Goal: Transaction & Acquisition: Purchase product/service

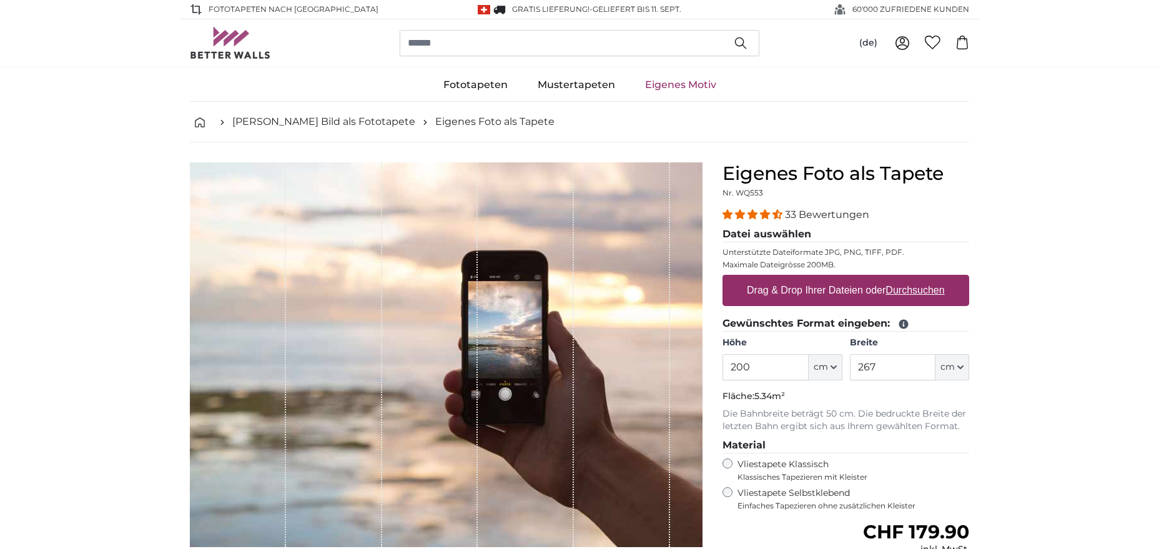
click at [895, 287] on u "Durchsuchen" at bounding box center [915, 290] width 59 height 11
click at [895, 279] on input "Drag & Drop Ihrer Dateien oder Durchsuchen" at bounding box center [846, 277] width 247 height 4
type input "**********"
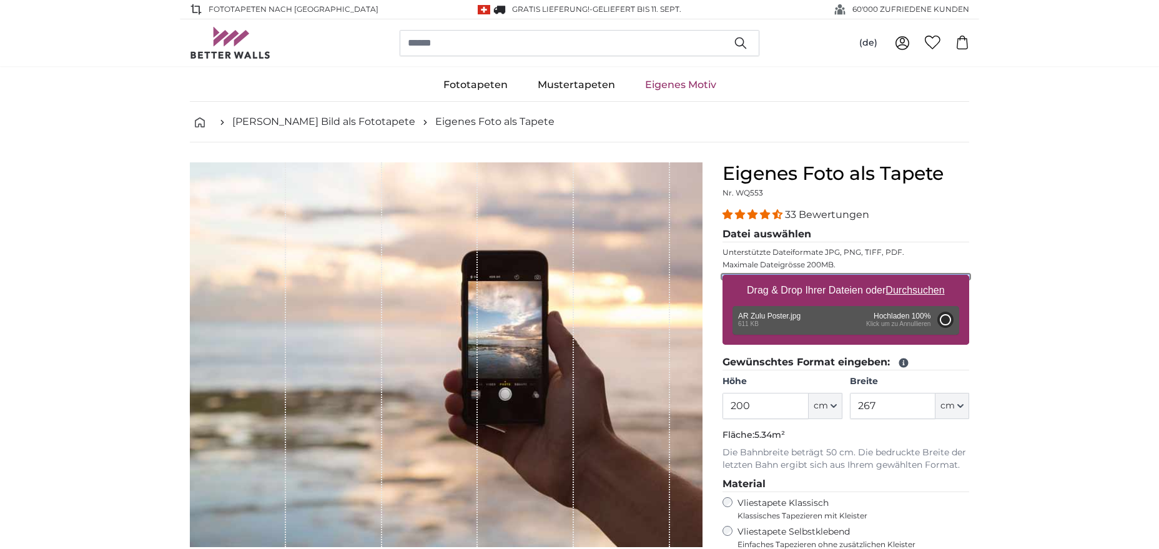
type input "108"
type input "81"
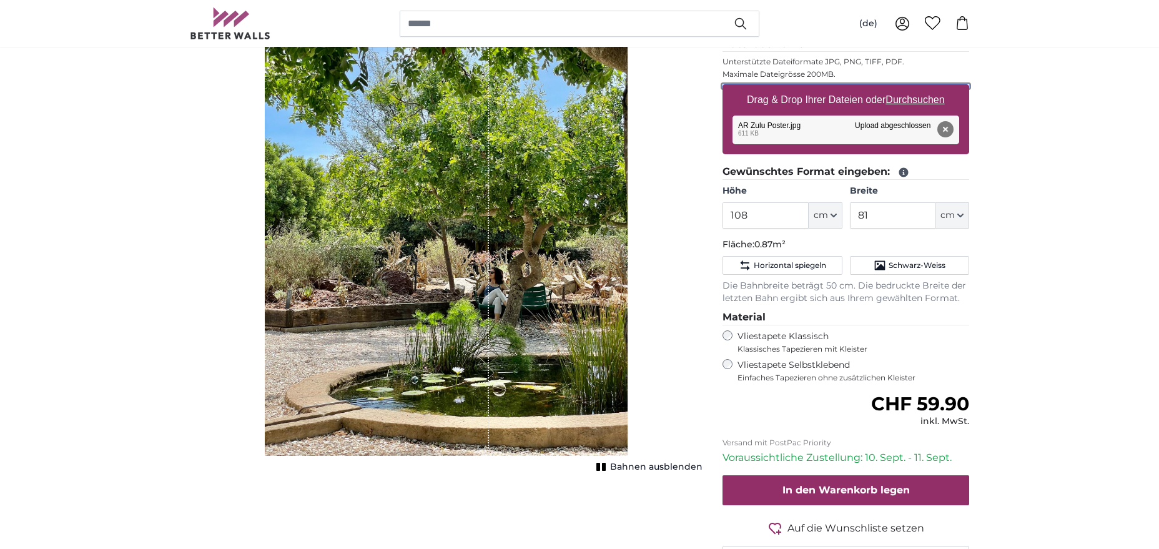
scroll to position [191, 0]
click at [752, 213] on input "108" at bounding box center [766, 215] width 86 height 26
type input "109"
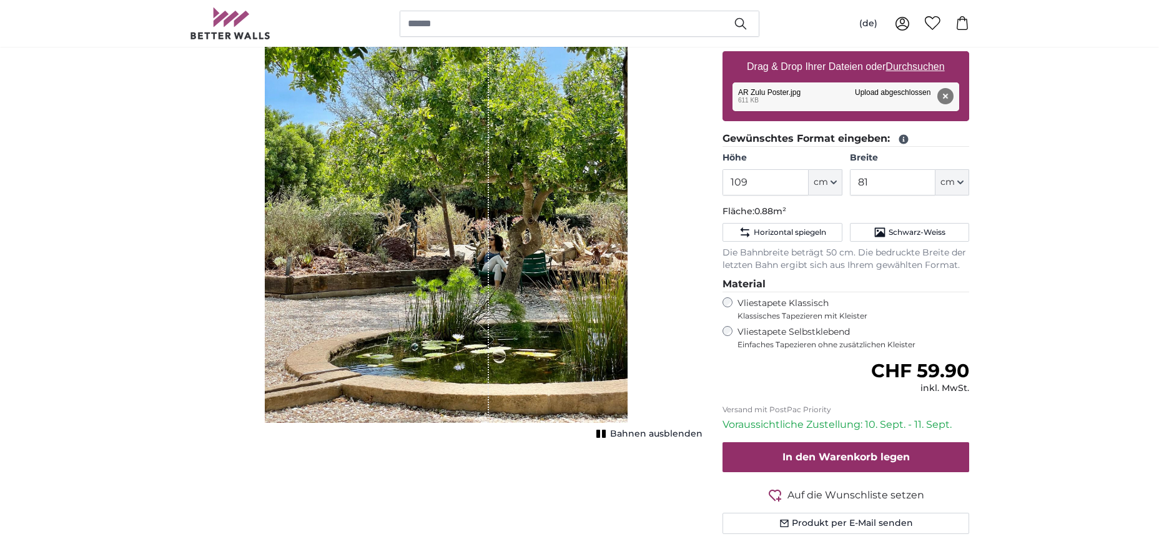
scroll to position [0, 0]
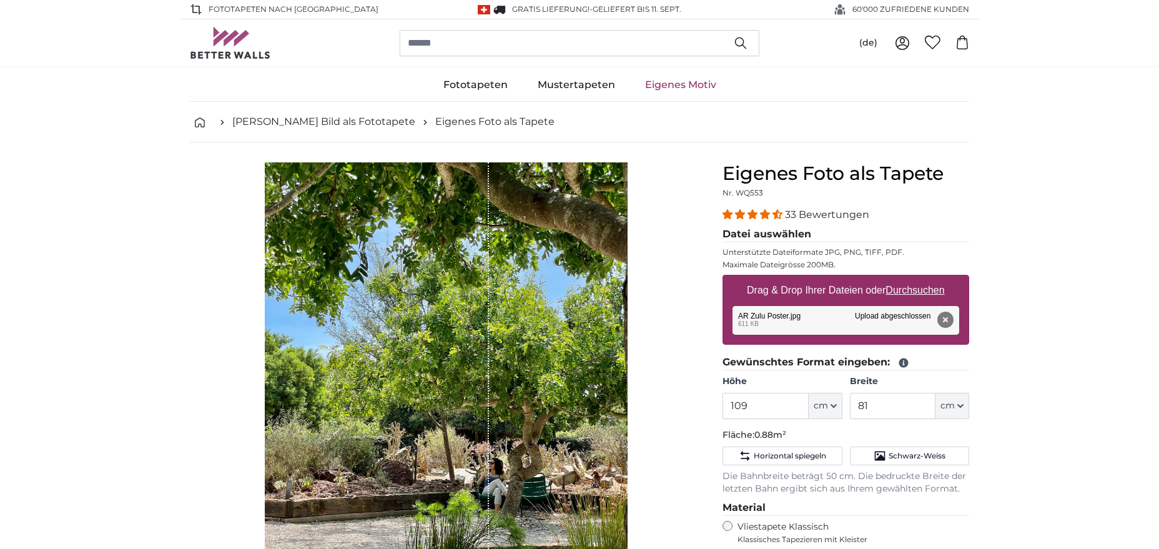
click at [902, 44] on icon at bounding box center [902, 43] width 15 height 15
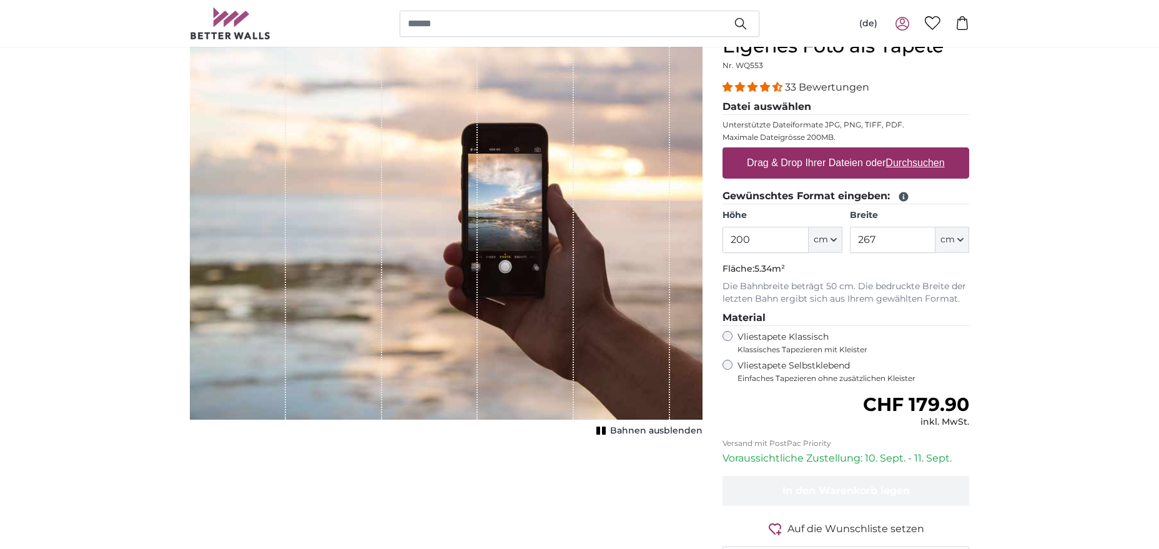
scroll to position [64, 0]
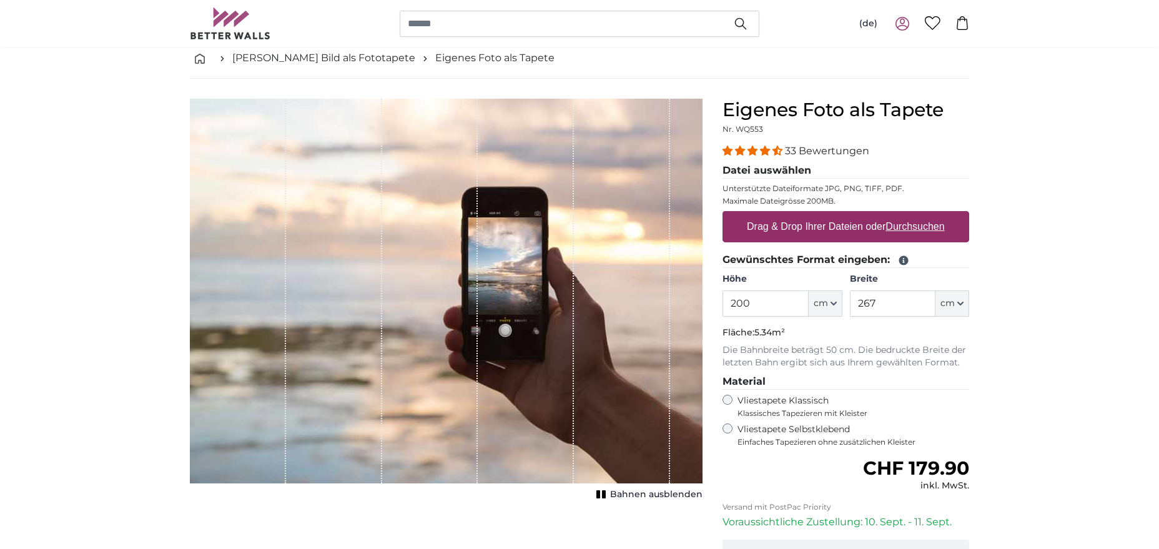
click at [900, 21] on icon at bounding box center [902, 22] width 5 height 6
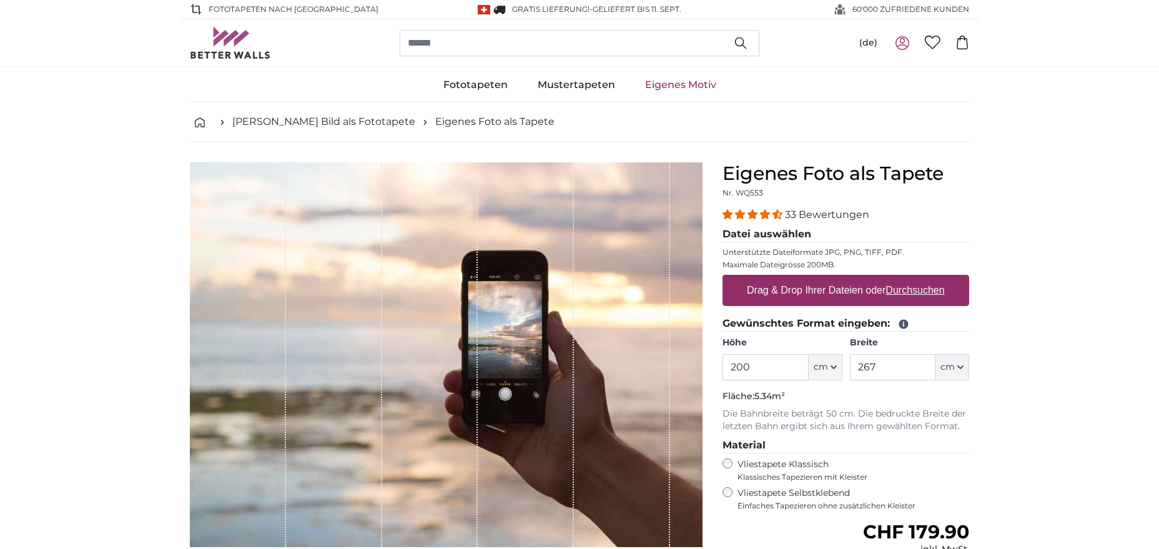
scroll to position [64, 0]
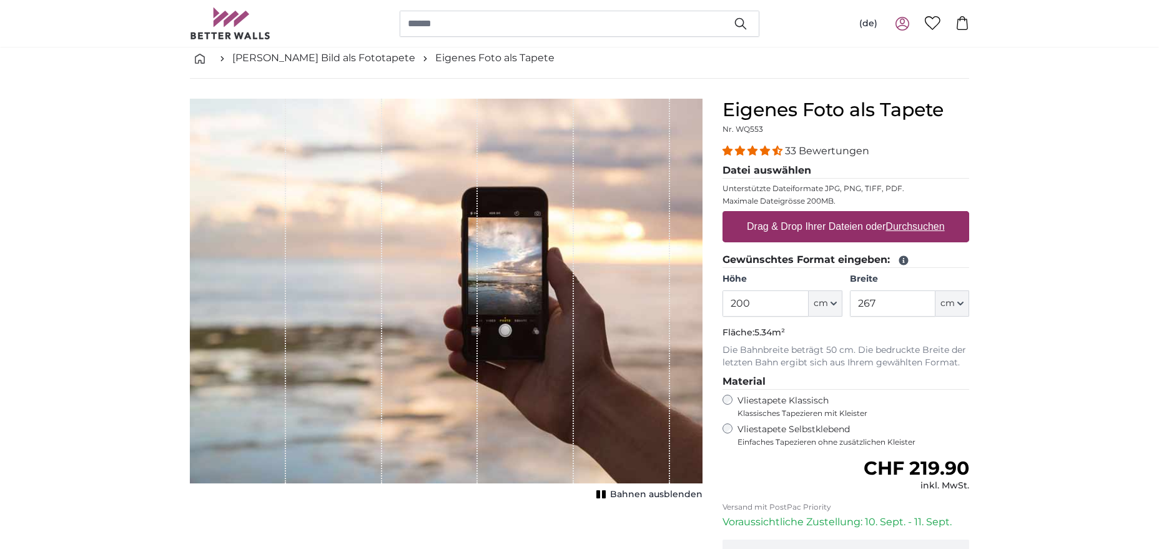
click at [897, 229] on u "Durchsuchen" at bounding box center [915, 226] width 59 height 11
click at [897, 215] on input "Drag & Drop Ihrer Dateien oder Durchsuchen" at bounding box center [846, 213] width 247 height 4
type input "**********"
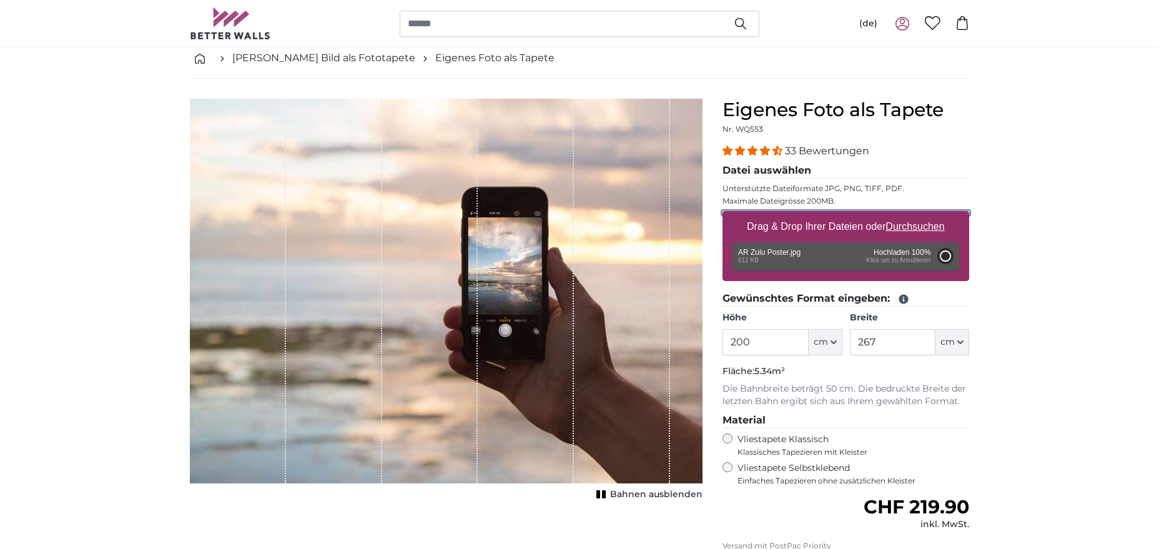
type input "108"
type input "81"
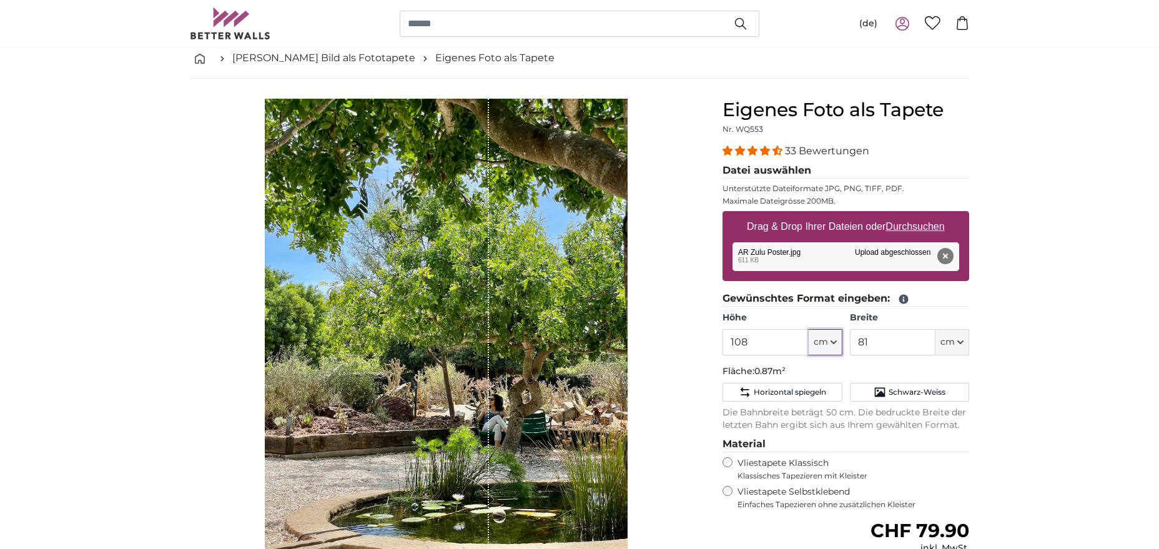
click at [833, 342] on icon "button" at bounding box center [833, 342] width 5 height 2
click at [764, 342] on input "108" at bounding box center [766, 342] width 86 height 26
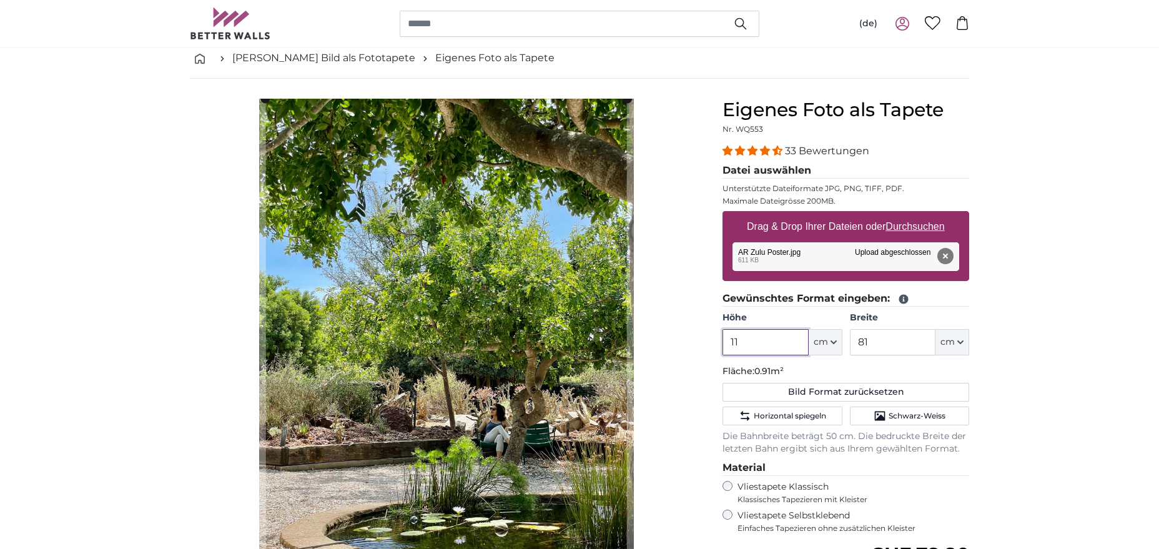
type input "115"
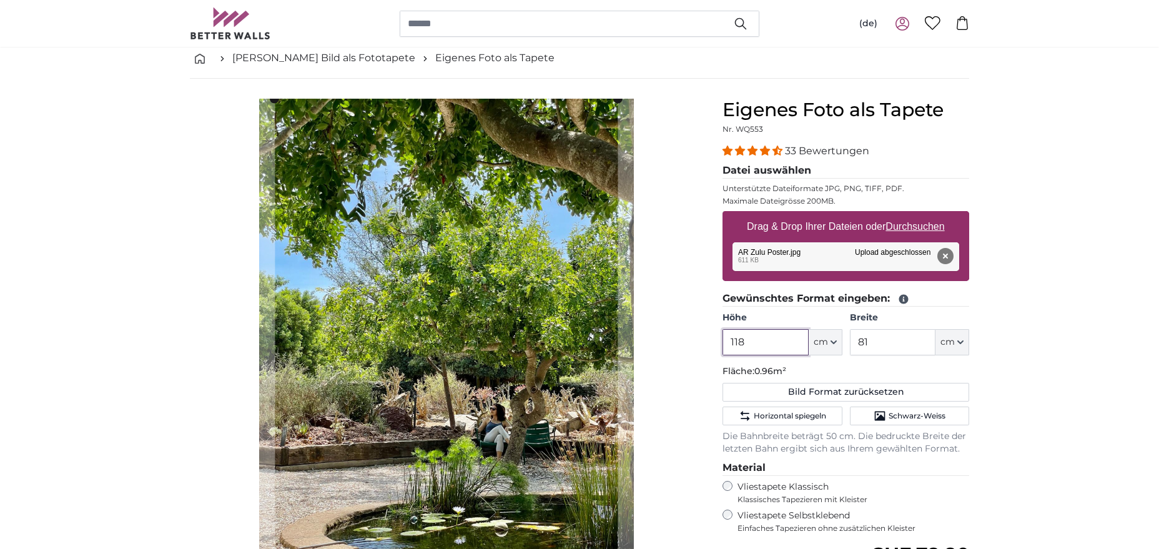
type input "118"
click at [891, 336] on input "81" at bounding box center [893, 342] width 86 height 26
type input "8"
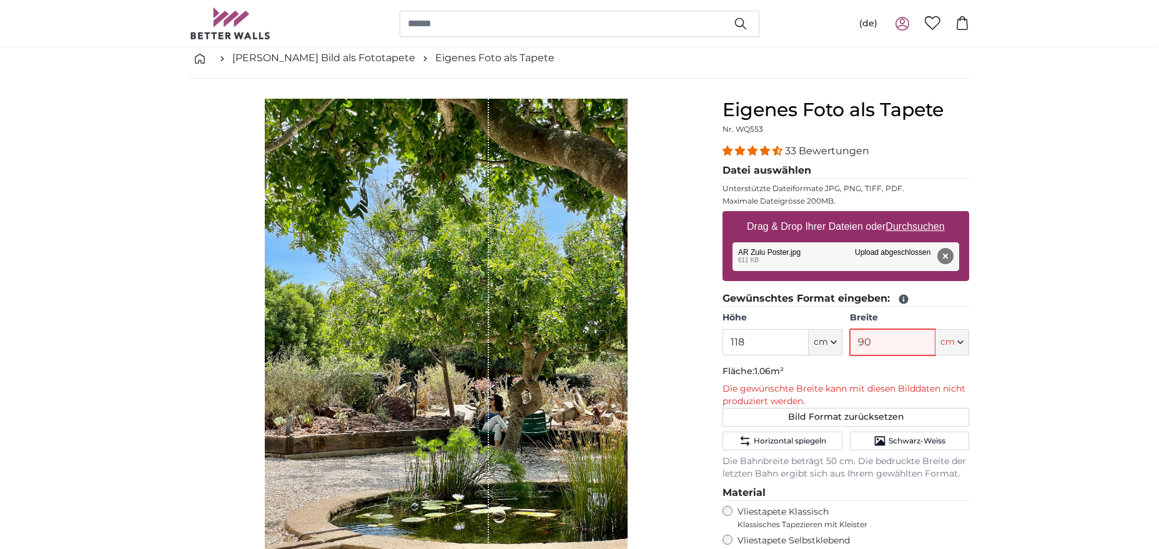
type input "9"
type input "81"
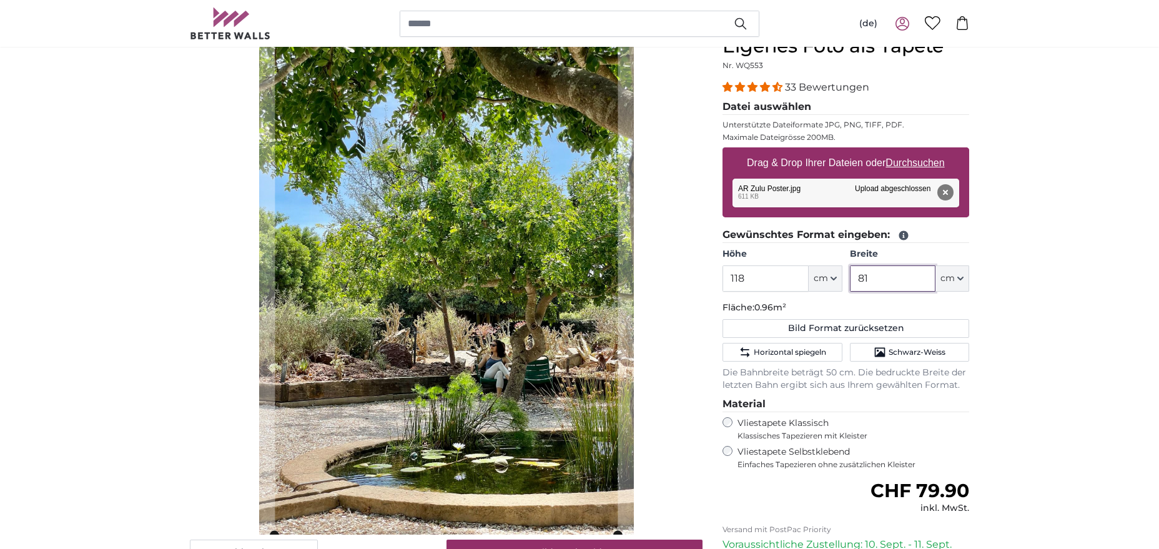
scroll to position [191, 0]
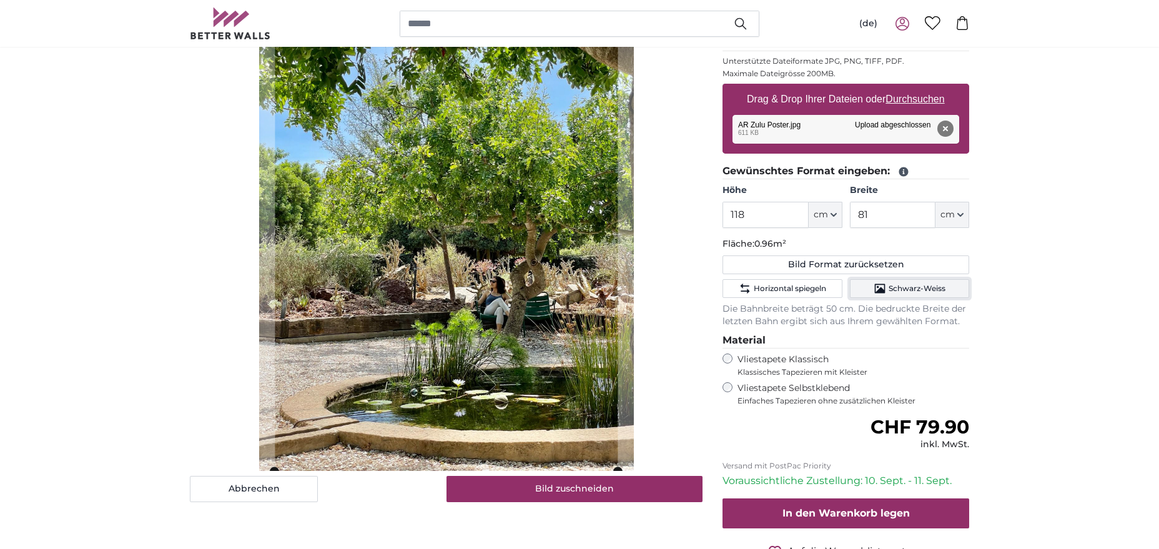
click at [920, 289] on span "Schwarz-Weiss" at bounding box center [917, 289] width 57 height 10
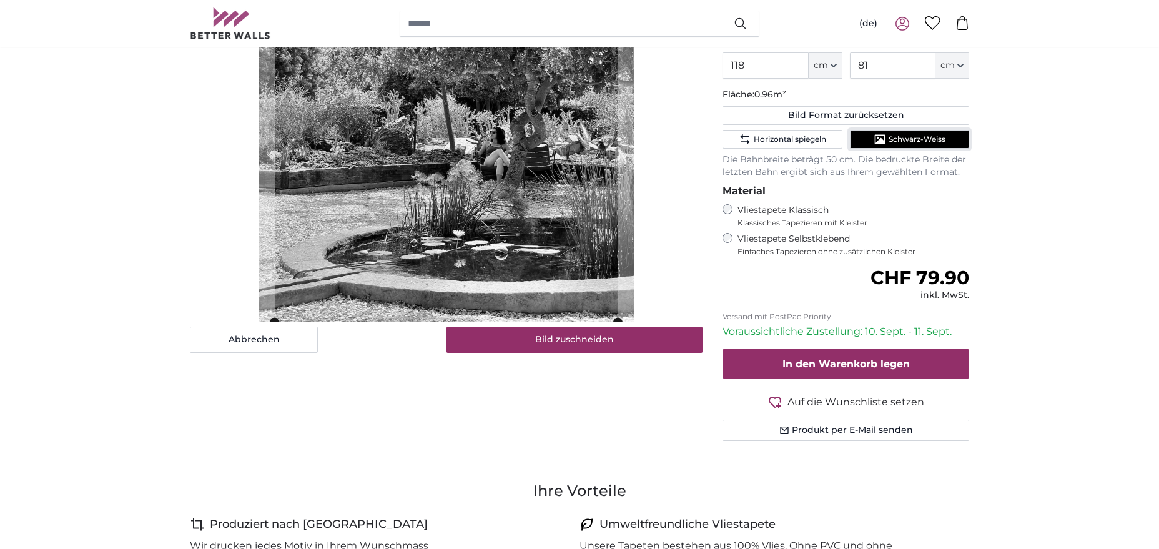
scroll to position [318, 0]
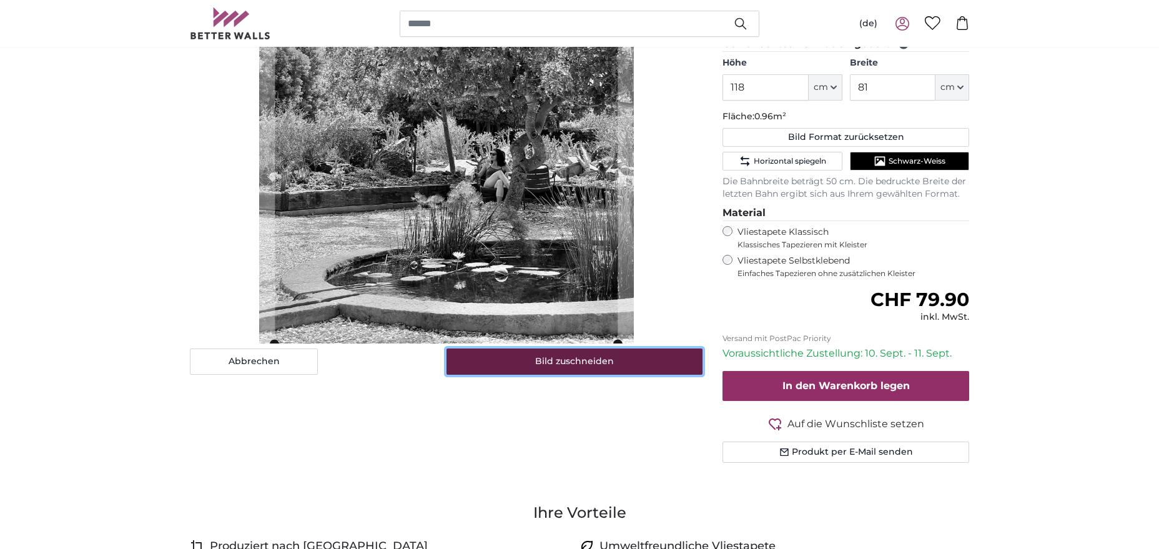
click at [560, 365] on button "Bild zuschneiden" at bounding box center [574, 361] width 257 height 26
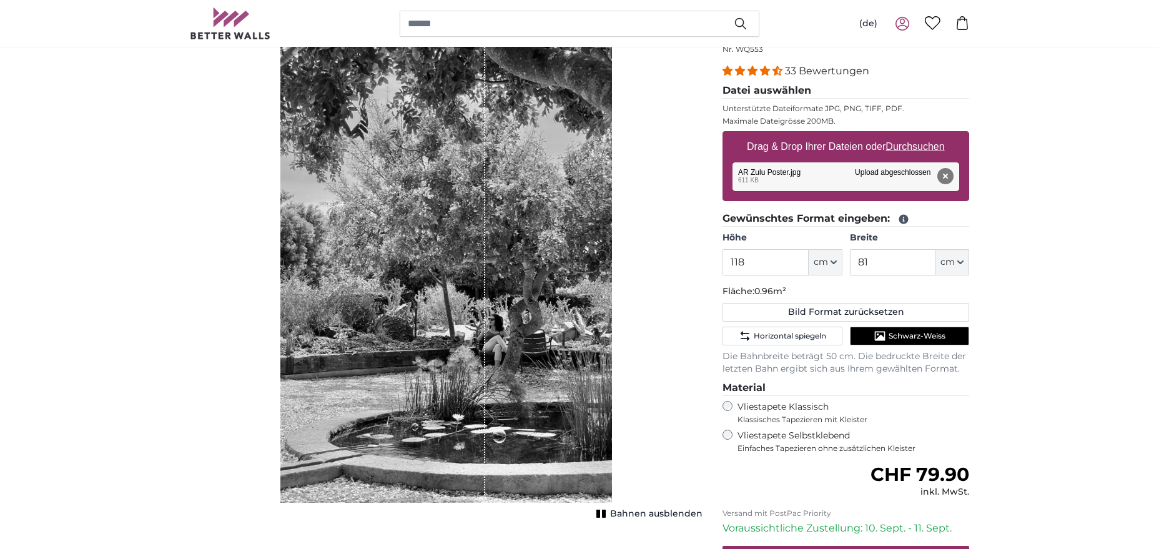
scroll to position [191, 0]
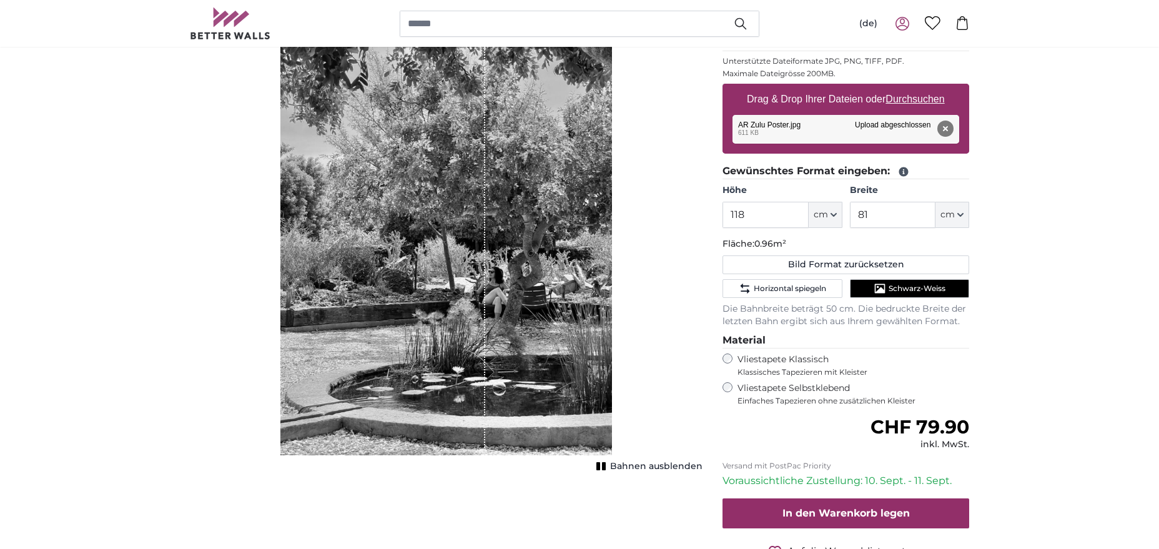
click at [628, 466] on span "Bahnen ausblenden" at bounding box center [656, 466] width 92 height 12
click at [628, 466] on span "Bahnen einblenden" at bounding box center [657, 466] width 92 height 12
click at [628, 466] on span "Bahnen ausblenden" at bounding box center [656, 466] width 92 height 12
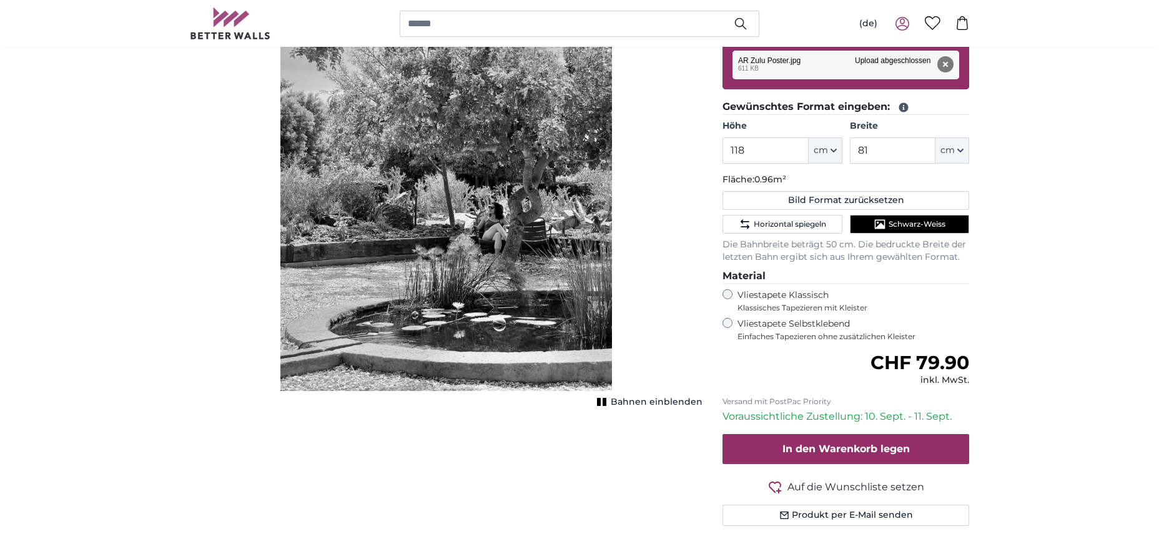
scroll to position [255, 0]
click at [794, 486] on span "Auf die Wunschliste setzen" at bounding box center [855, 487] width 137 height 15
click at [934, 23] on icon at bounding box center [933, 23] width 16 height 14
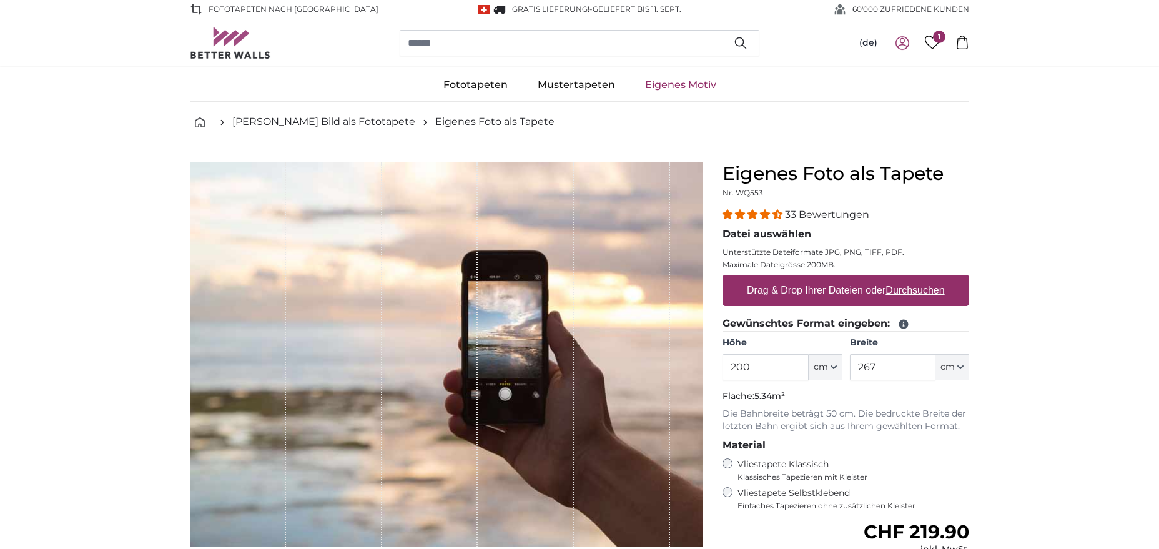
scroll to position [255, 0]
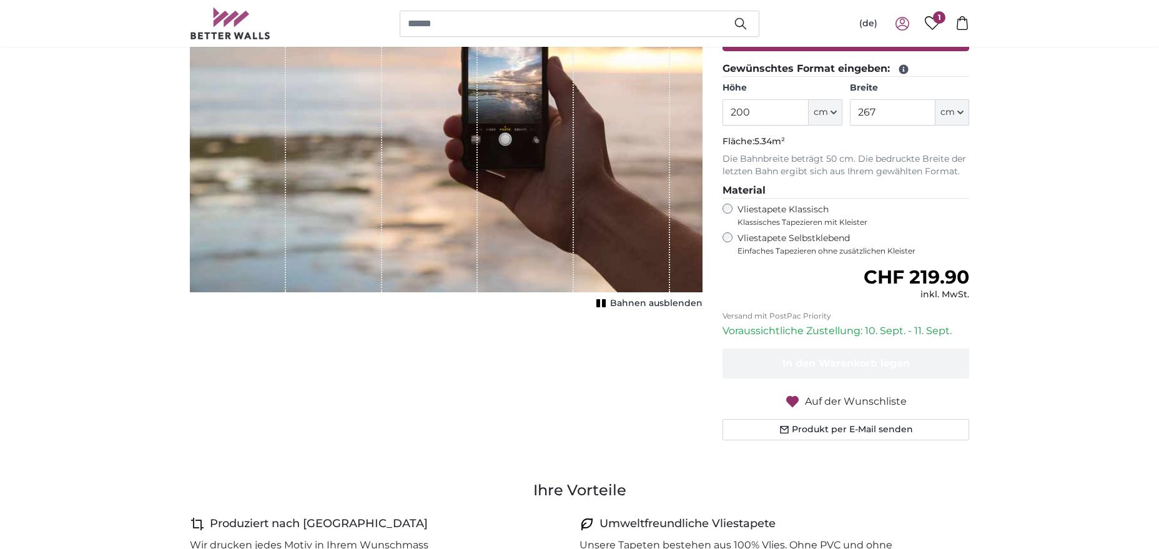
click at [934, 25] on icon at bounding box center [933, 23] width 16 height 14
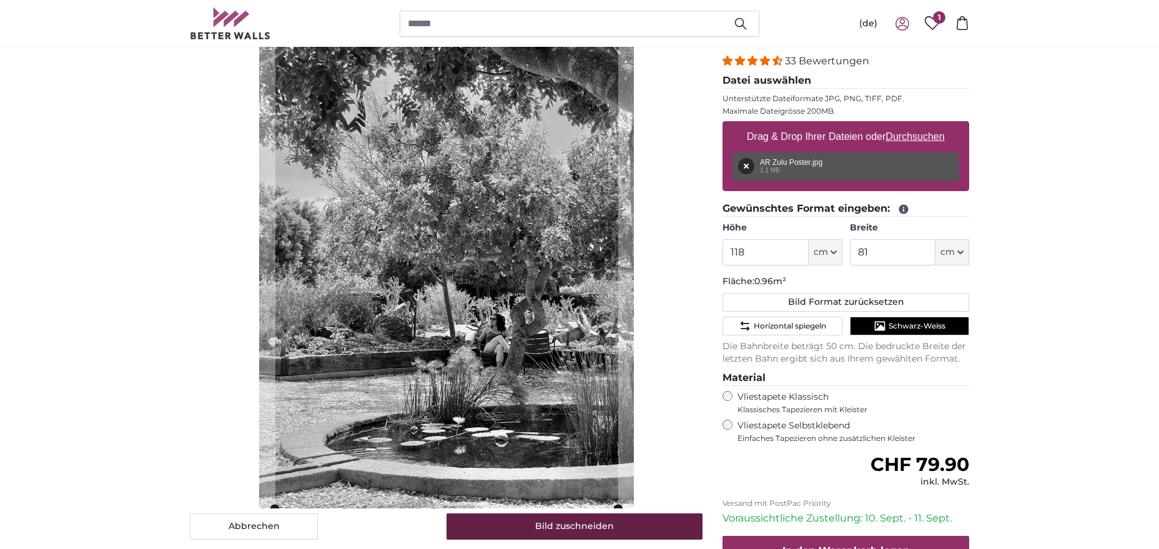
scroll to position [191, 0]
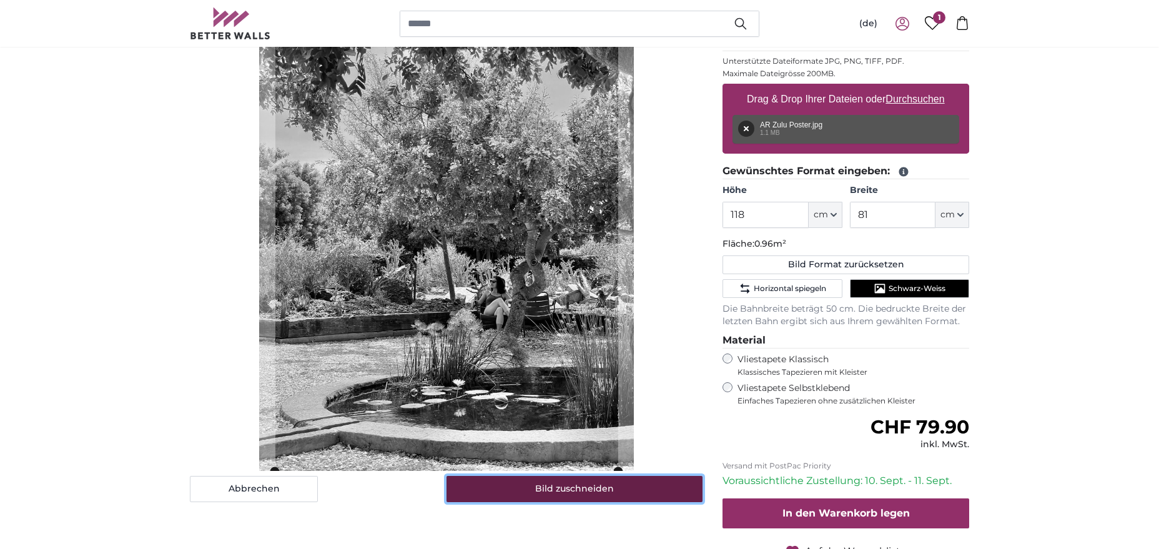
click at [580, 488] on button "Bild zuschneiden" at bounding box center [574, 489] width 257 height 26
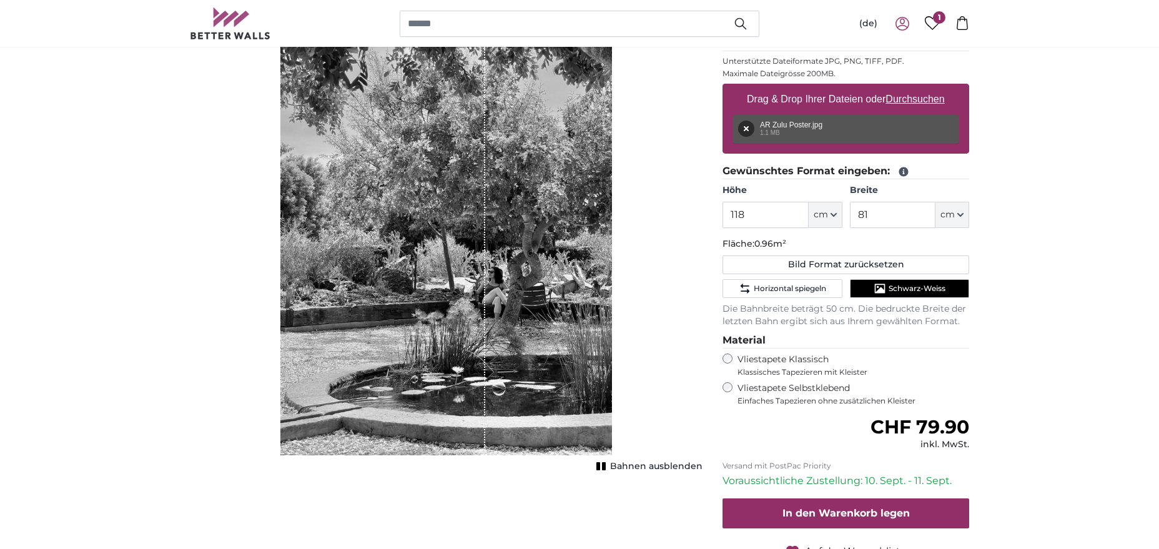
click at [631, 469] on span "Bahnen ausblenden" at bounding box center [656, 466] width 92 height 12
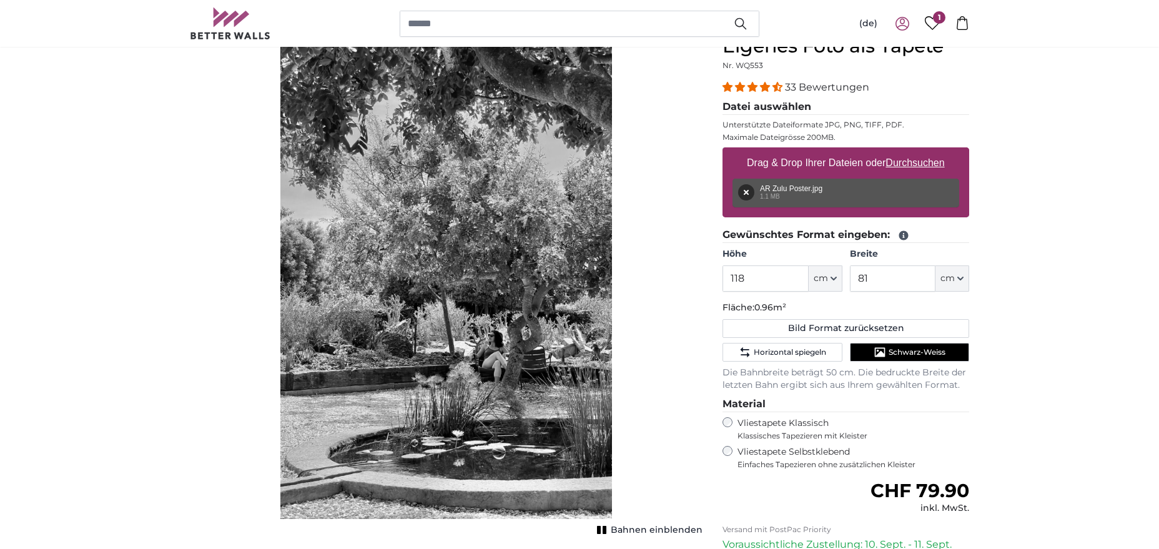
scroll to position [128, 0]
click at [931, 350] on span "Schwarz-Weiss" at bounding box center [917, 352] width 57 height 10
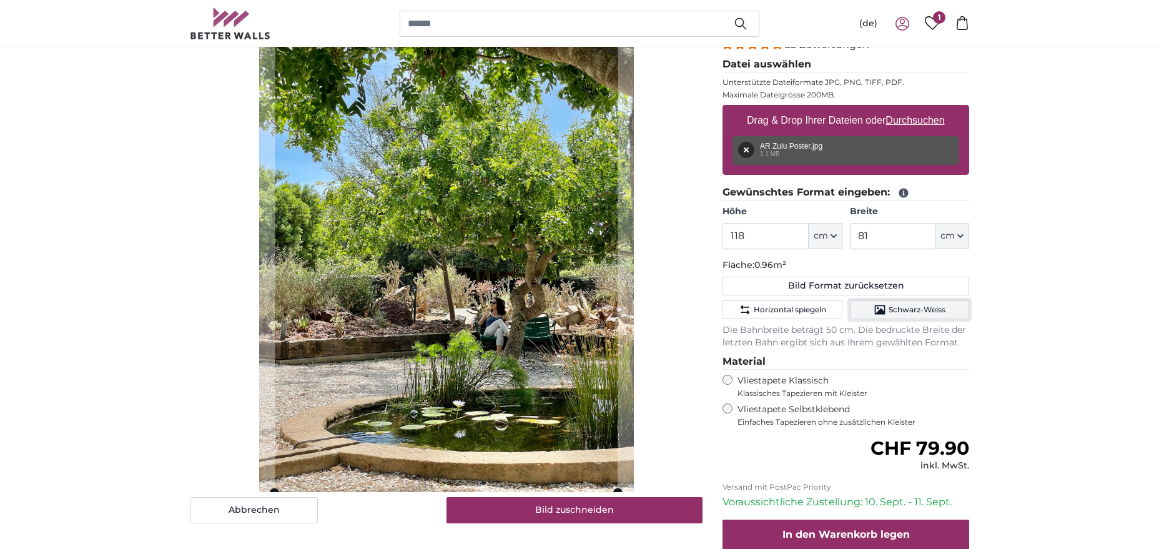
scroll to position [192, 0]
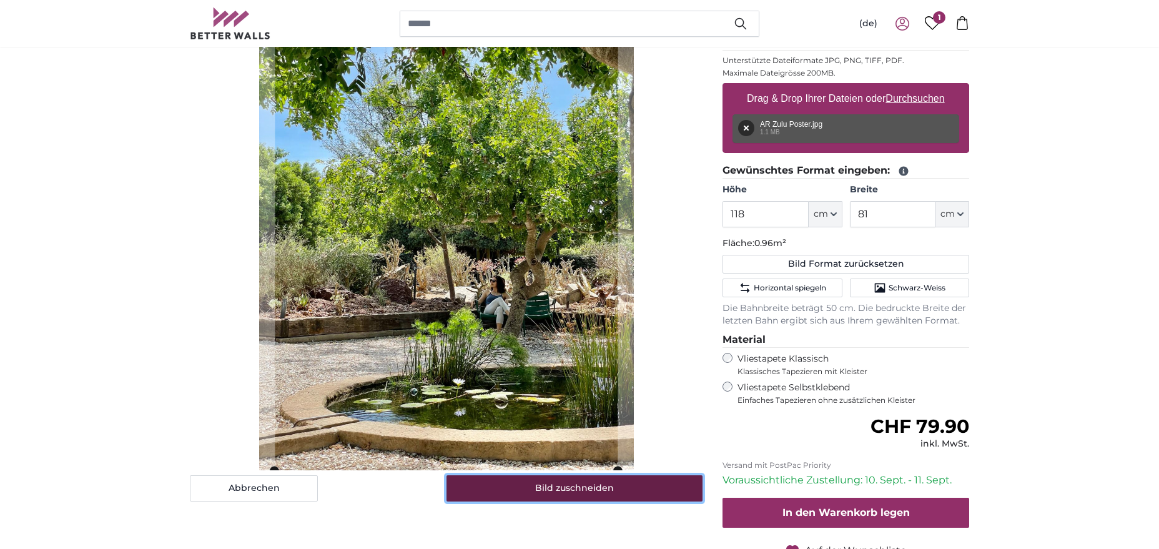
click at [599, 490] on button "Bild zuschneiden" at bounding box center [574, 488] width 257 height 26
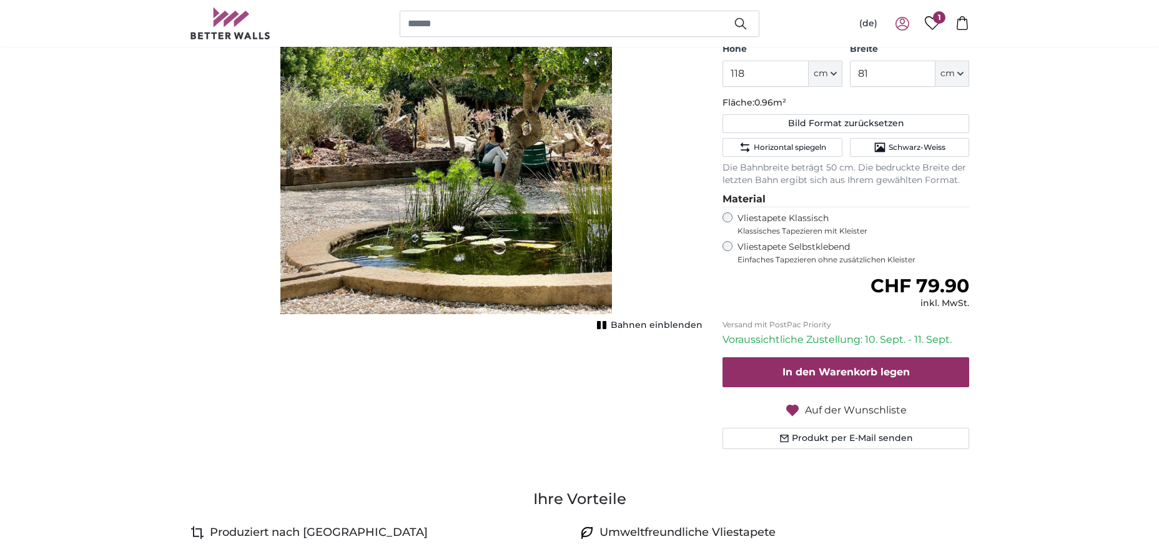
scroll to position [361, 0]
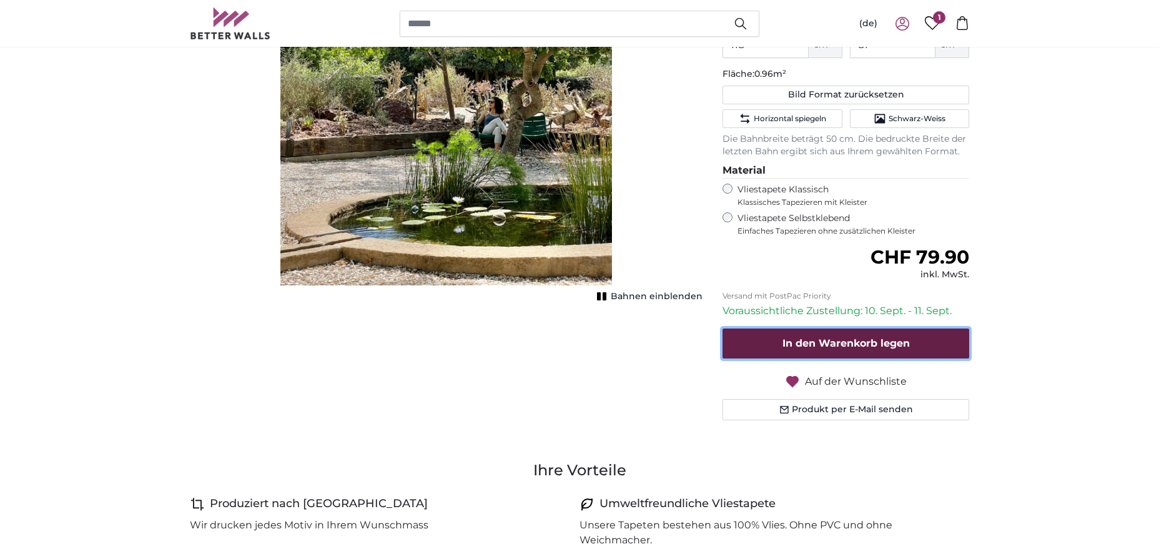
click at [816, 341] on span "In den Warenkorb legen" at bounding box center [845, 343] width 127 height 12
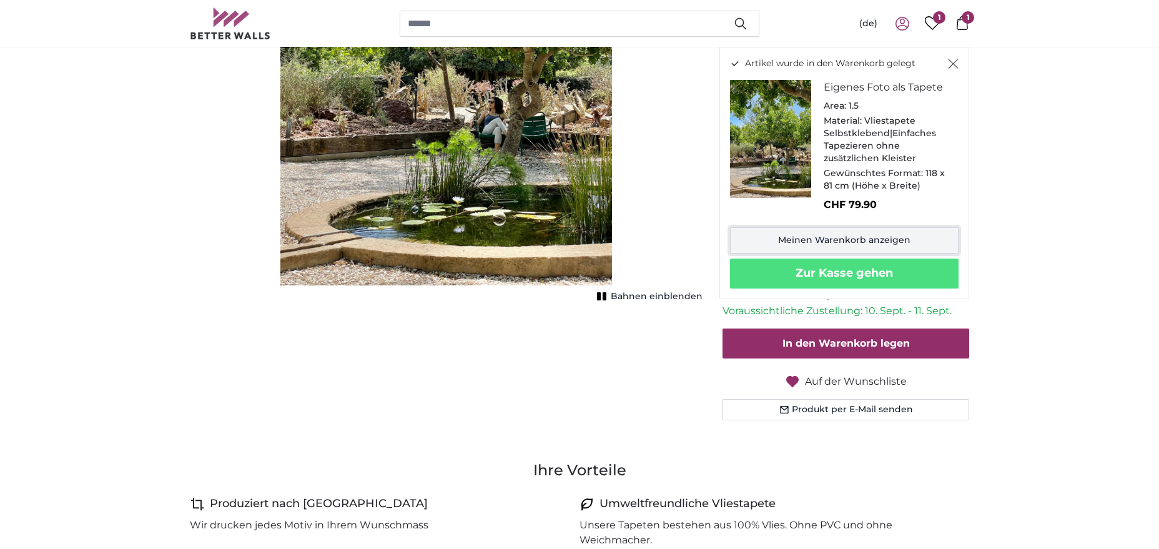
click at [832, 240] on link "Meinen Warenkorb anzeigen" at bounding box center [844, 240] width 229 height 26
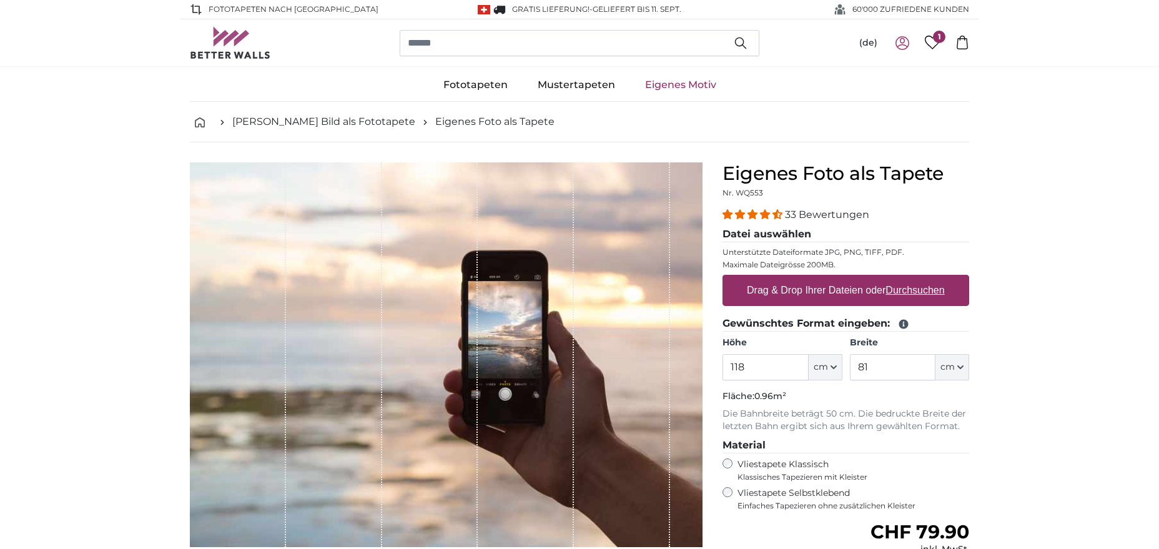
scroll to position [51, 0]
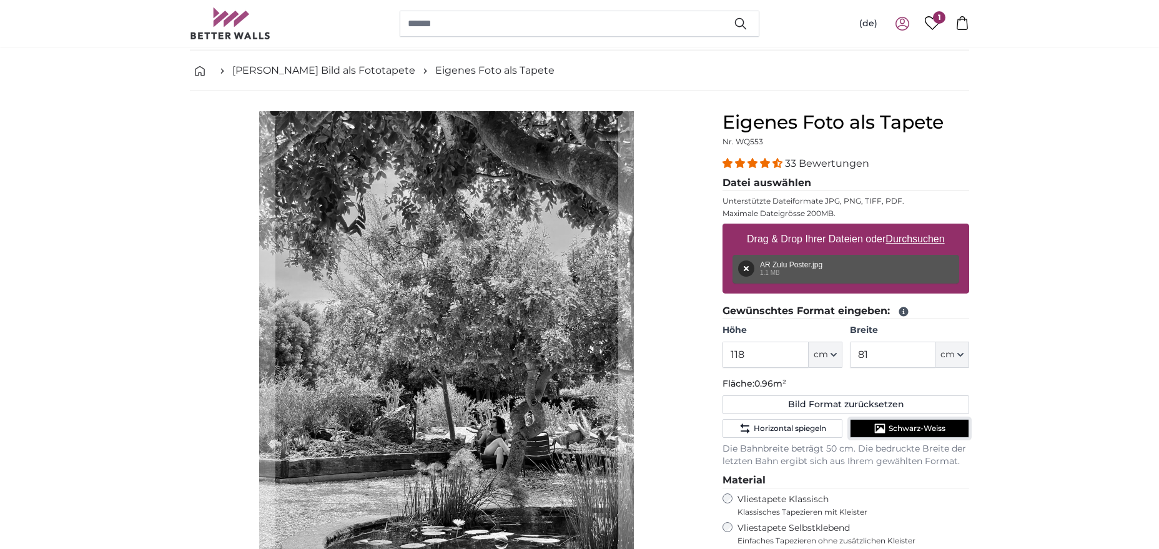
click at [896, 425] on span "Schwarz-Weiss" at bounding box center [917, 428] width 57 height 10
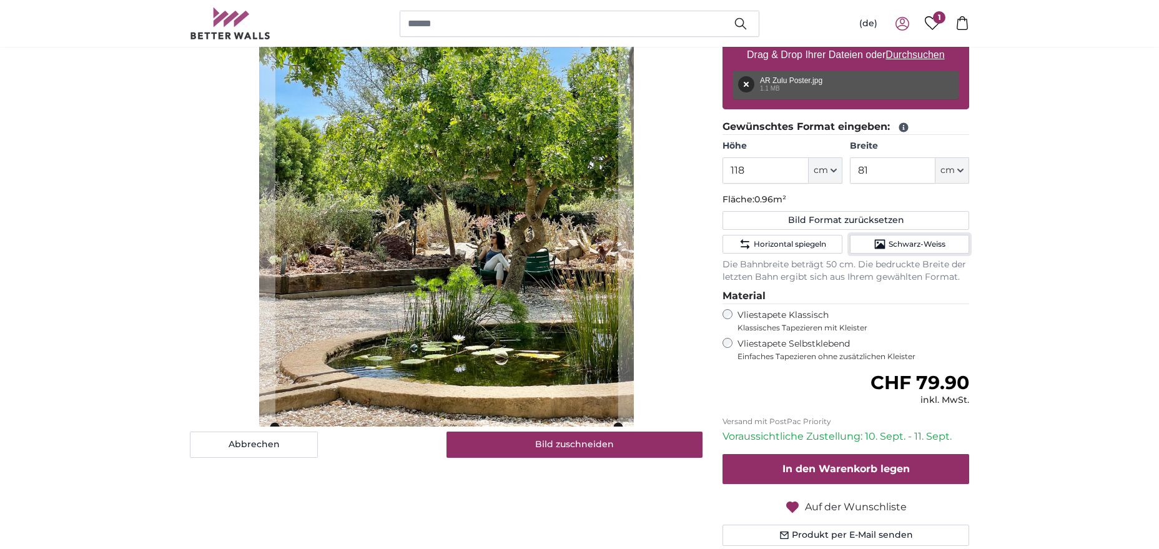
scroll to position [242, 0]
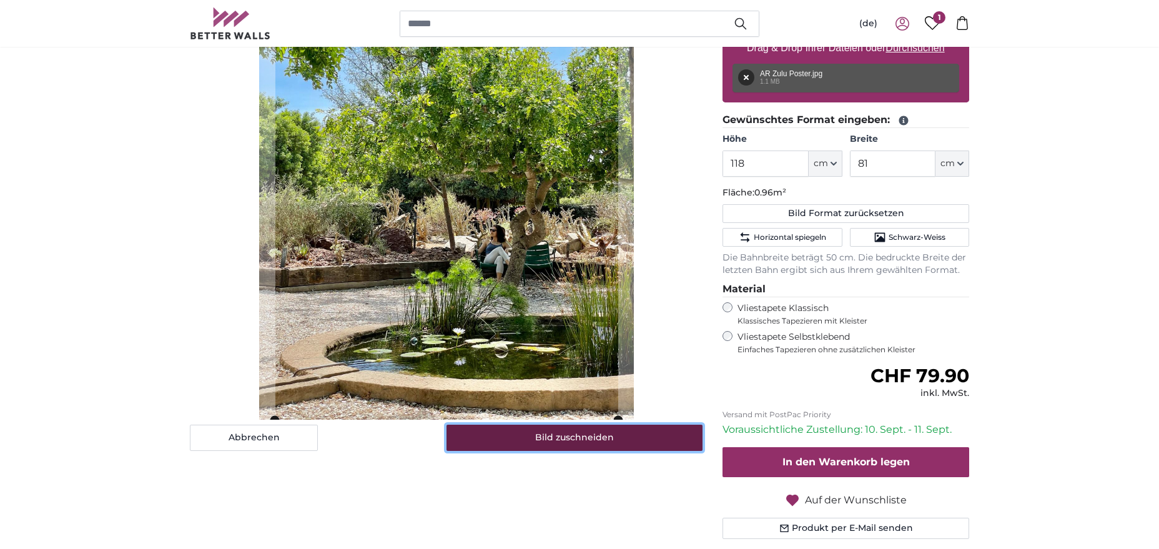
click at [580, 434] on button "Bild zuschneiden" at bounding box center [574, 438] width 257 height 26
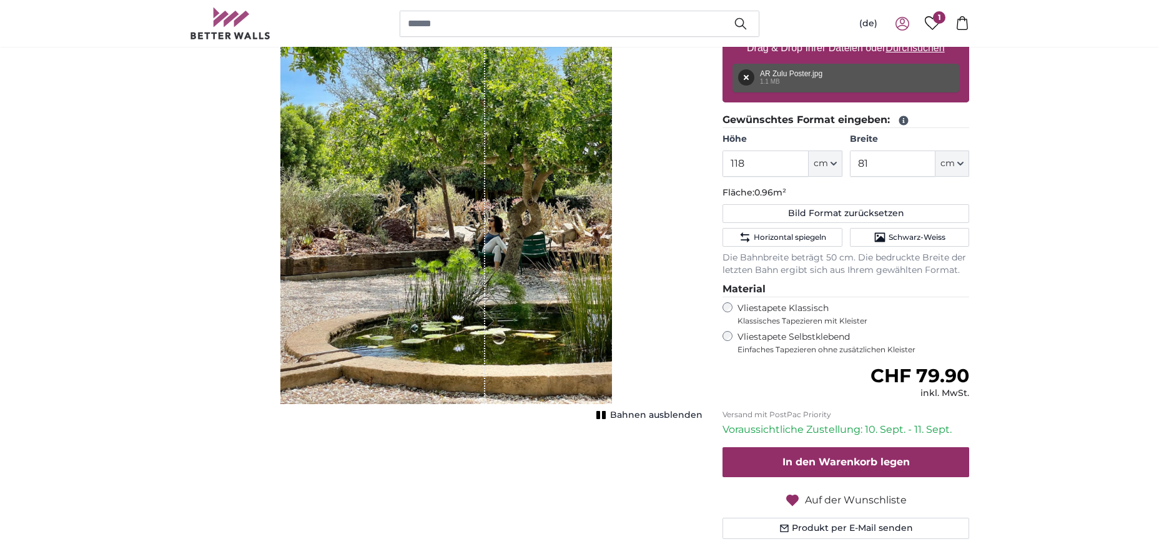
click at [830, 500] on span "Auf der Wunschliste" at bounding box center [856, 500] width 102 height 15
click at [932, 21] on icon at bounding box center [933, 23] width 16 height 14
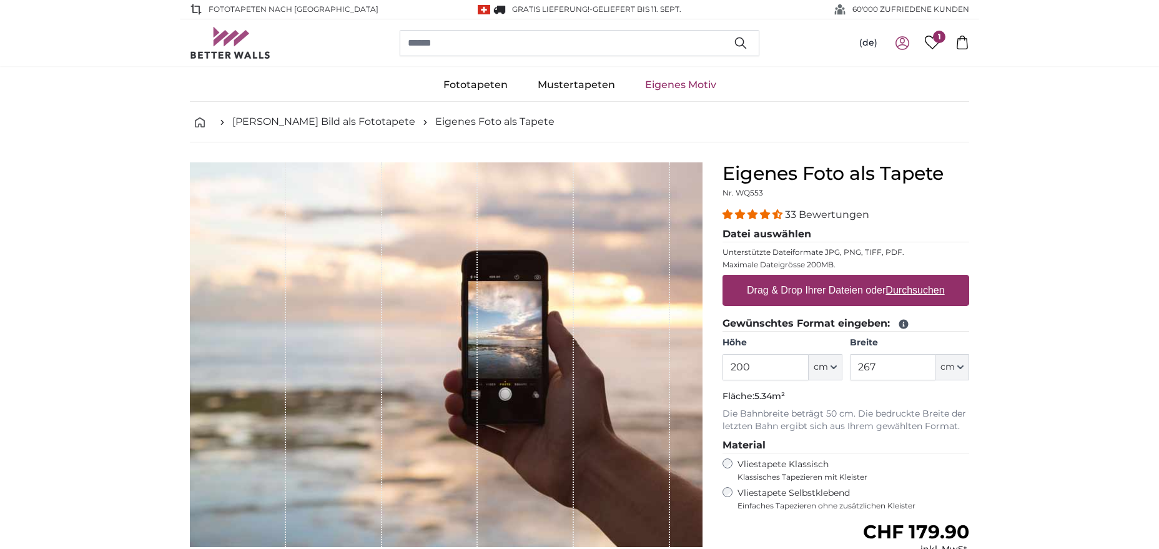
click at [906, 290] on u "Durchsuchen" at bounding box center [915, 290] width 59 height 11
click at [906, 279] on input "Drag & Drop Ihrer Dateien oder Durchsuchen" at bounding box center [846, 277] width 247 height 4
type input "**********"
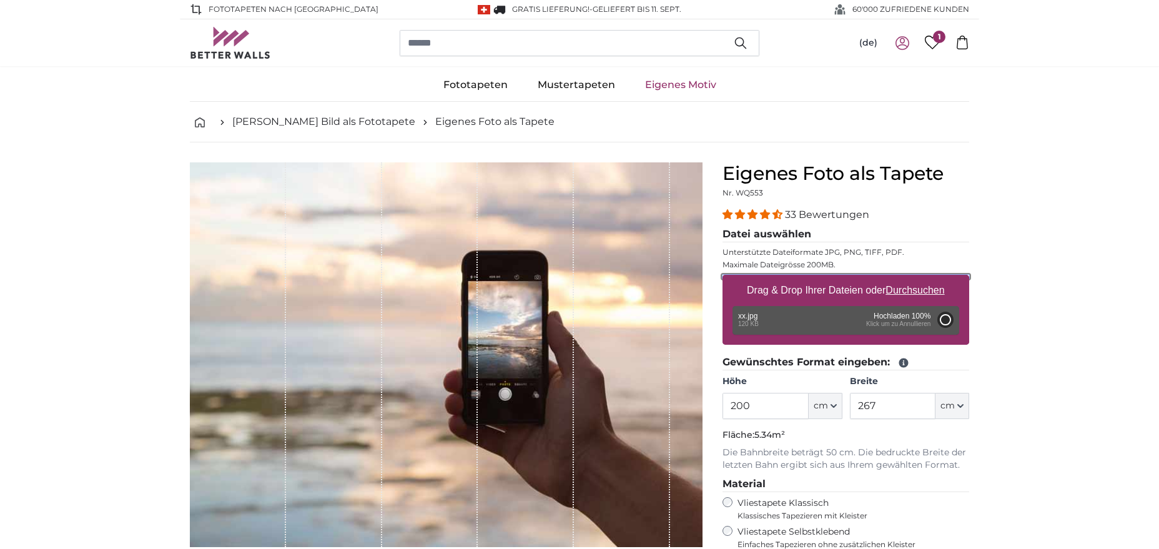
type input "81"
type input "107.7"
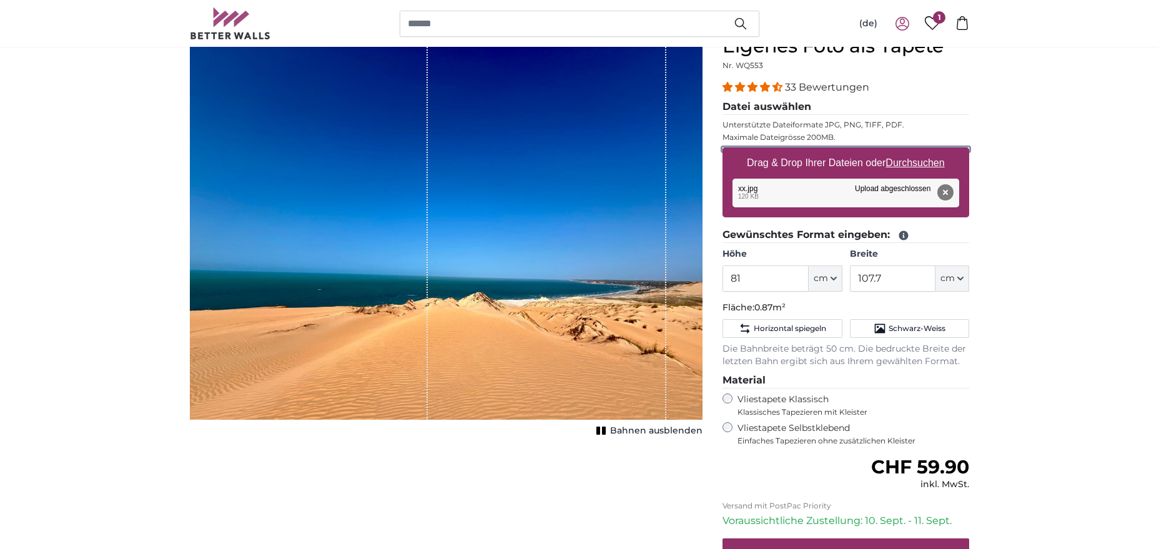
scroll to position [64, 0]
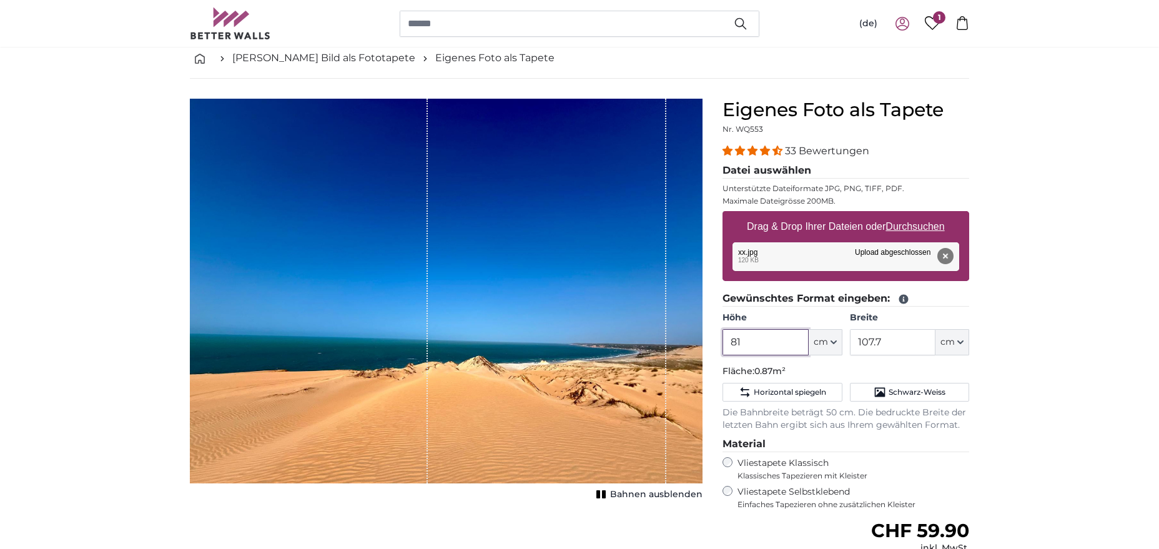
click at [769, 346] on input "81" at bounding box center [766, 342] width 86 height 26
type input "8"
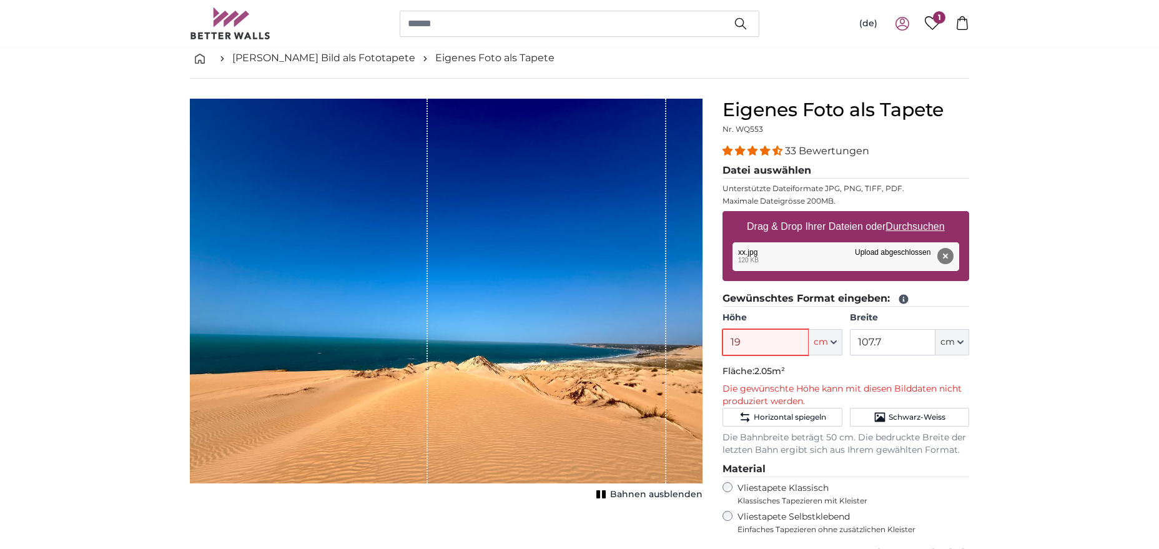
type input "1"
type input "9"
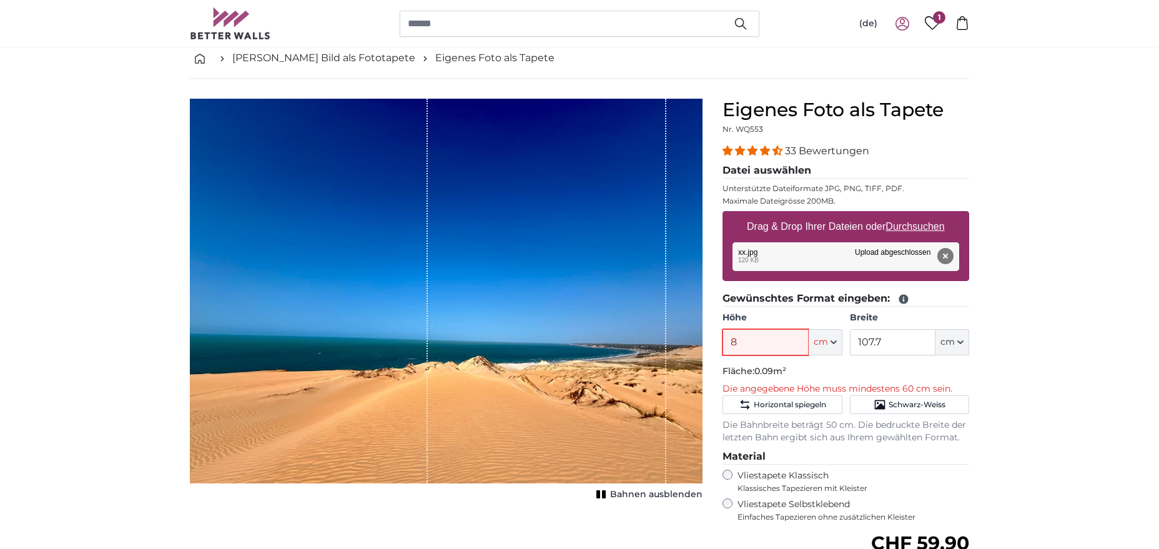
type input "81"
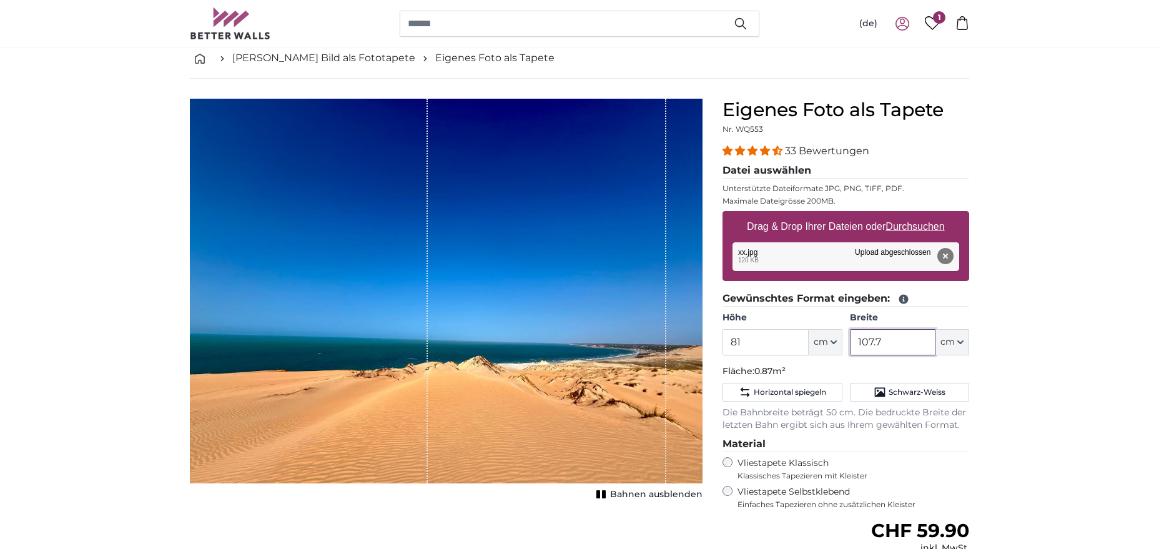
click at [898, 340] on input "107.7" at bounding box center [893, 342] width 86 height 26
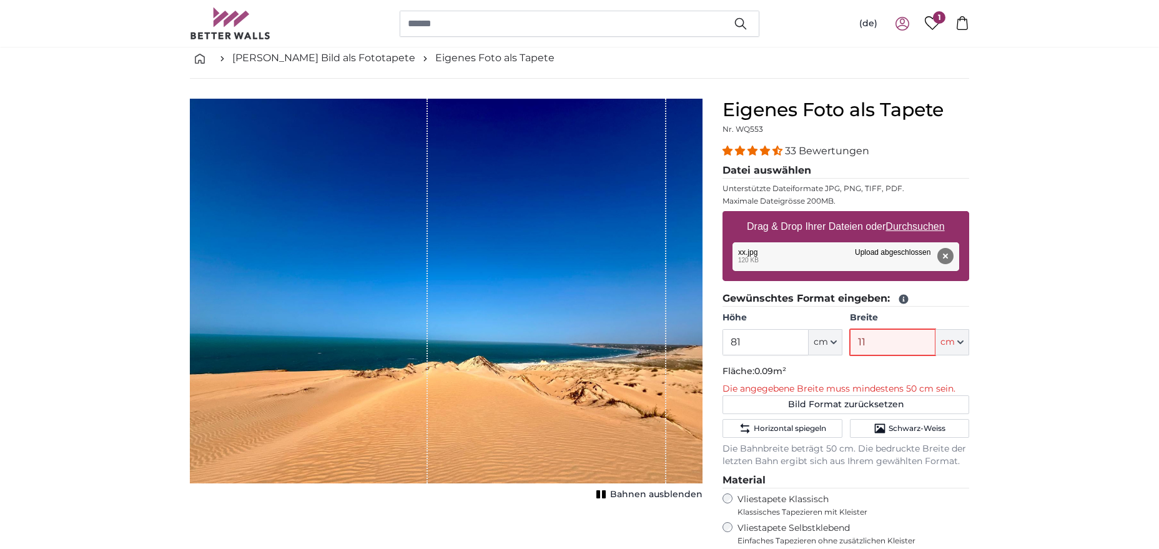
type input "110"
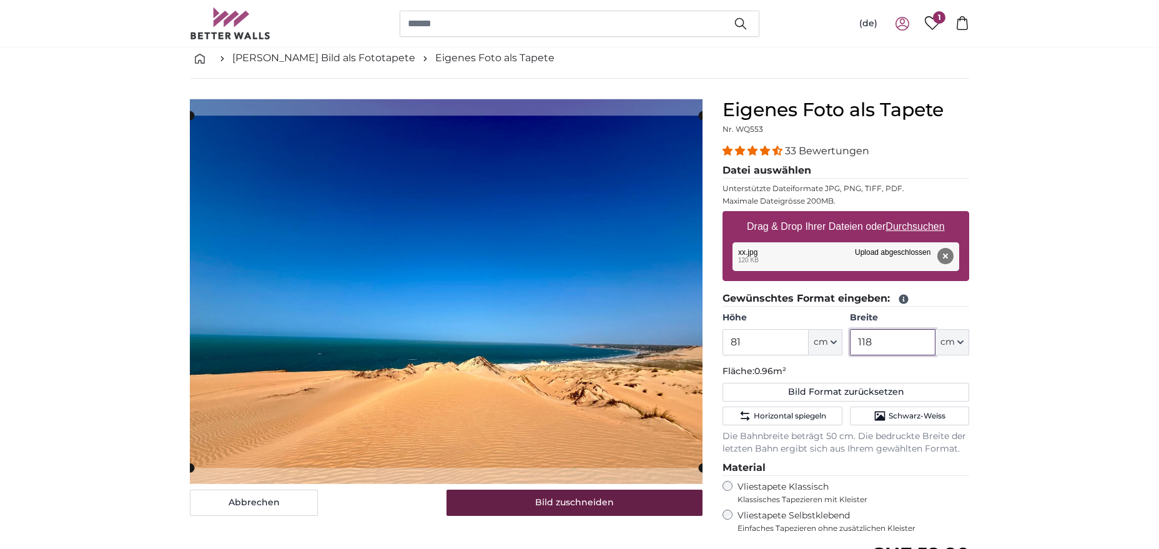
type input "118"
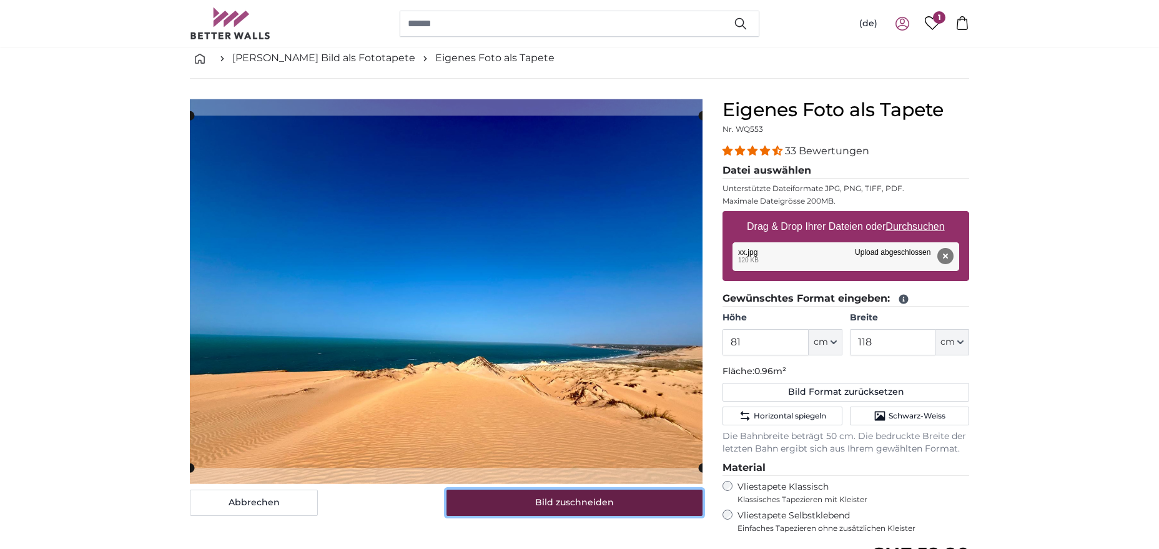
click at [618, 505] on button "Bild zuschneiden" at bounding box center [574, 503] width 257 height 26
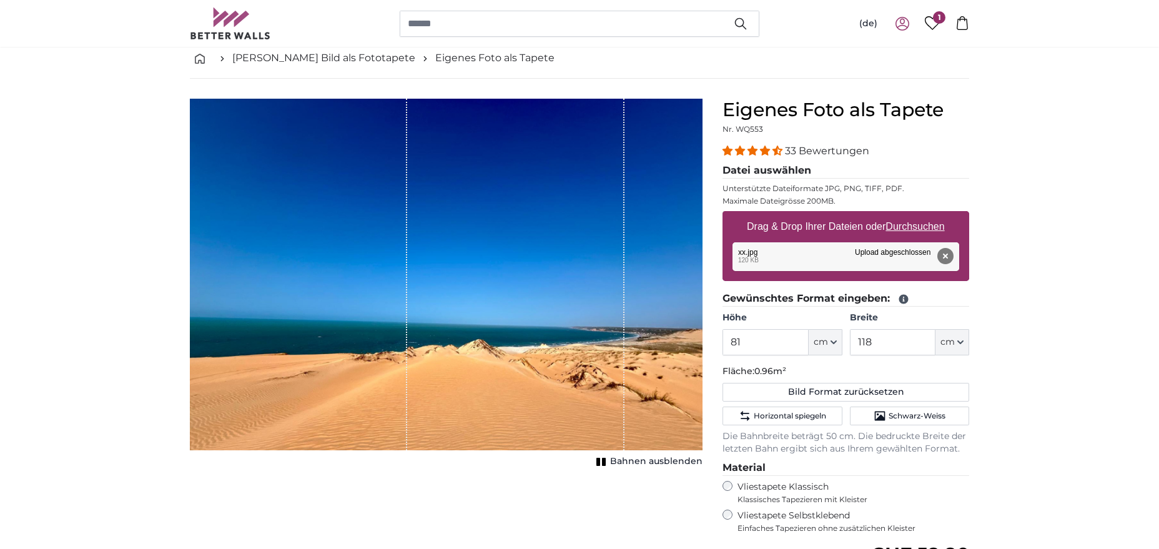
click at [631, 461] on span "Bahnen ausblenden" at bounding box center [656, 461] width 92 height 12
click at [895, 419] on span "Schwarz-Weiss" at bounding box center [917, 416] width 57 height 10
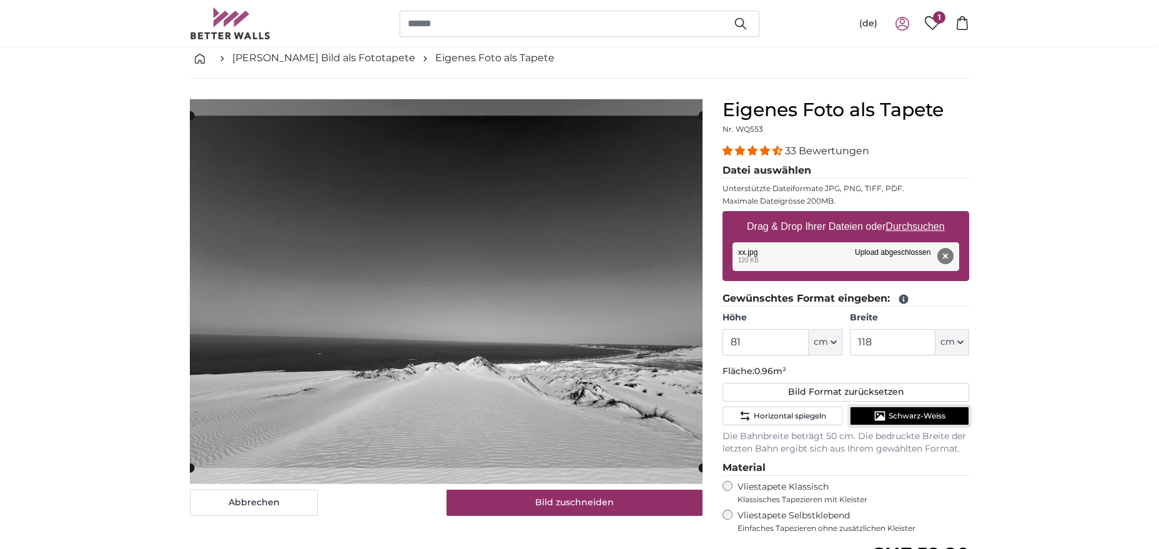
click at [912, 414] on span "Schwarz-Weiss" at bounding box center [917, 416] width 57 height 10
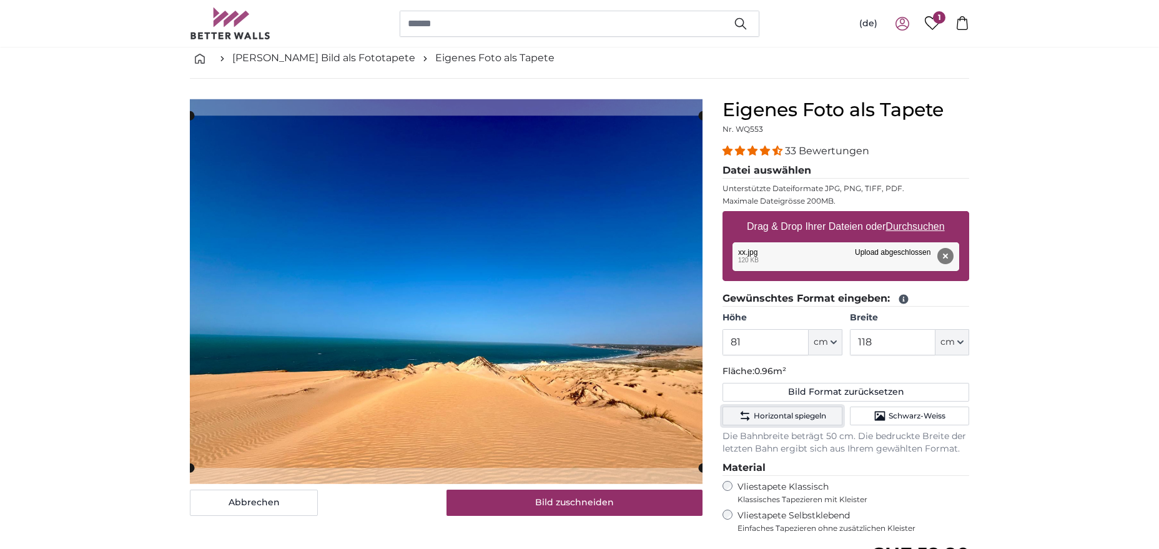
click at [751, 420] on button "Horizontal spiegeln" at bounding box center [782, 416] width 119 height 19
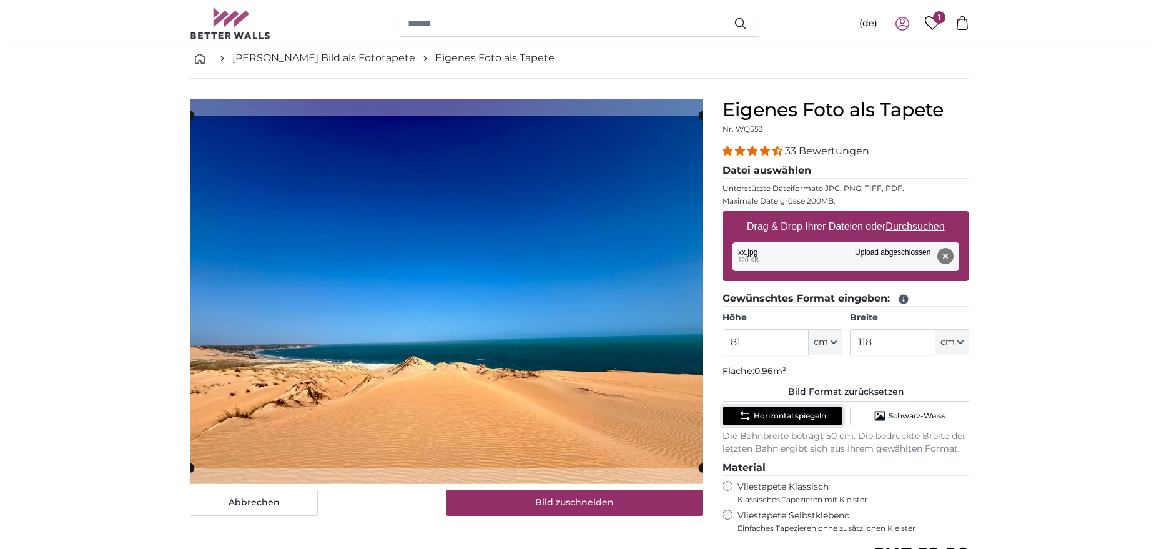
click at [807, 417] on span "Horizontal spiegeln" at bounding box center [790, 416] width 72 height 10
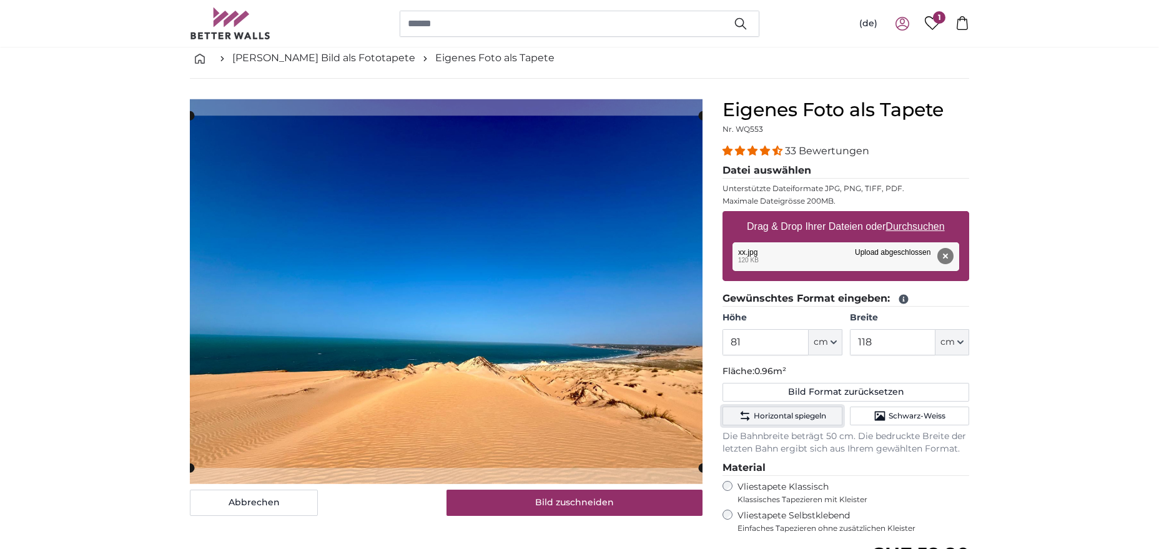
click at [806, 417] on span "Horizontal spiegeln" at bounding box center [790, 416] width 72 height 10
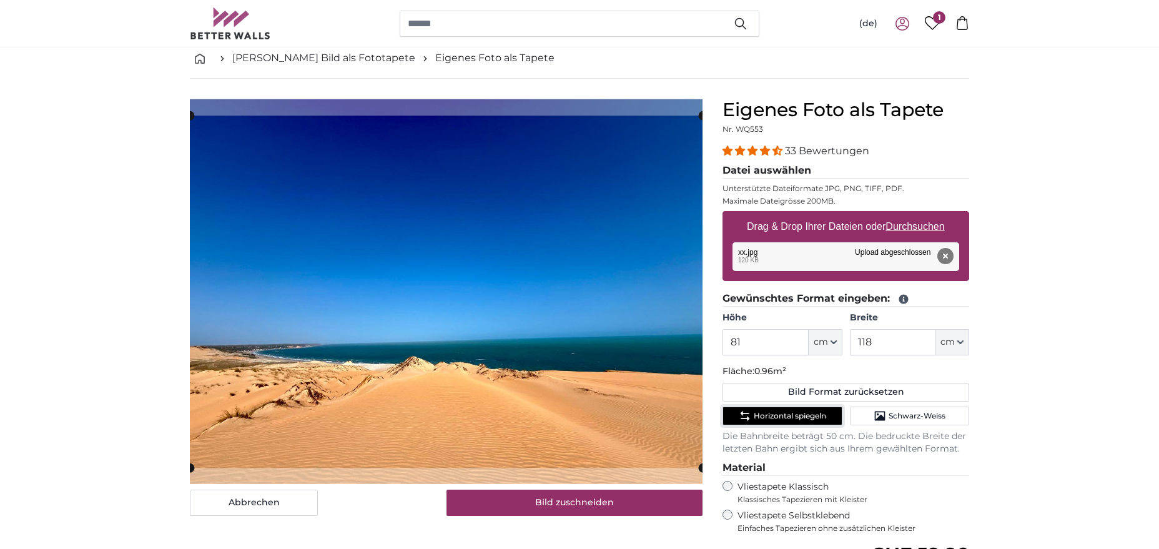
click at [806, 417] on span "Horizontal spiegeln" at bounding box center [790, 416] width 72 height 10
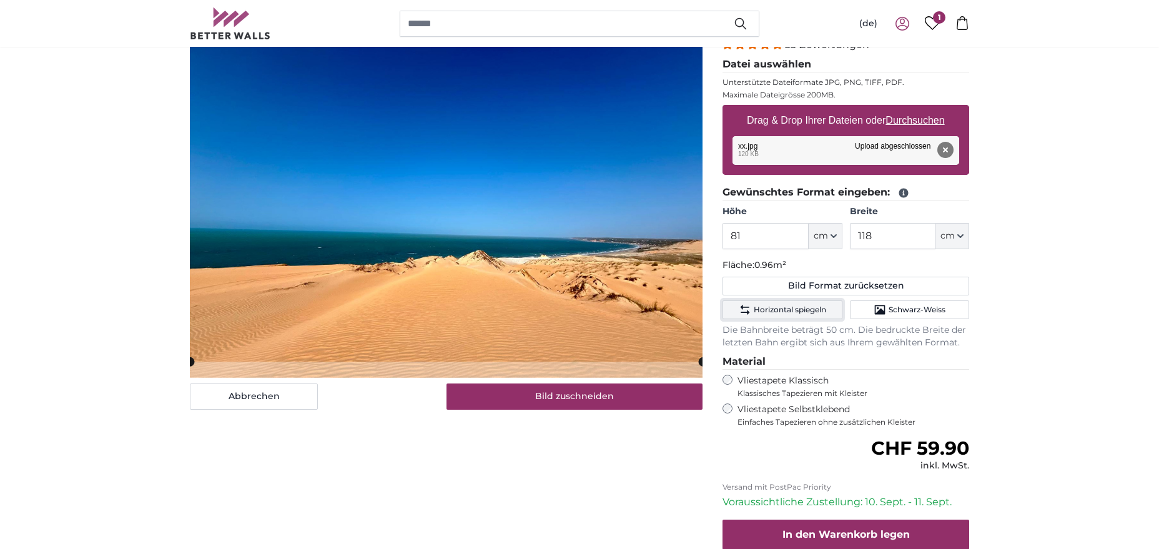
scroll to position [191, 0]
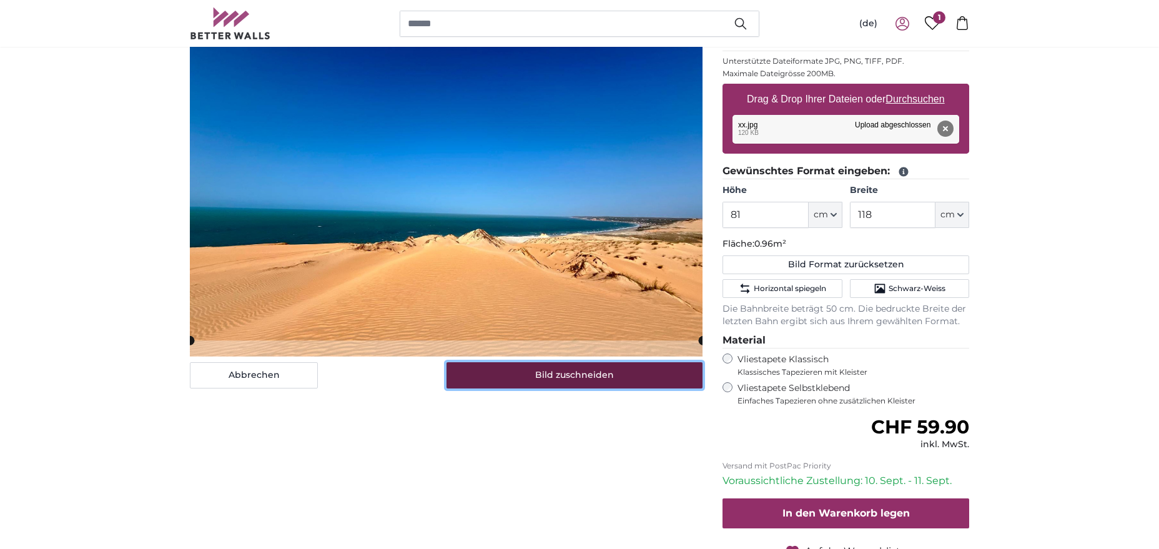
click at [588, 377] on button "Bild zuschneiden" at bounding box center [574, 375] width 257 height 26
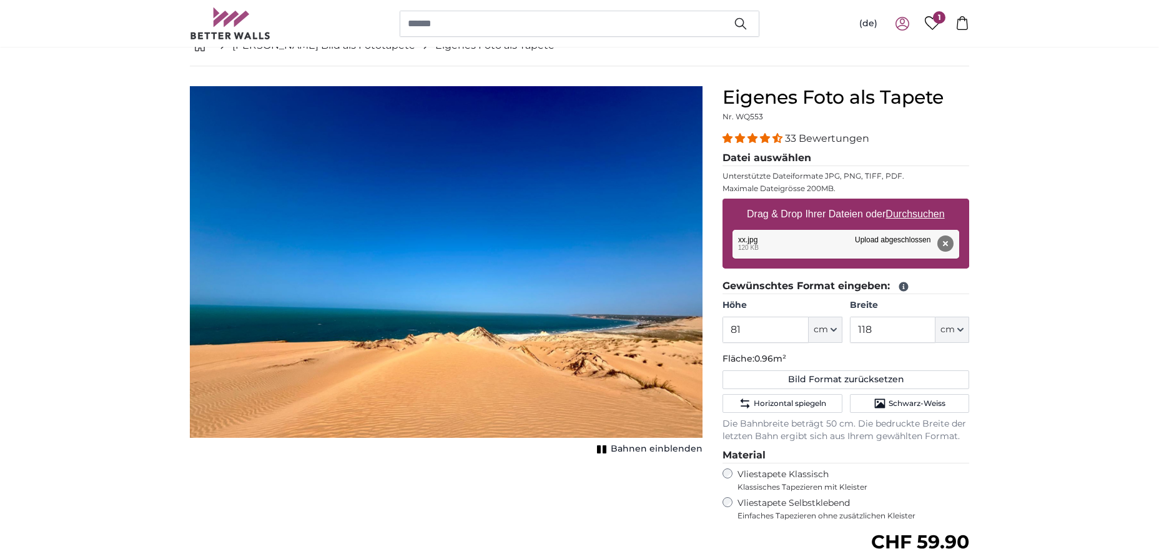
scroll to position [64, 0]
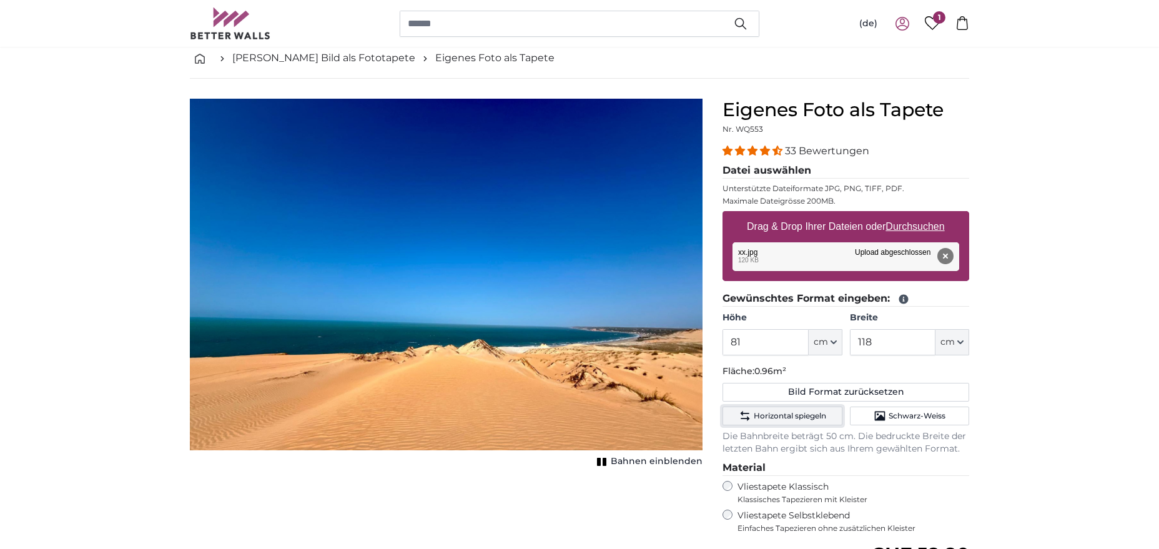
click at [766, 418] on span "Horizontal spiegeln" at bounding box center [790, 416] width 72 height 10
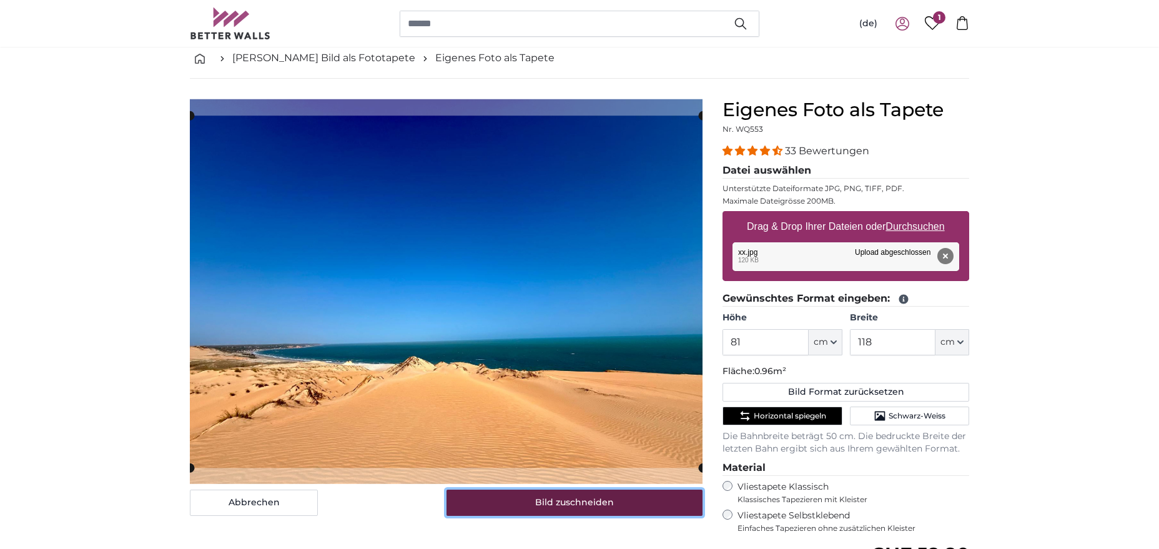
click at [596, 500] on button "Bild zuschneiden" at bounding box center [574, 503] width 257 height 26
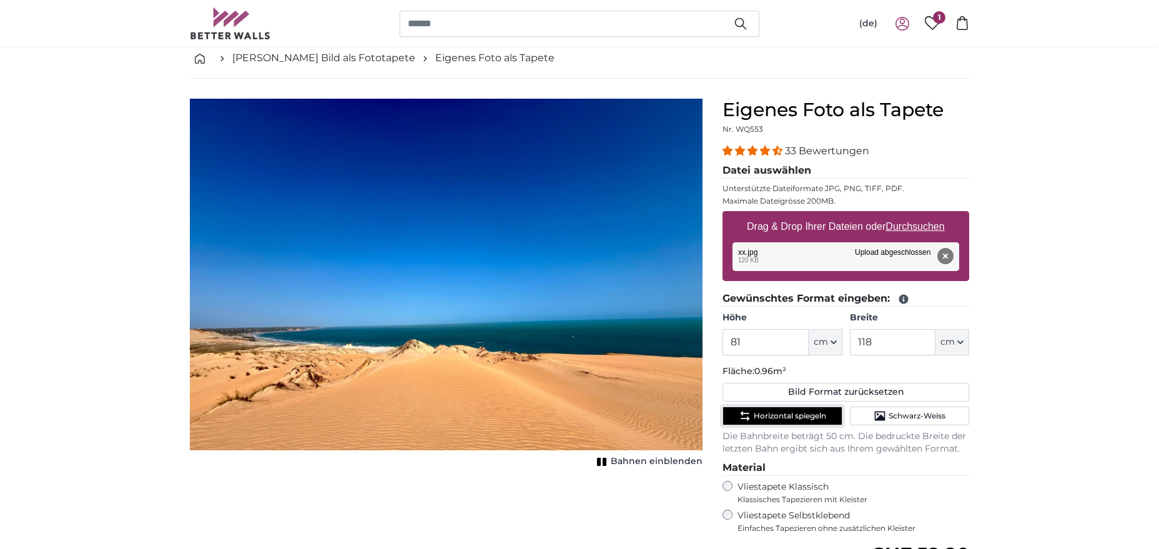
click at [763, 418] on span "Horizontal spiegeln" at bounding box center [790, 416] width 72 height 10
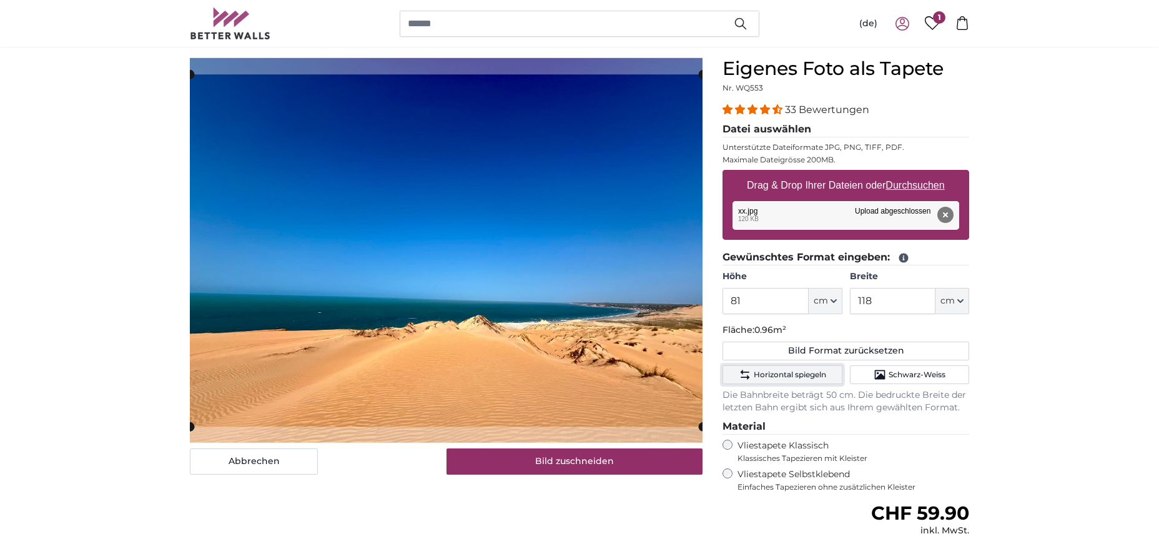
scroll to position [127, 0]
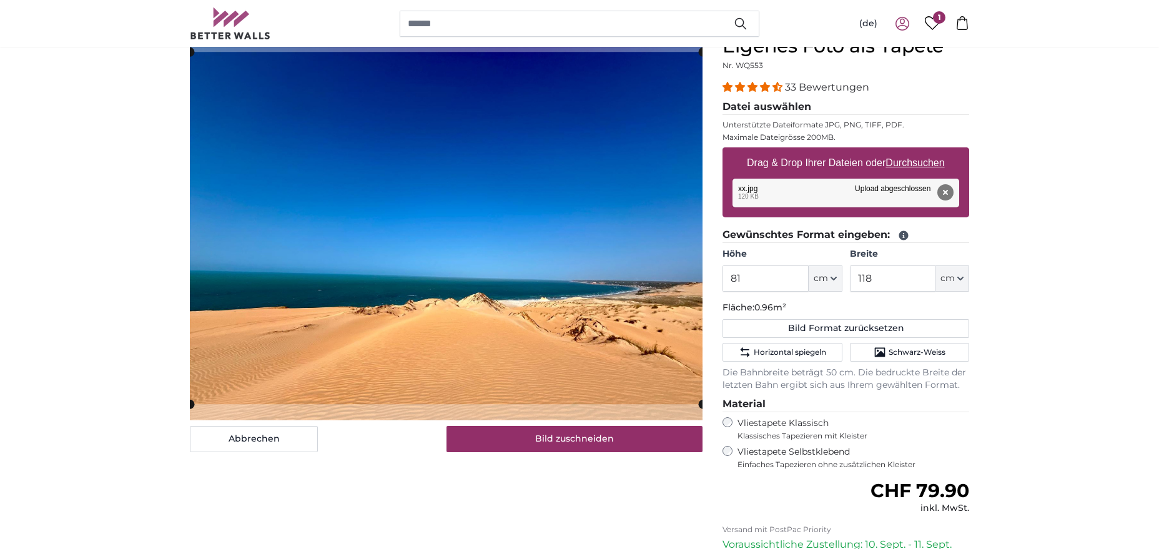
click at [679, 489] on div "Abbrechen Bild zuschneiden Bahnen einblenden" at bounding box center [446, 359] width 533 height 649
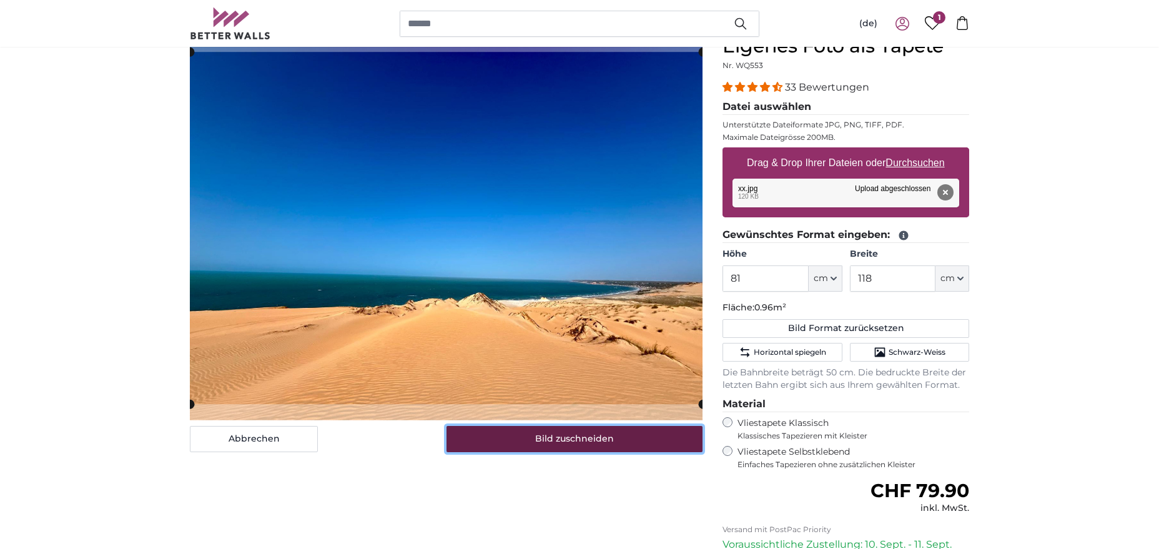
click at [560, 439] on button "Bild zuschneiden" at bounding box center [574, 439] width 257 height 26
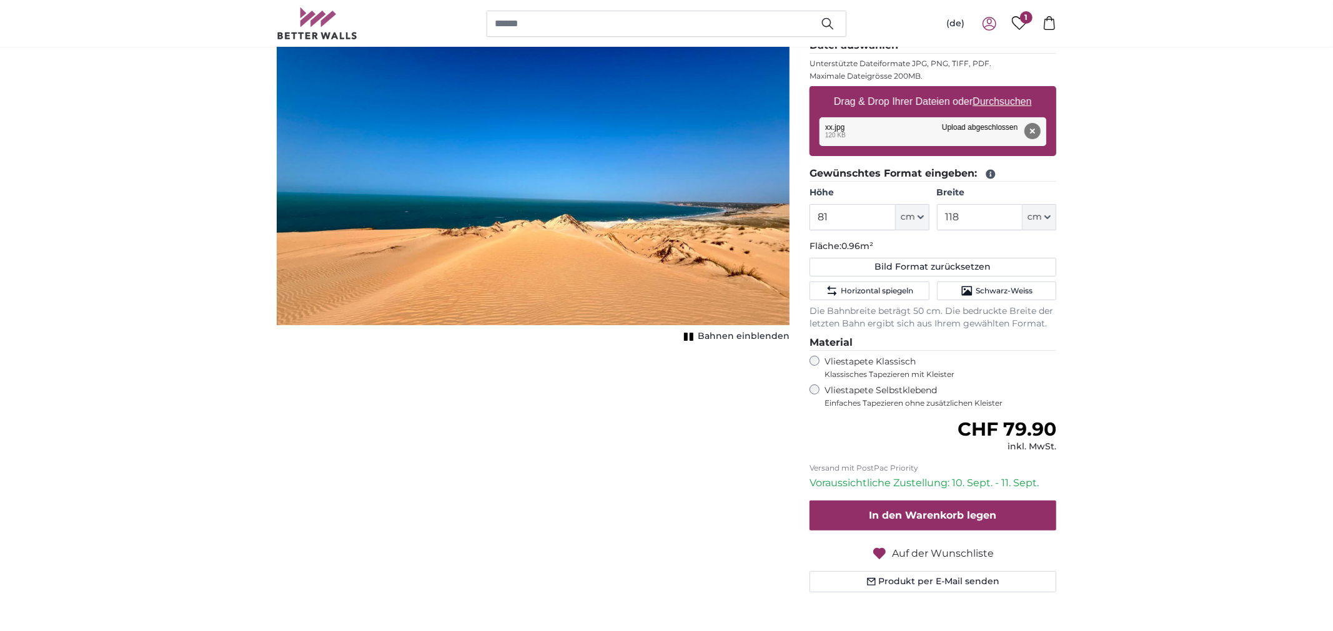
scroll to position [259, 0]
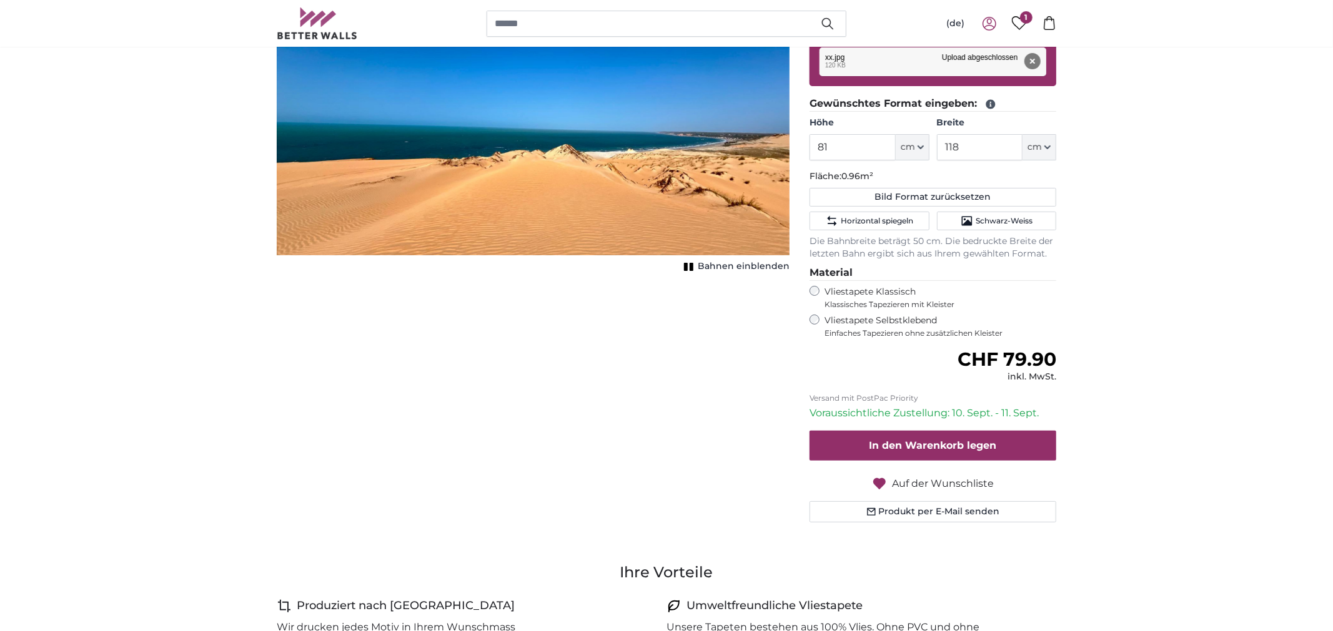
click at [925, 486] on span "Auf der Wunschliste" at bounding box center [943, 483] width 102 height 15
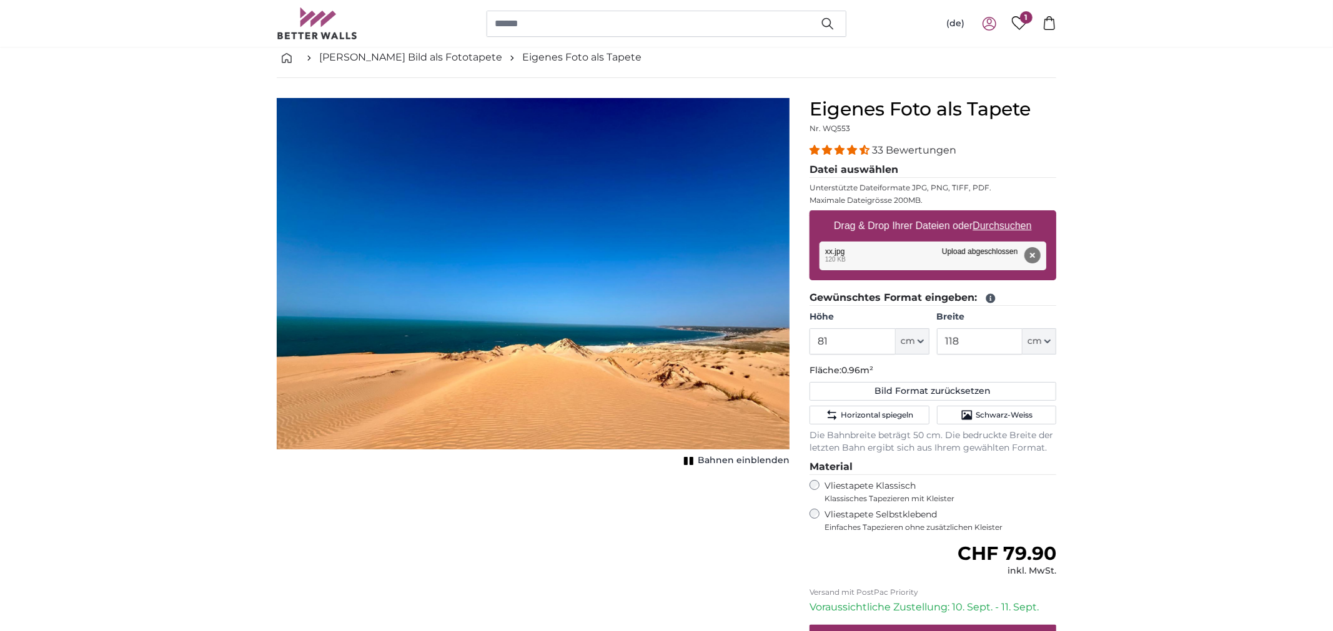
scroll to position [0, 0]
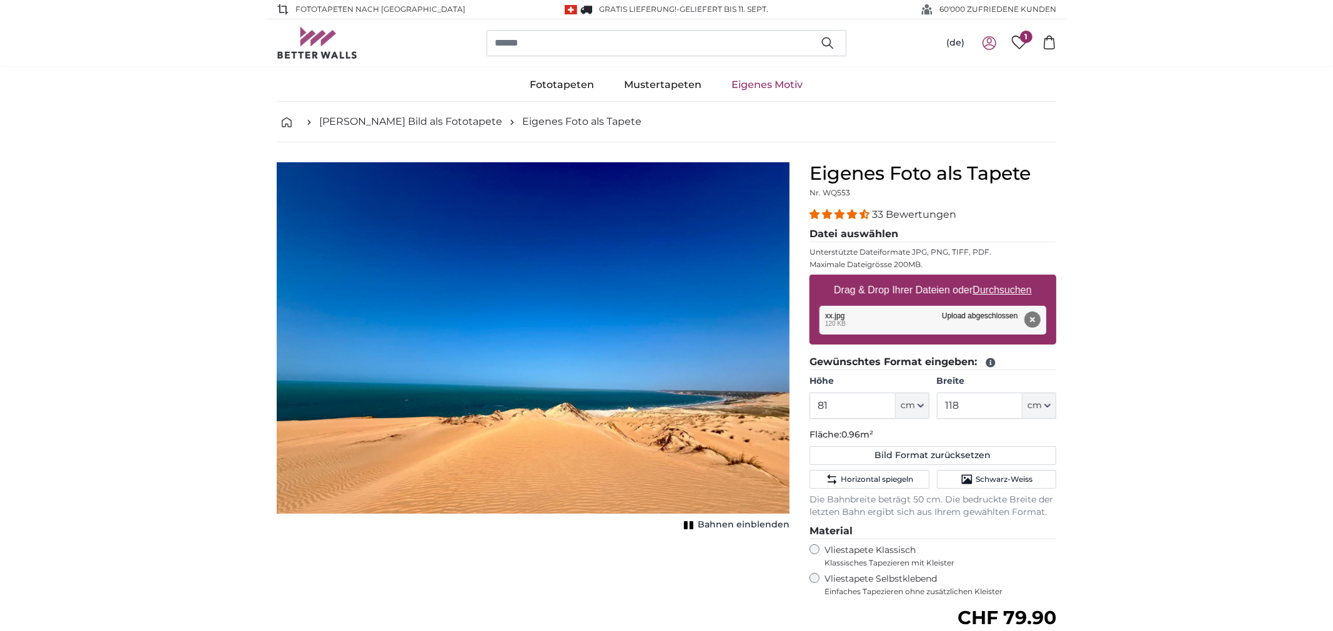
click at [1018, 38] on icon at bounding box center [1020, 43] width 16 height 14
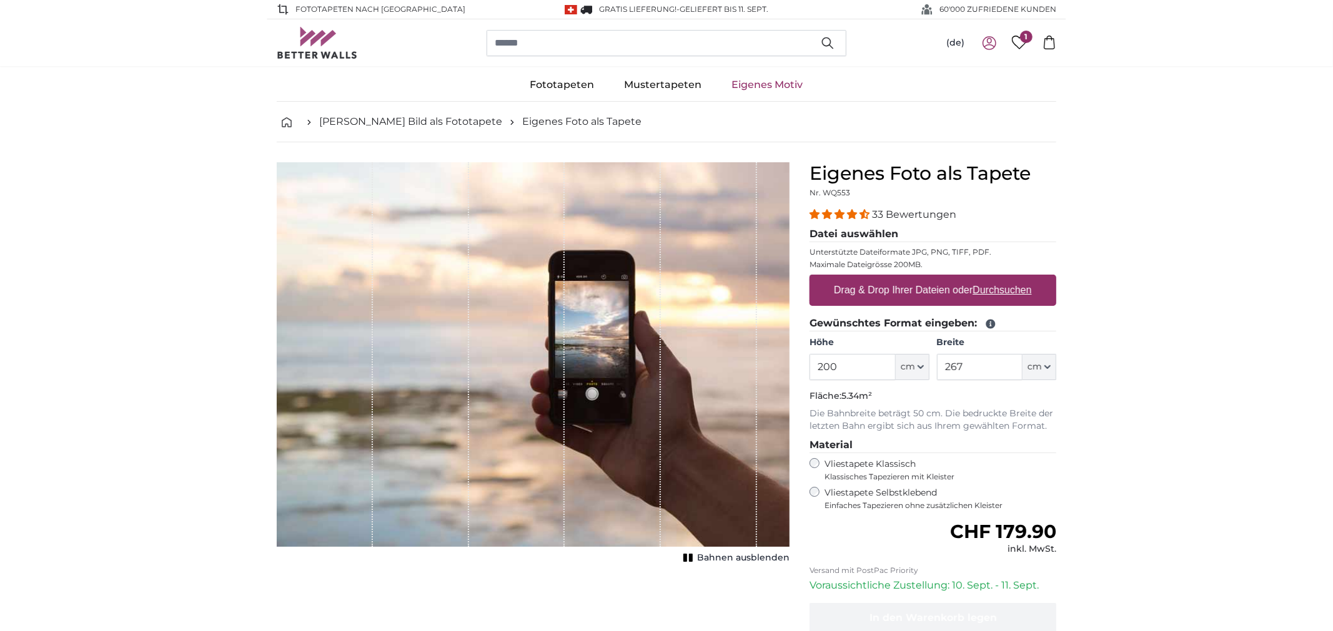
click at [985, 291] on u "Durchsuchen" at bounding box center [1002, 290] width 59 height 11
click at [985, 279] on input "Drag & Drop Ihrer Dateien oder Durchsuchen" at bounding box center [932, 277] width 247 height 4
type input "**********"
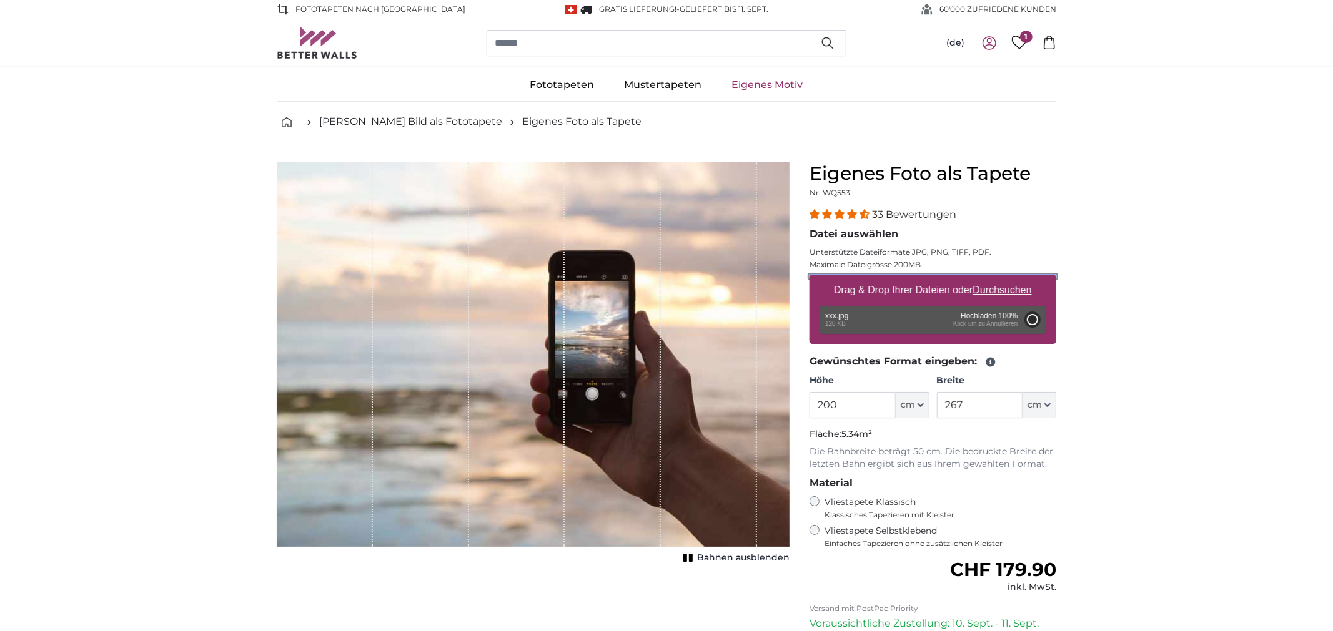
type input "81"
type input "107.7"
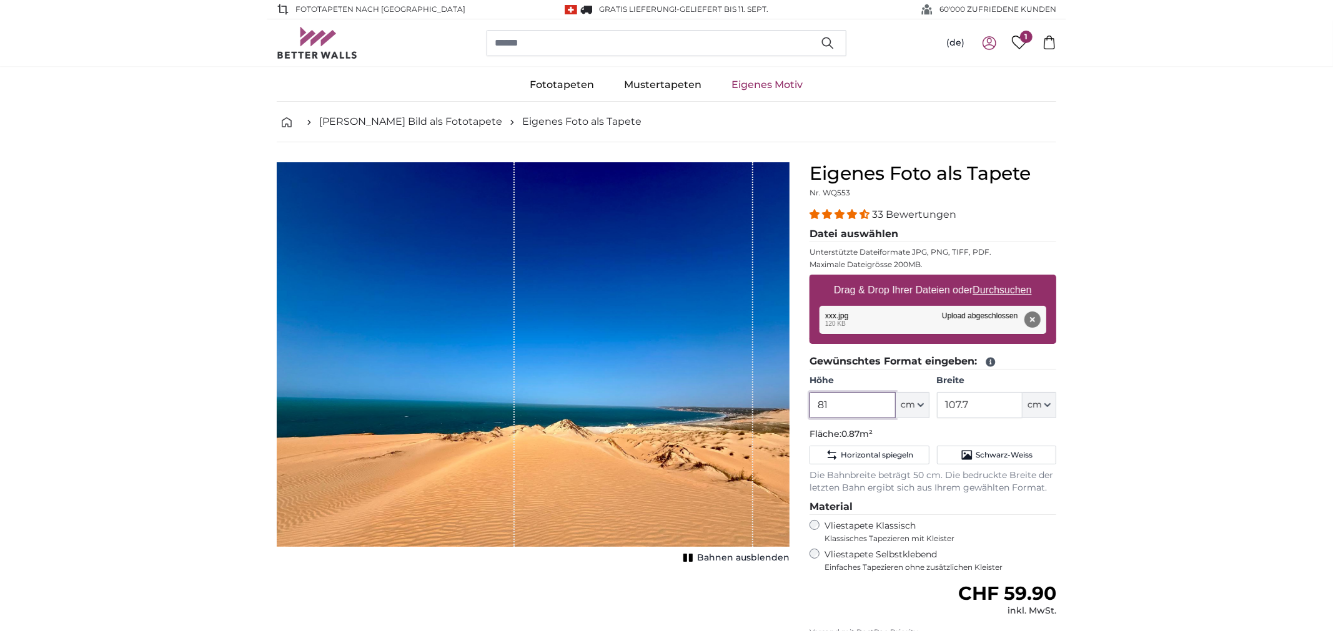
click at [869, 407] on input "81" at bounding box center [852, 405] width 86 height 26
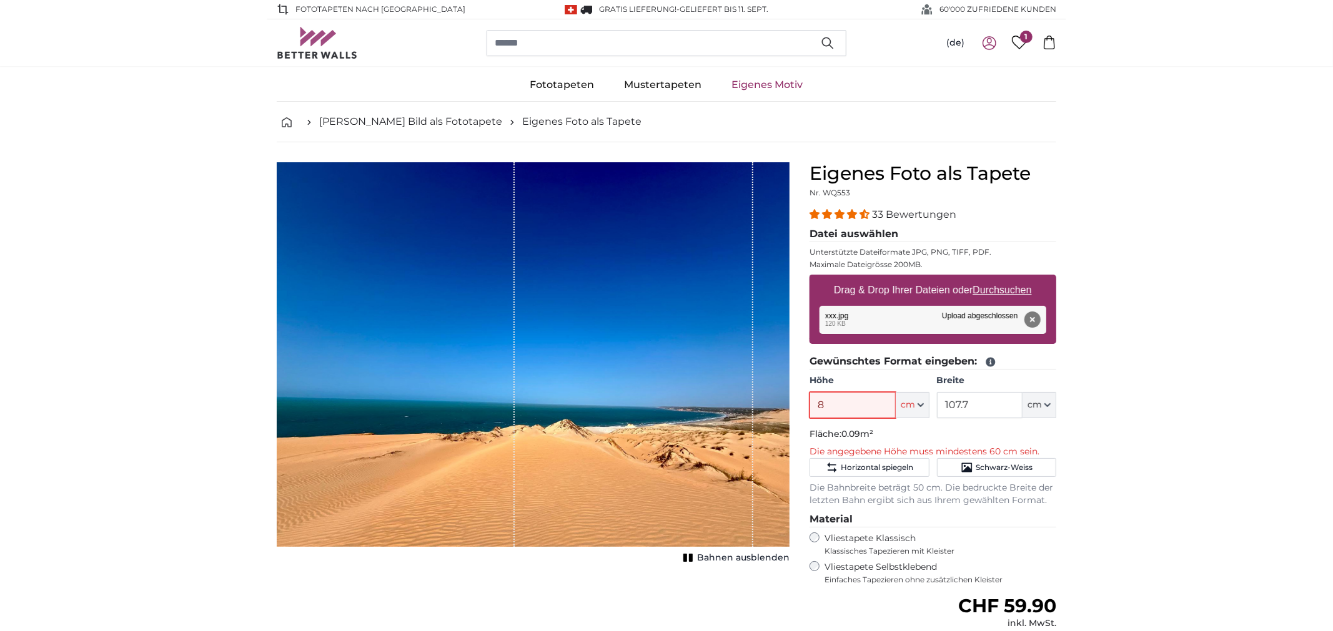
type input "81"
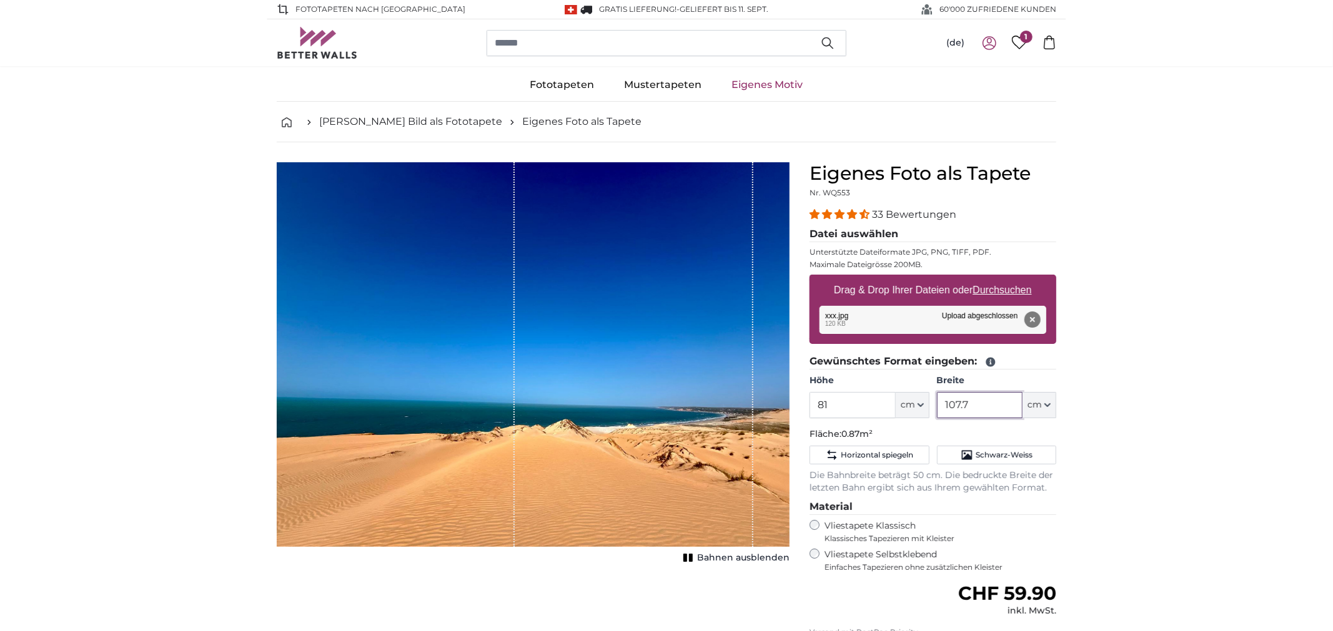
click at [984, 410] on input "107.7" at bounding box center [980, 405] width 86 height 26
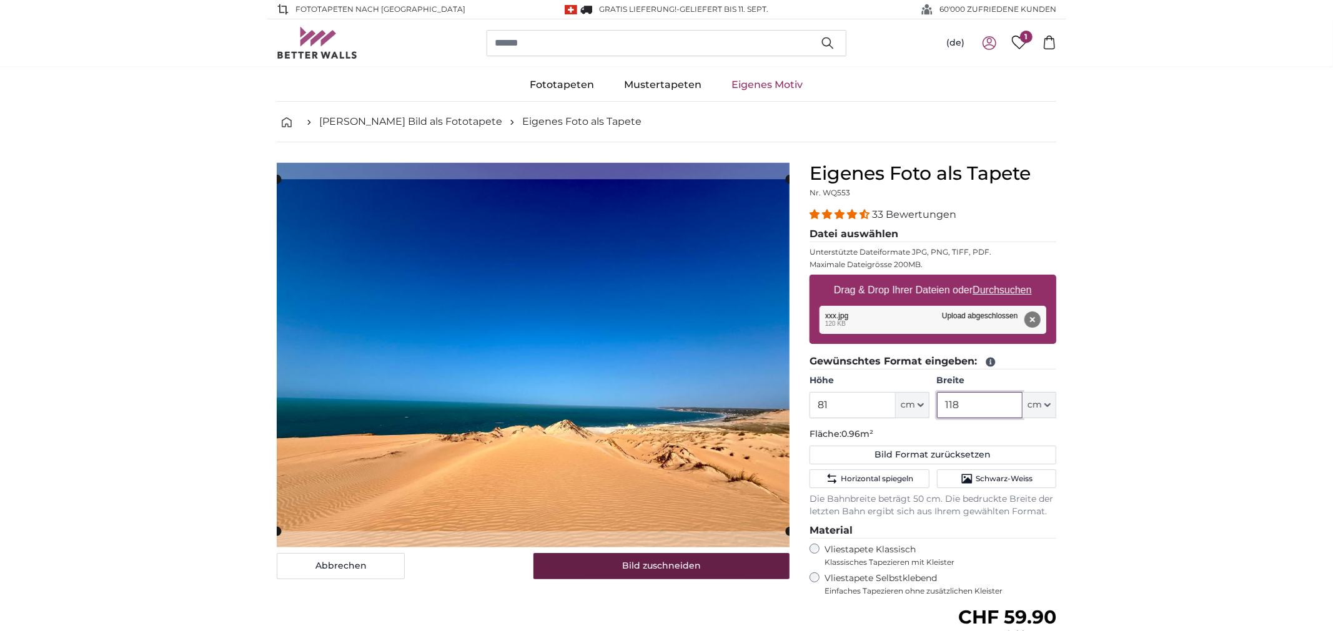
type input "118"
click at [719, 573] on button "Bild zuschneiden" at bounding box center [661, 566] width 257 height 26
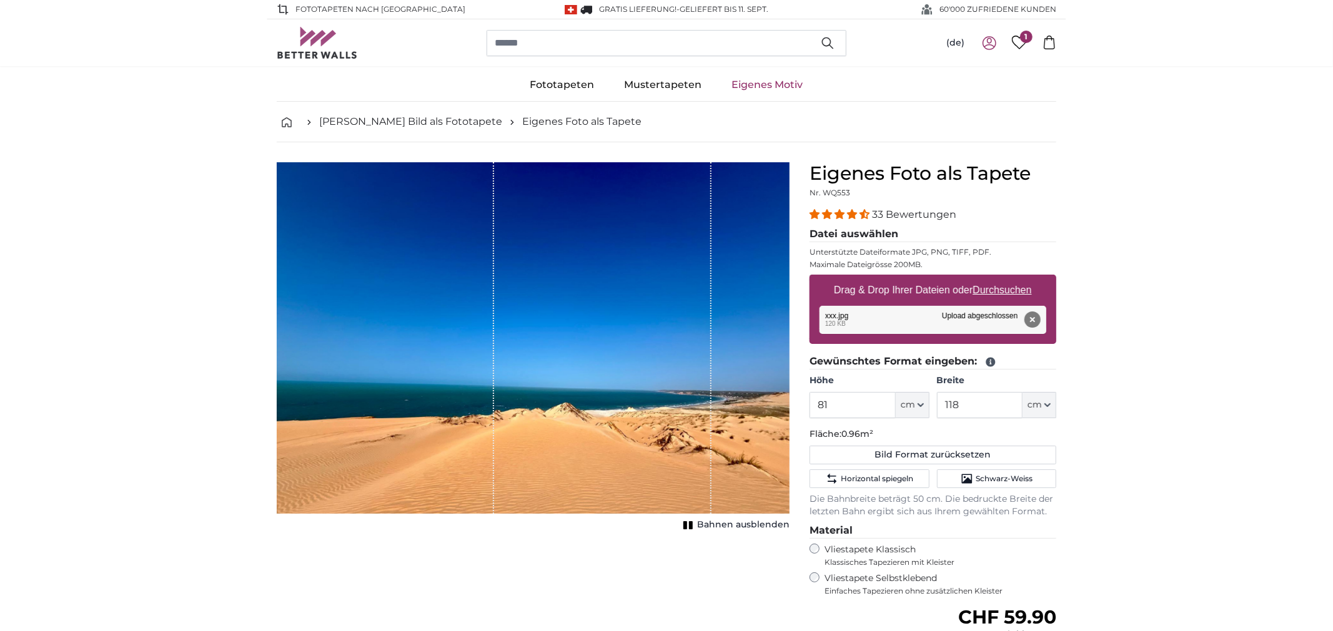
click at [717, 528] on span "Bahnen ausblenden" at bounding box center [743, 525] width 92 height 12
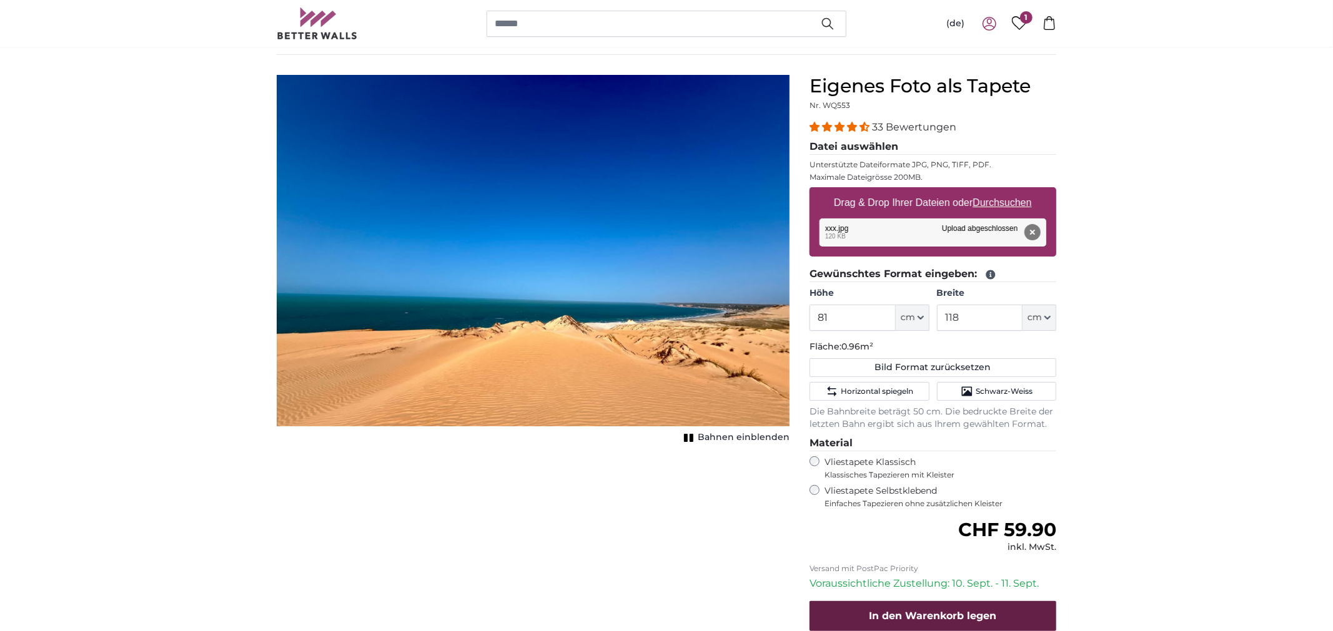
scroll to position [129, 0]
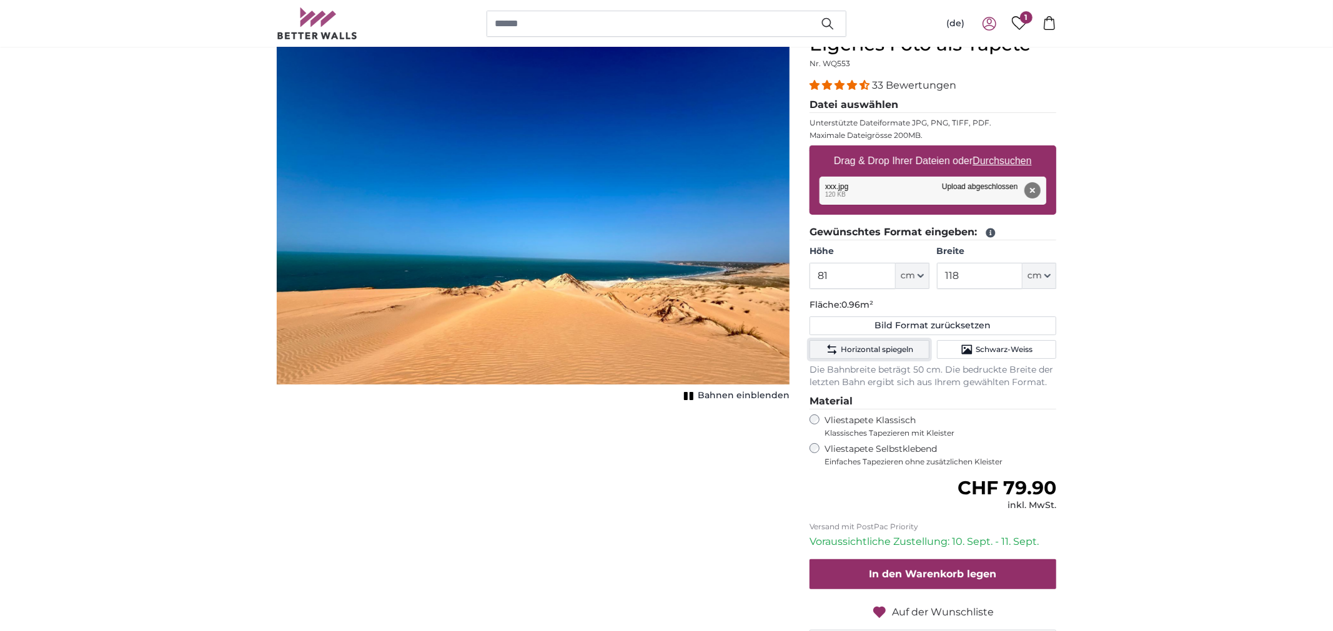
click at [871, 355] on span "Horizontal spiegeln" at bounding box center [877, 350] width 72 height 10
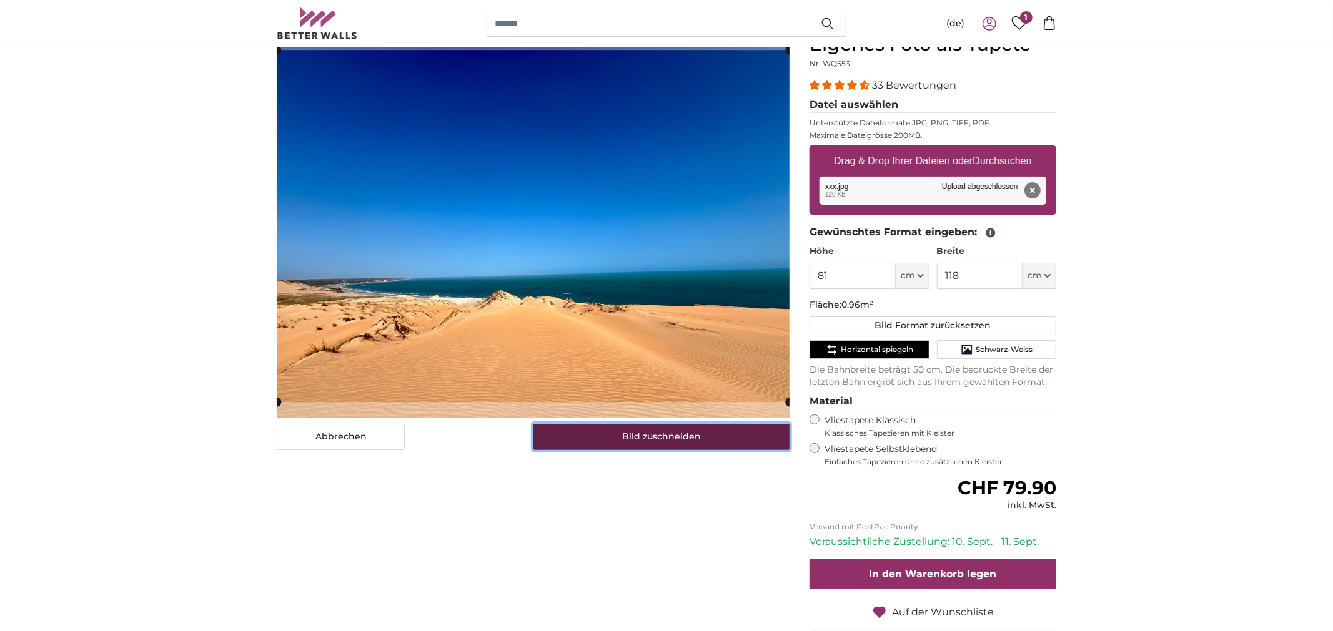
click at [691, 444] on button "Bild zuschneiden" at bounding box center [661, 437] width 257 height 26
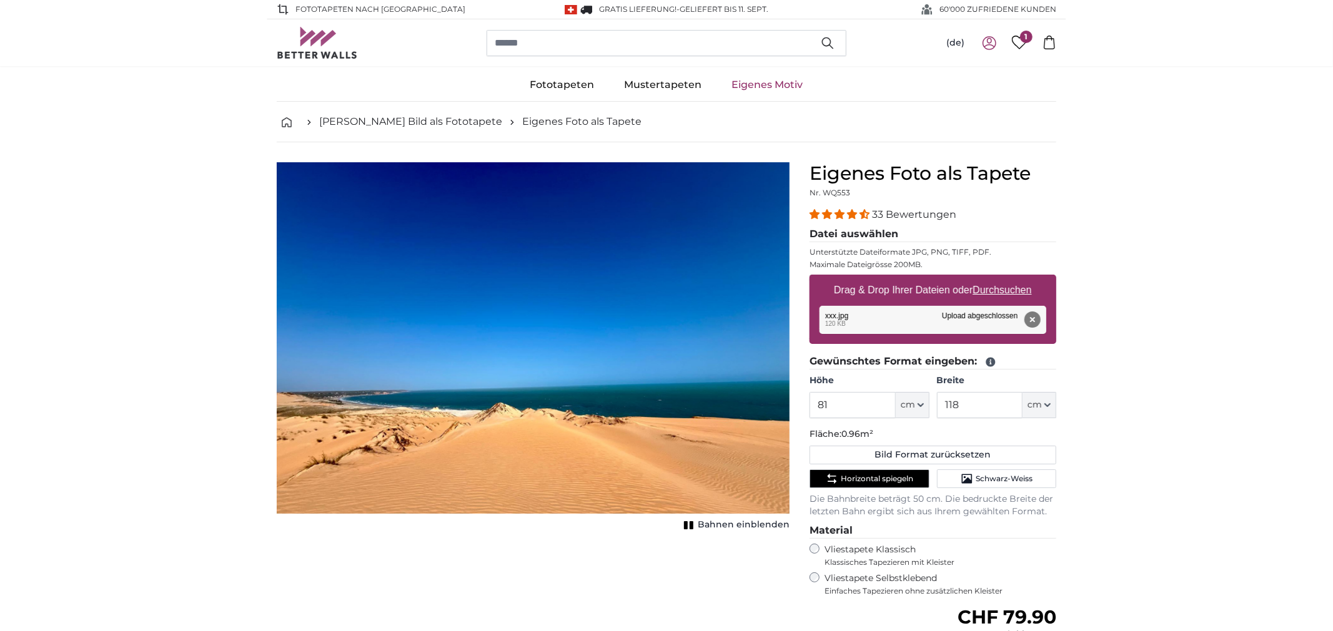
click at [766, 86] on link "Eigenes Motiv" at bounding box center [767, 85] width 101 height 32
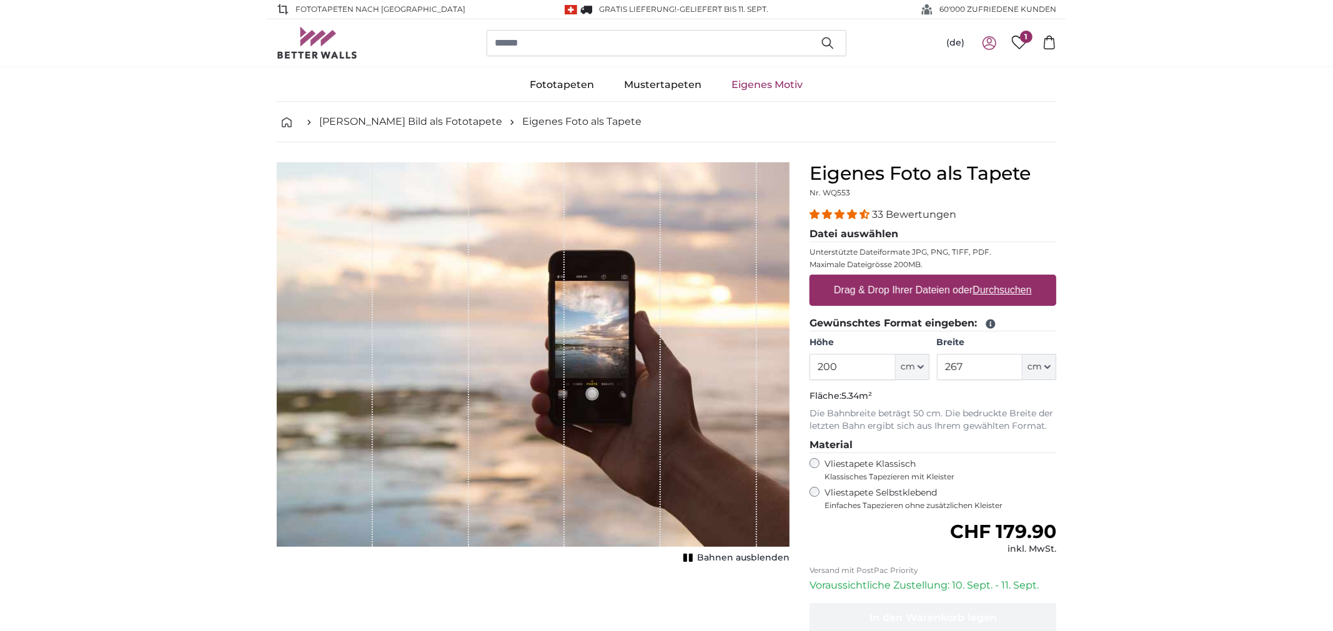
click at [1013, 295] on u "Durchsuchen" at bounding box center [1002, 290] width 59 height 11
click at [1013, 279] on input "Drag & Drop Ihrer Dateien oder Durchsuchen" at bounding box center [932, 277] width 247 height 4
type input "**********"
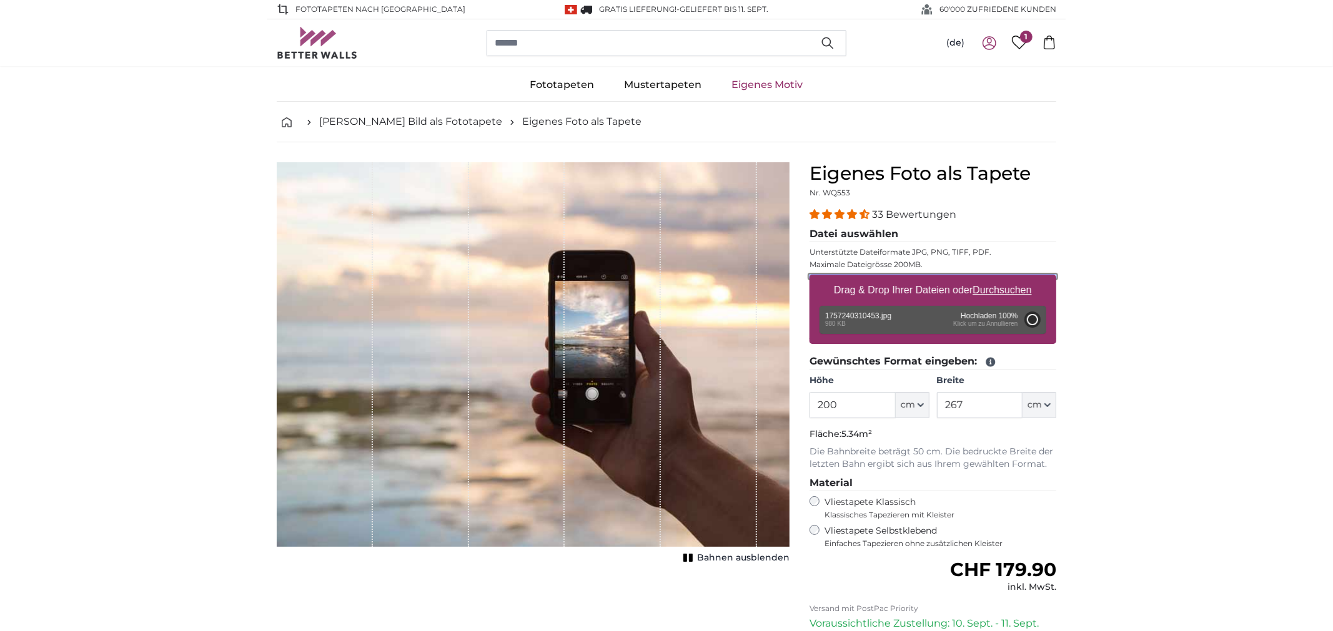
type input "157.8"
type input "71"
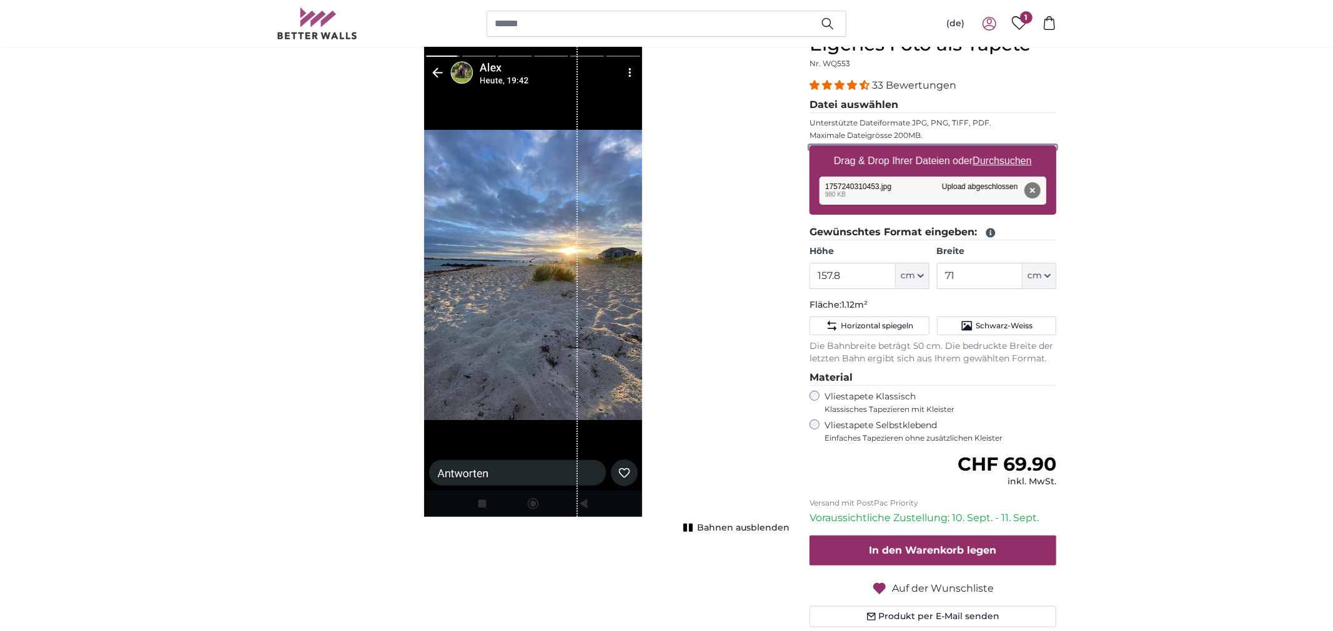
scroll to position [64, 0]
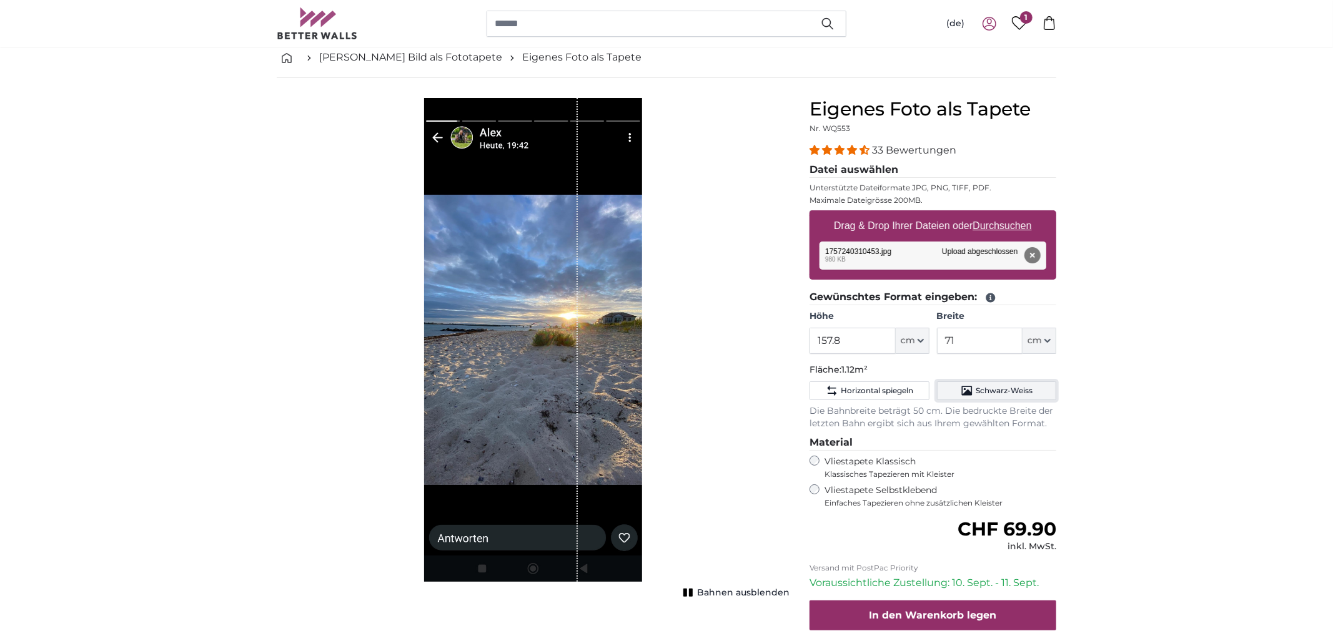
click at [1015, 392] on span "Schwarz-Weiss" at bounding box center [1003, 391] width 57 height 10
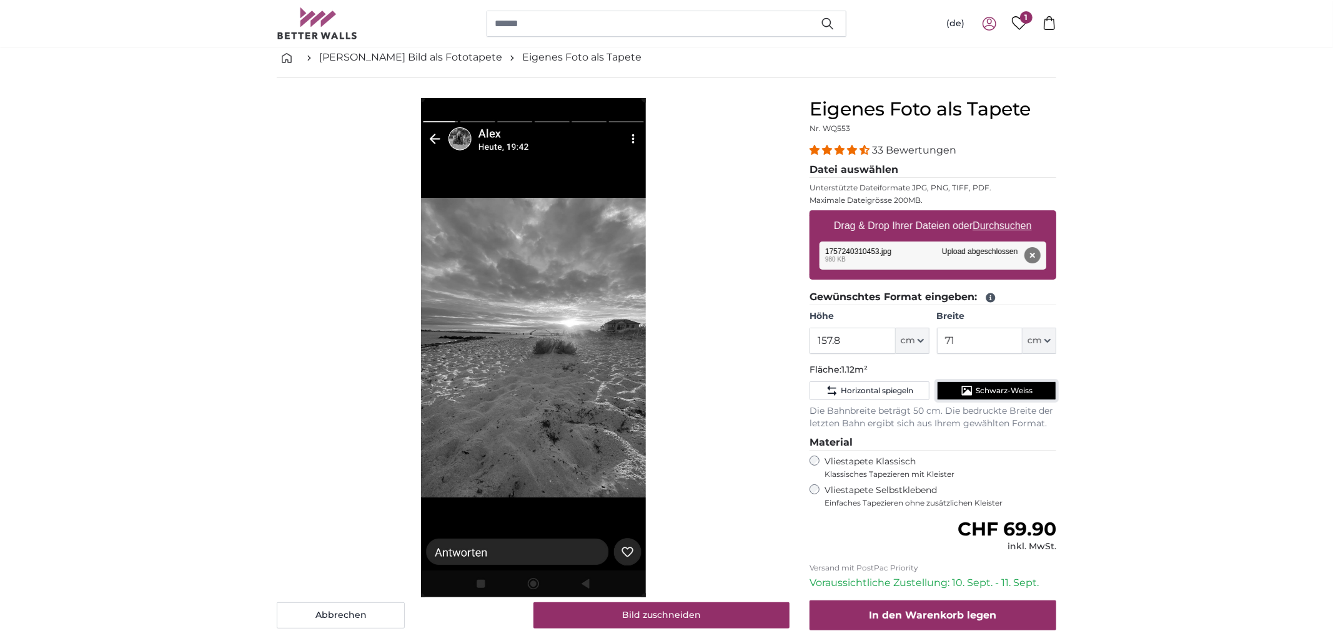
click at [1015, 392] on span "Schwarz-Weiss" at bounding box center [1003, 391] width 57 height 10
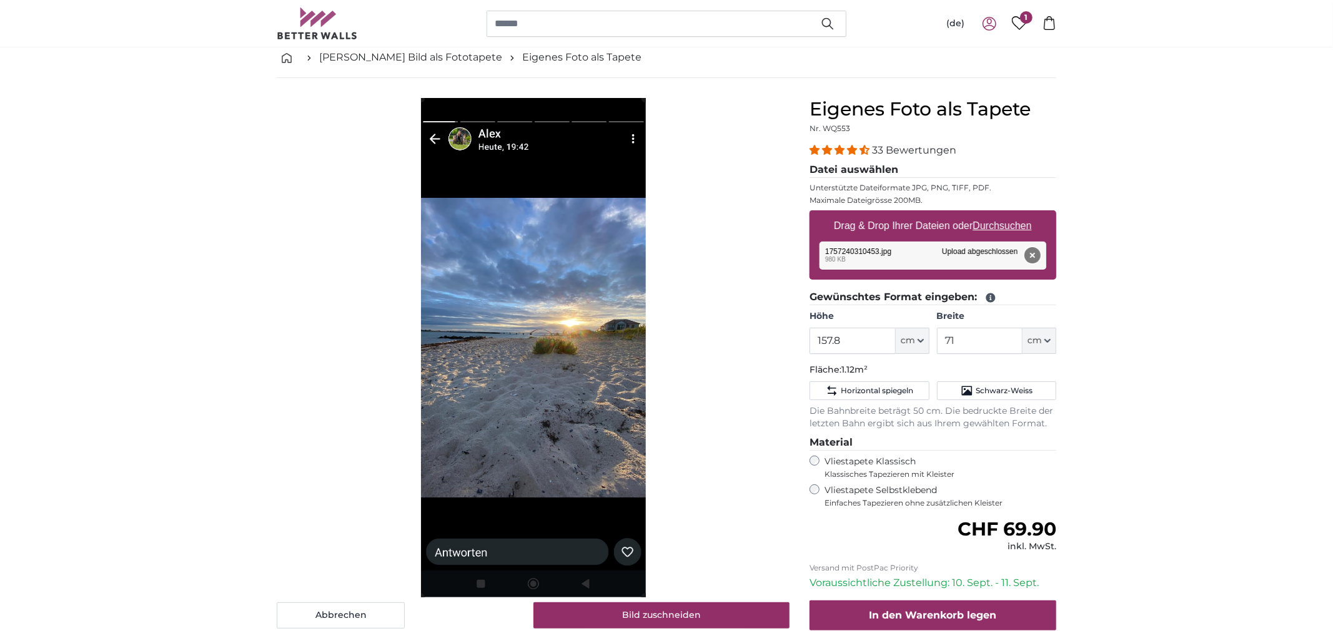
click at [1030, 255] on button "Entfernen" at bounding box center [1032, 255] width 16 height 16
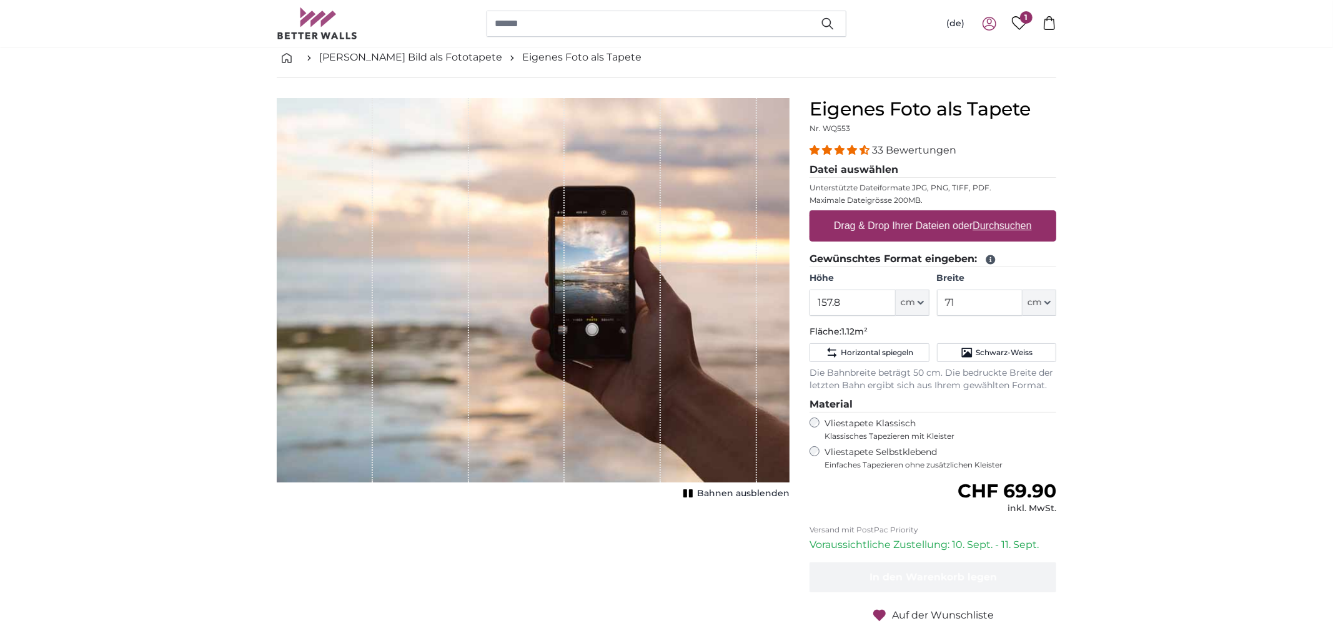
click at [1005, 224] on u "Durchsuchen" at bounding box center [1002, 225] width 59 height 11
click at [1005, 214] on input "Drag & Drop Ihrer Dateien oder Durchsuchen" at bounding box center [932, 212] width 247 height 4
type input "**********"
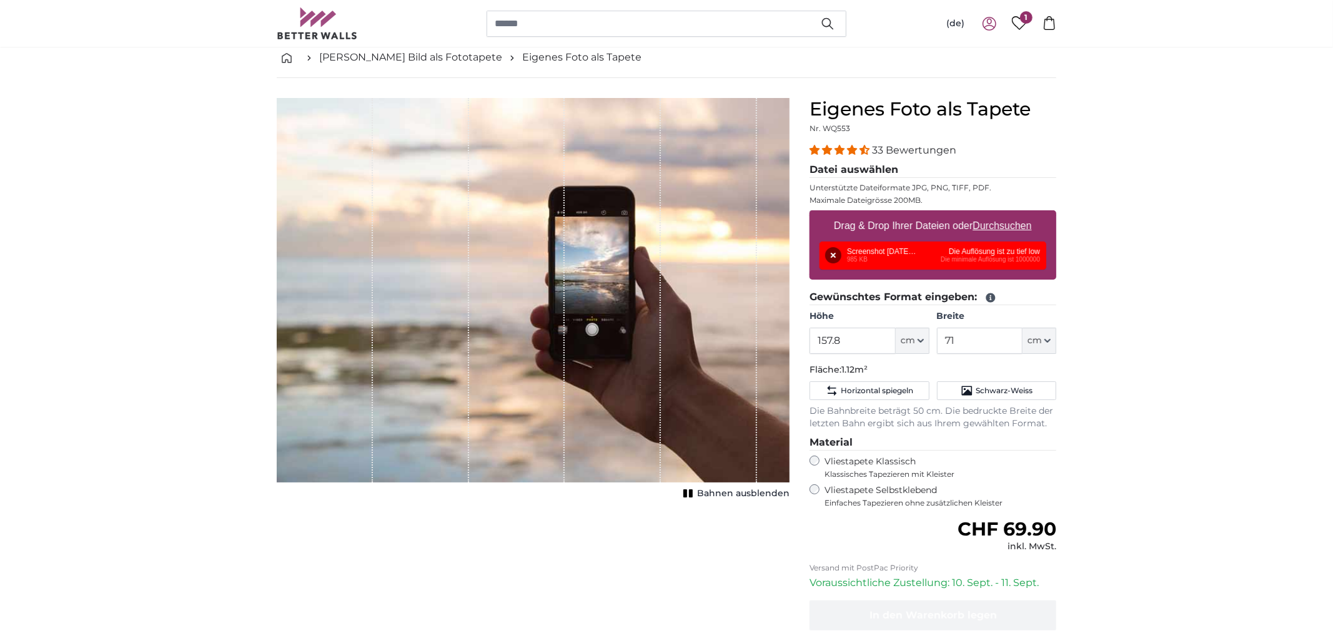
click at [992, 225] on u "Durchsuchen" at bounding box center [1002, 225] width 59 height 11
click at [992, 214] on input "Drag & Drop Ihrer Dateien oder Durchsuchen" at bounding box center [932, 212] width 247 height 4
click at [599, 22] on input "search" at bounding box center [666, 24] width 360 height 26
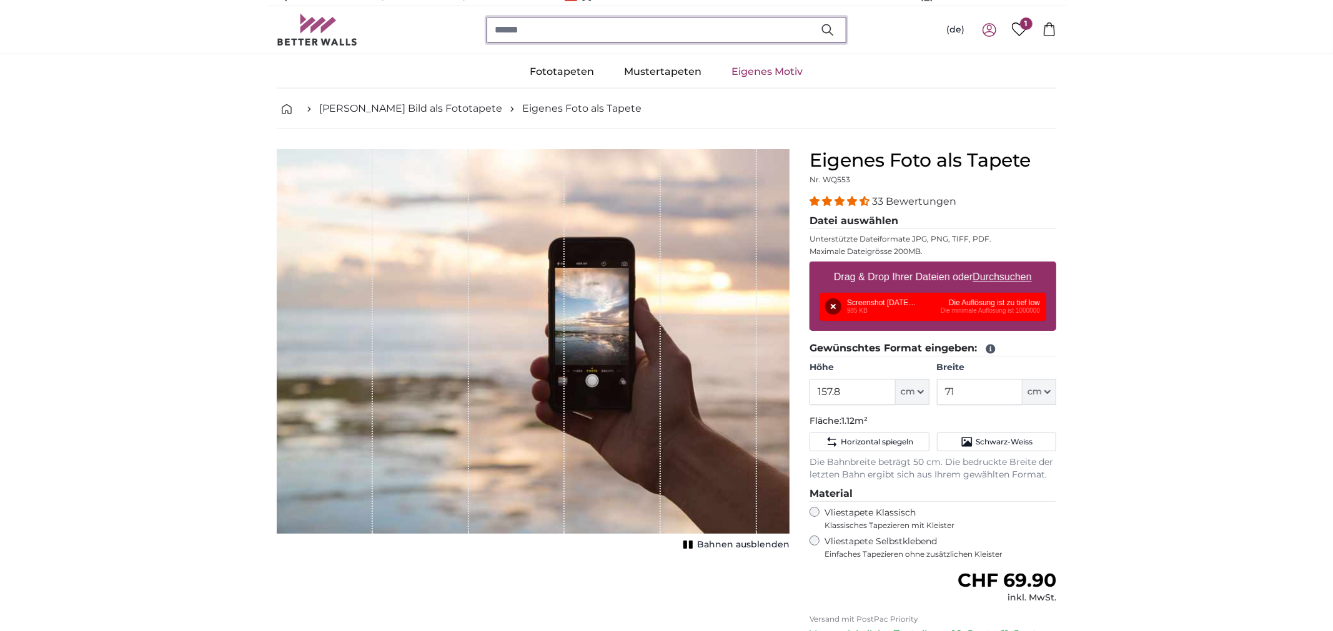
scroll to position [0, 0]
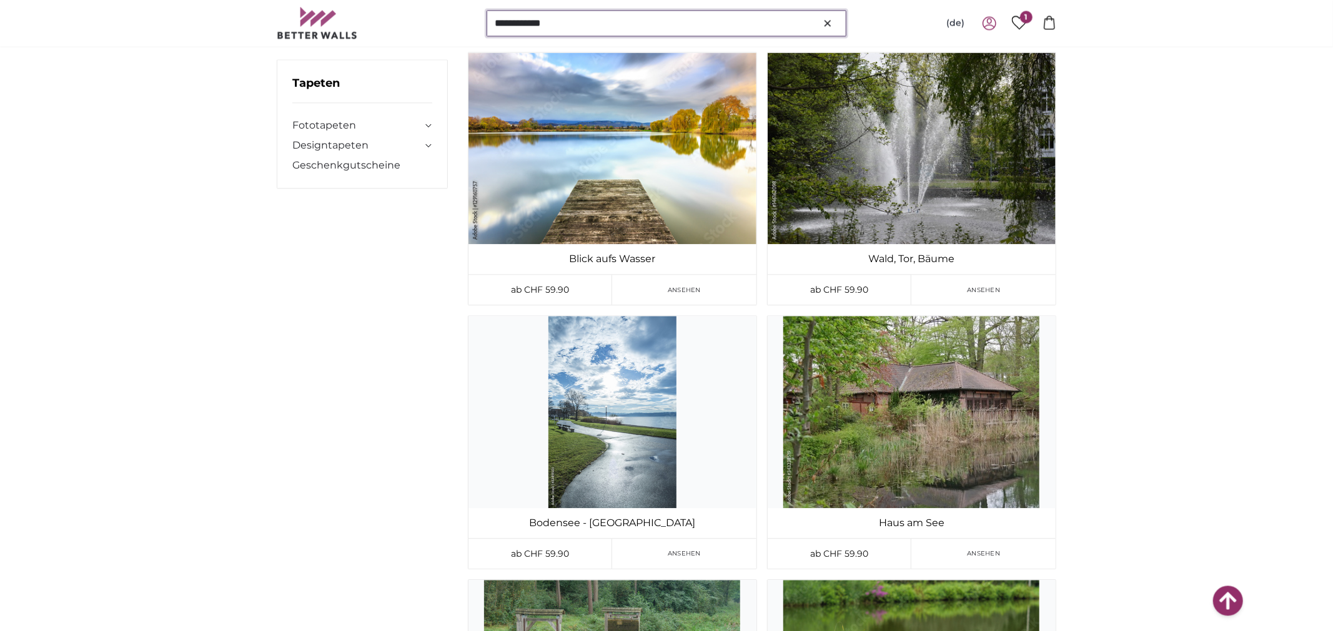
scroll to position [31993, 0]
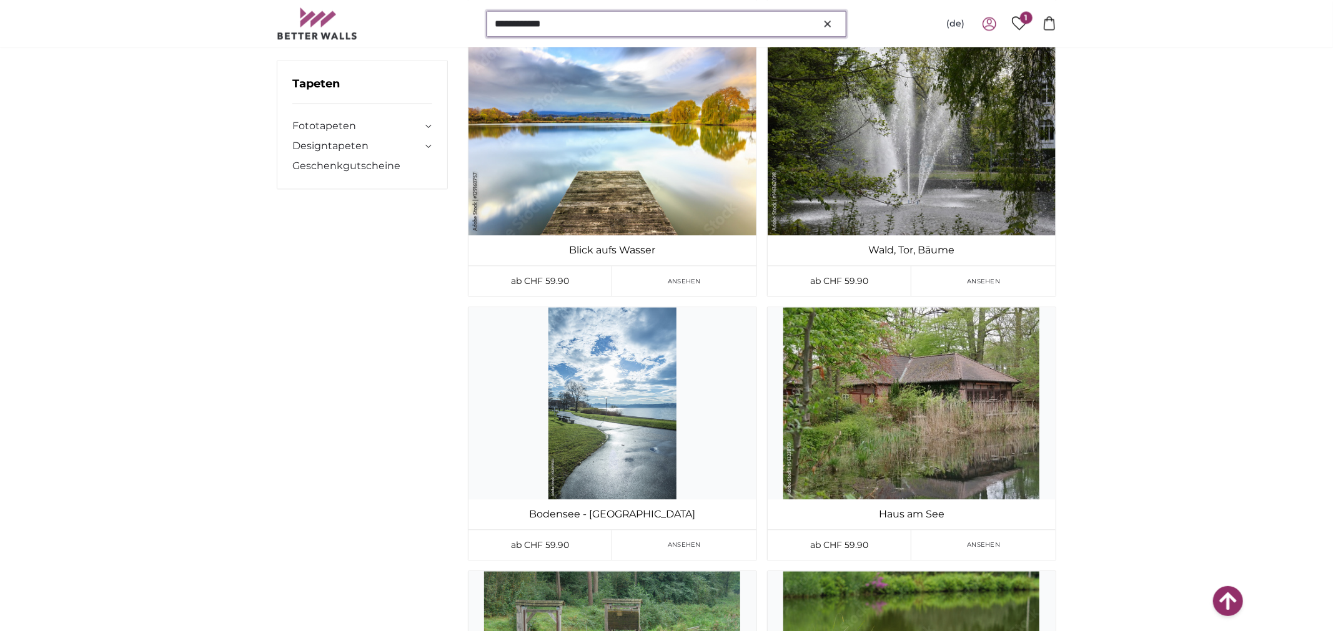
type input "**********"
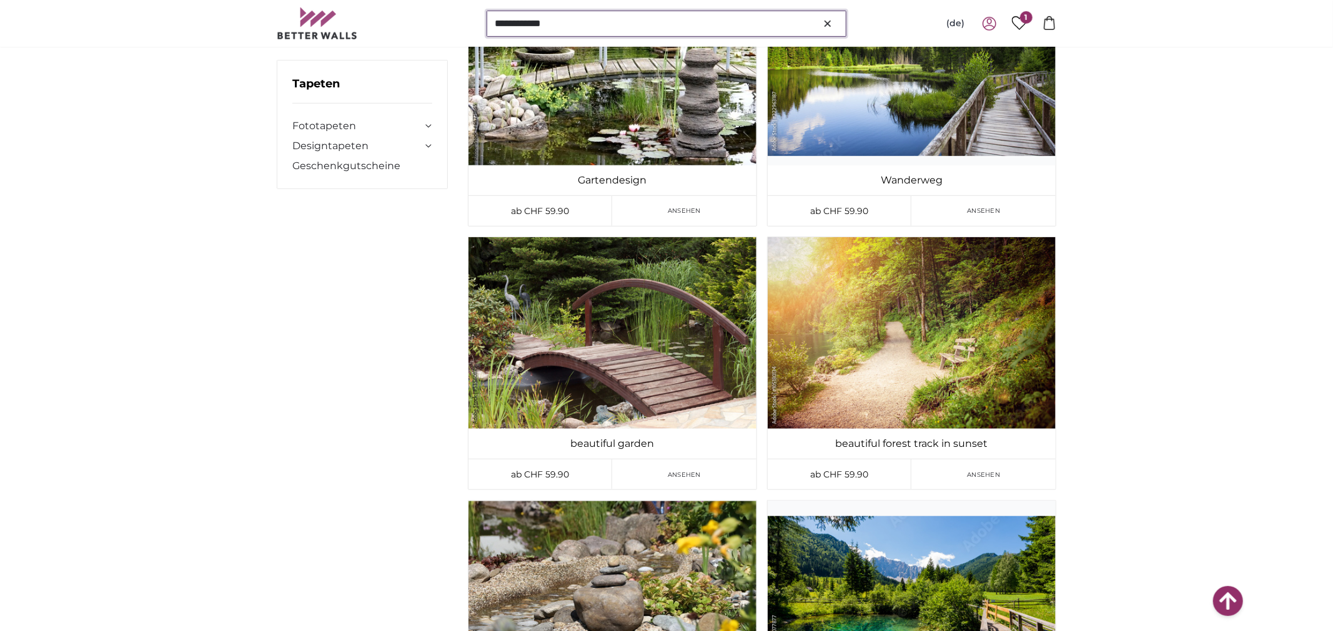
scroll to position [0, 0]
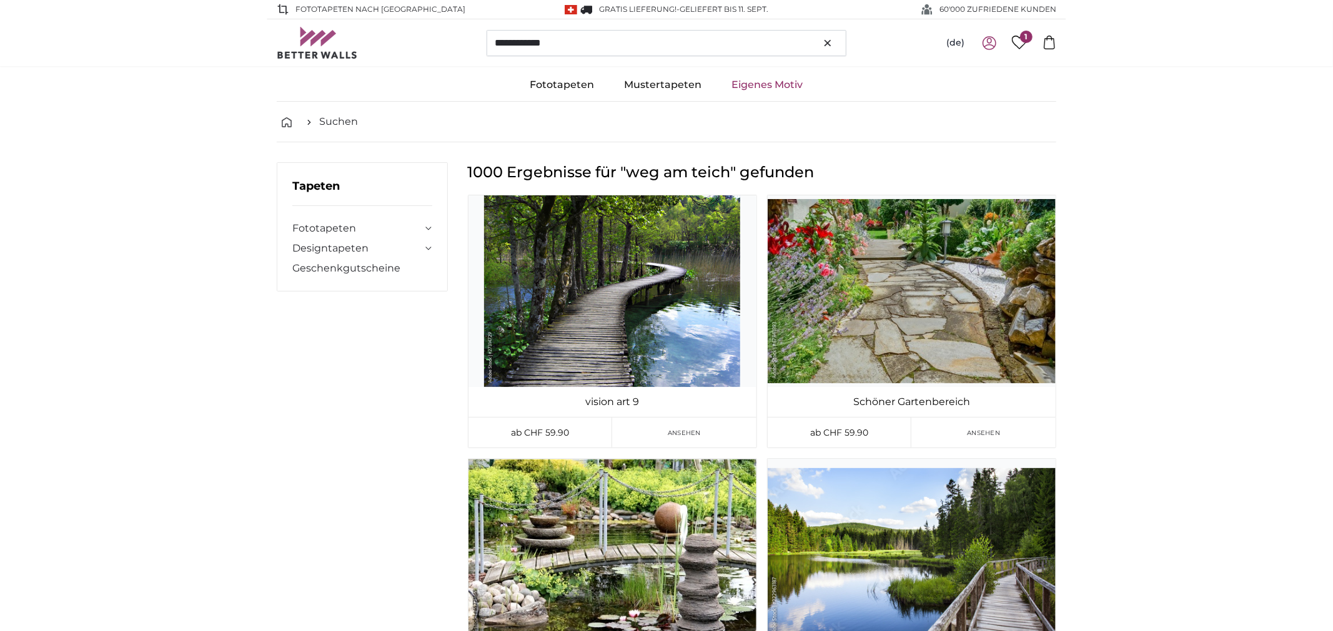
click at [769, 86] on link "Eigenes Motiv" at bounding box center [767, 85] width 101 height 32
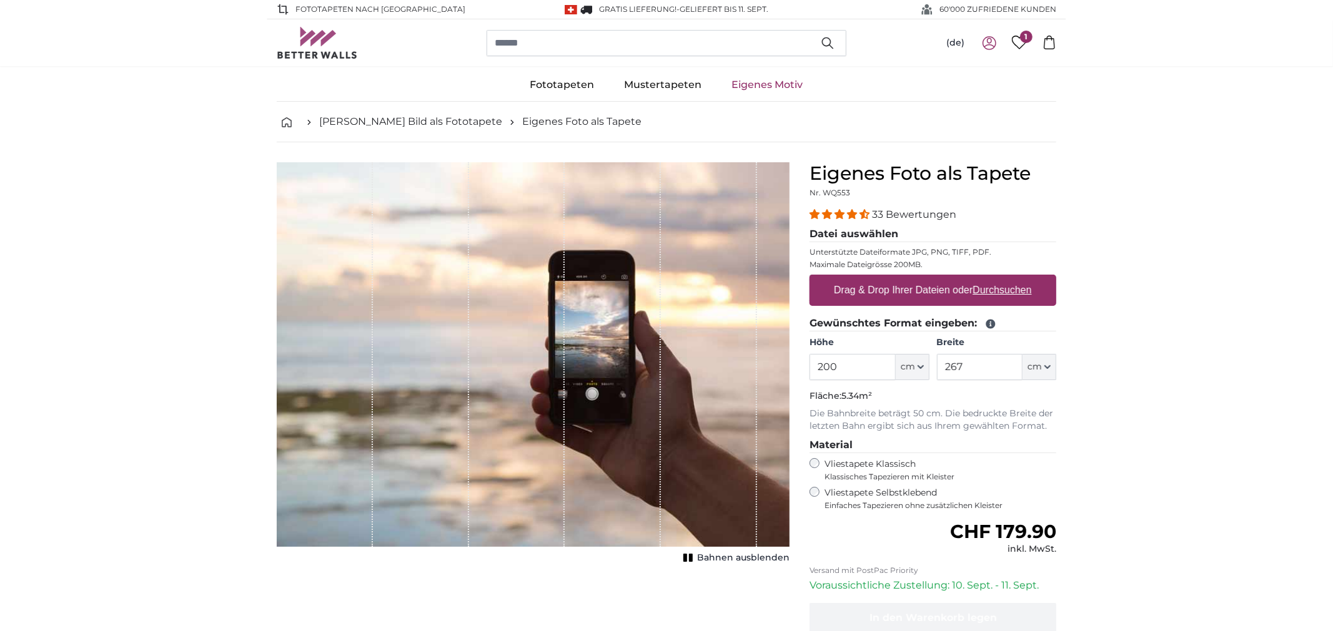
click at [978, 295] on u "Durchsuchen" at bounding box center [1002, 290] width 59 height 11
click at [978, 279] on input "Drag & Drop Ihrer Dateien oder Durchsuchen" at bounding box center [932, 277] width 247 height 4
type input "**********"
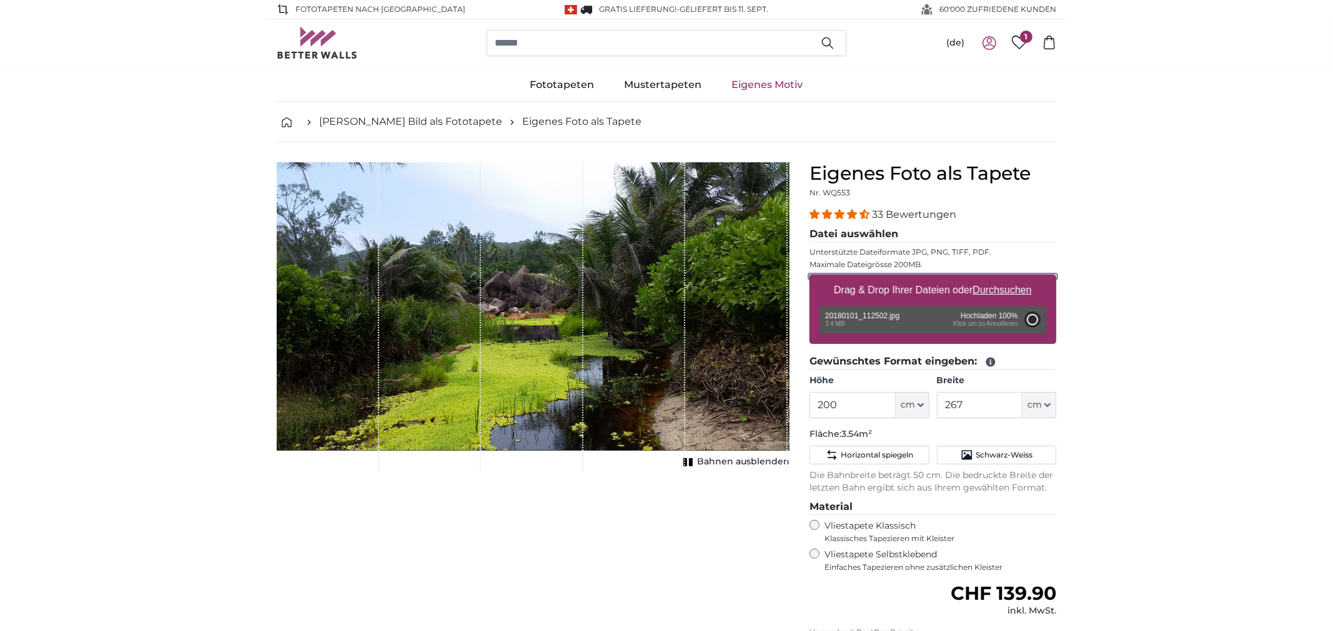
type input "141"
type input "251"
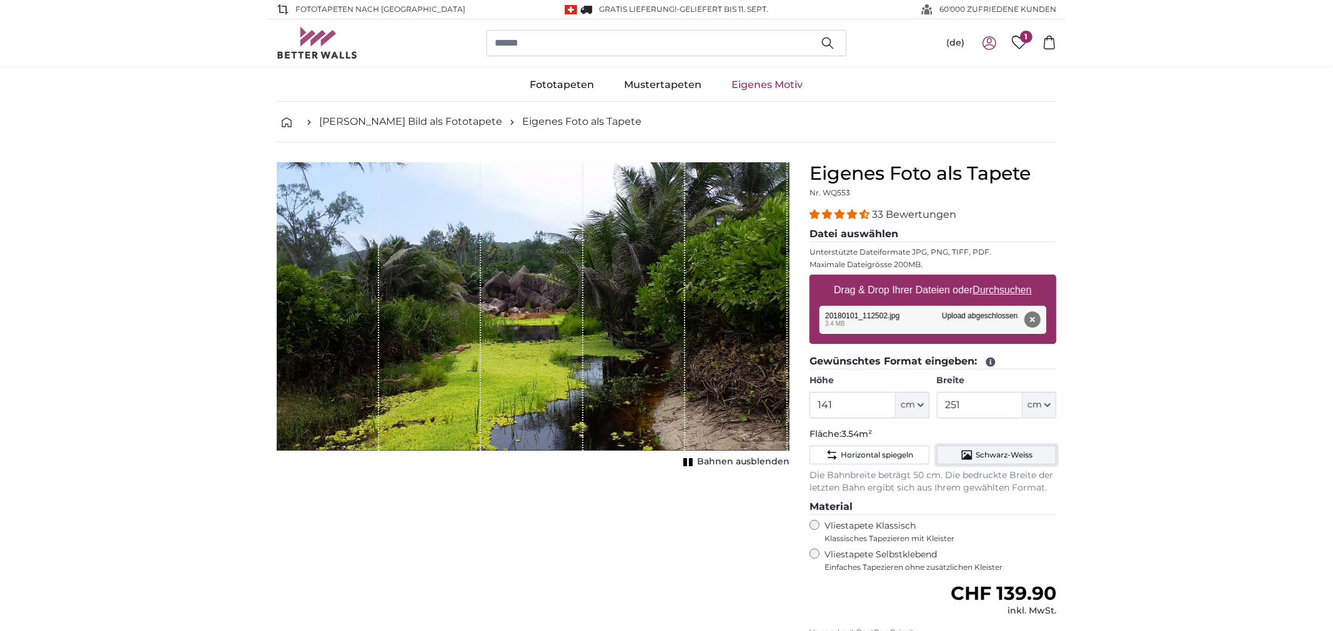
click at [981, 455] on span "Schwarz-Weiss" at bounding box center [1003, 455] width 57 height 10
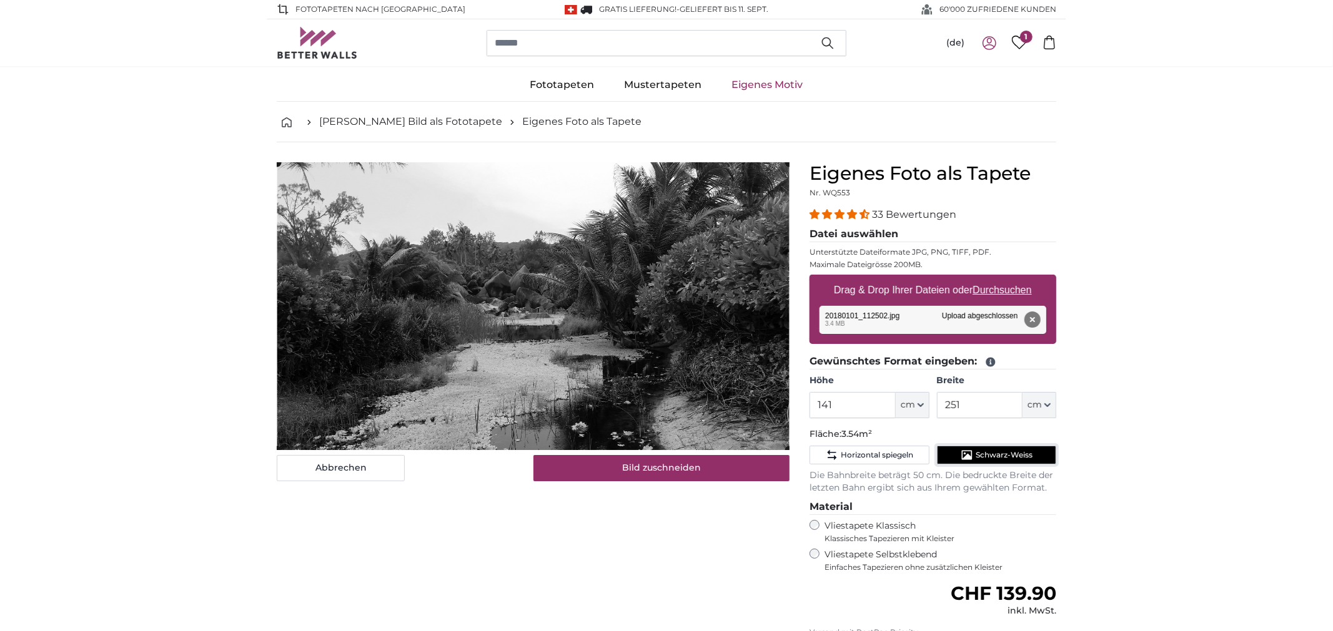
click at [981, 455] on span "Schwarz-Weiss" at bounding box center [1003, 455] width 57 height 10
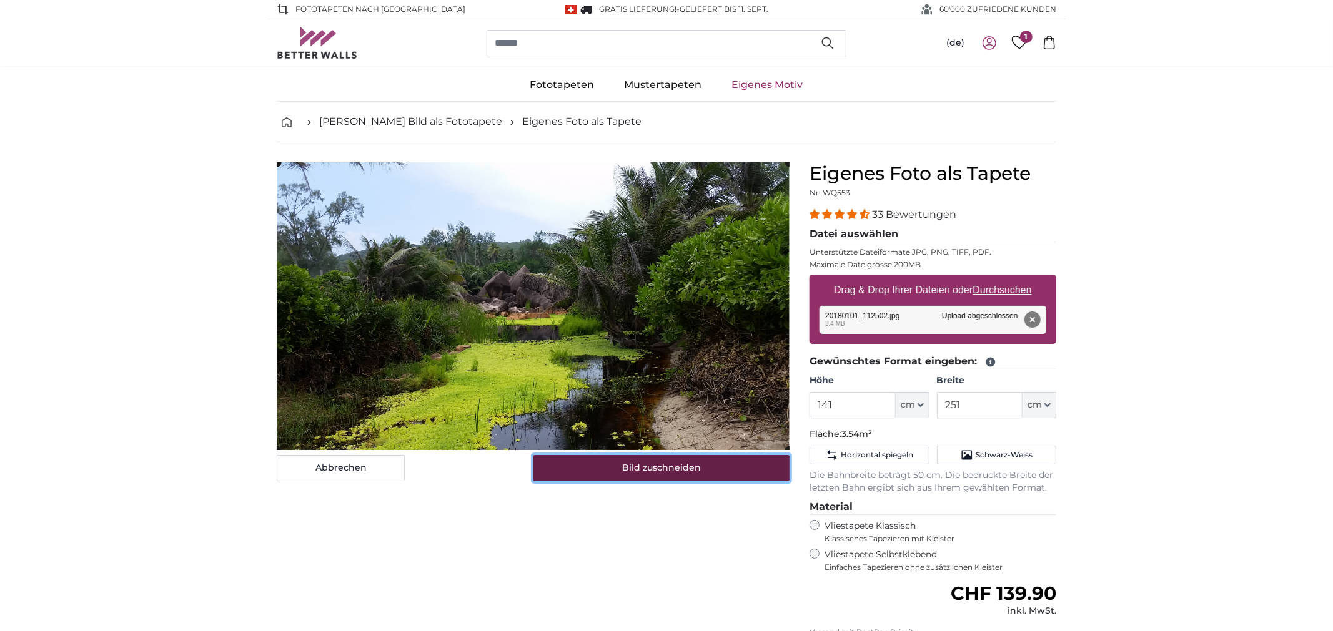
click at [654, 466] on button "Bild zuschneiden" at bounding box center [661, 468] width 257 height 26
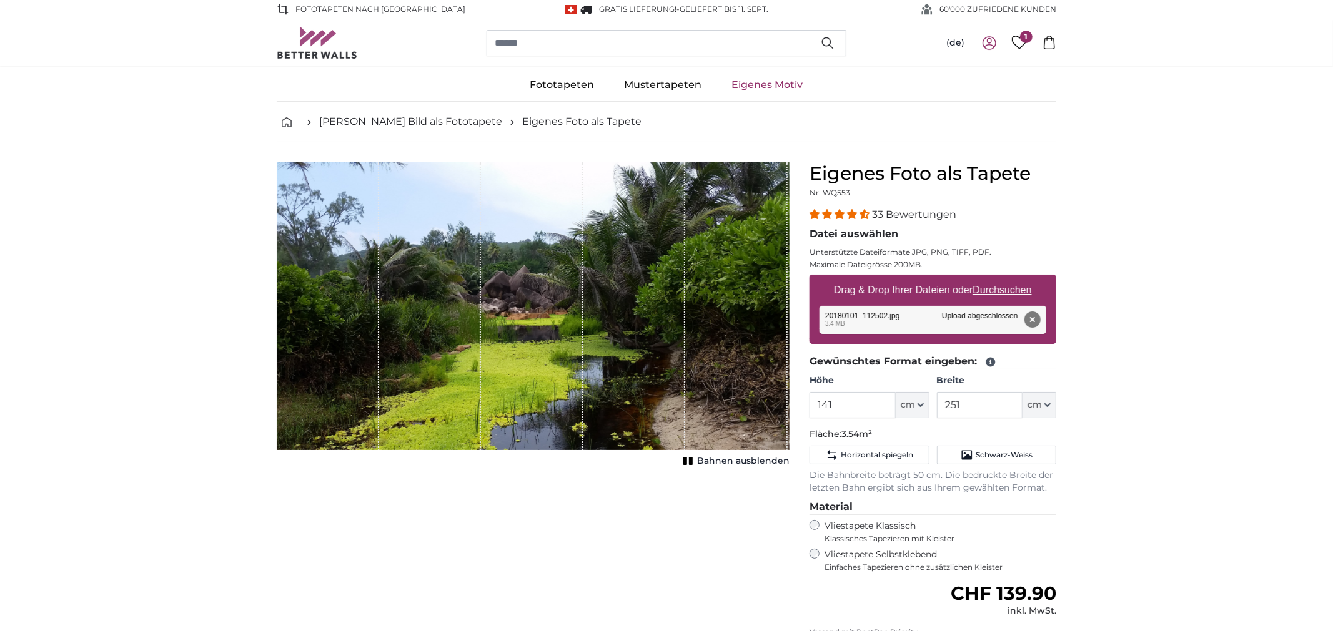
click at [705, 461] on span "Bahnen ausblenden" at bounding box center [743, 461] width 92 height 12
click at [1030, 317] on button "Entfernen" at bounding box center [1032, 320] width 16 height 16
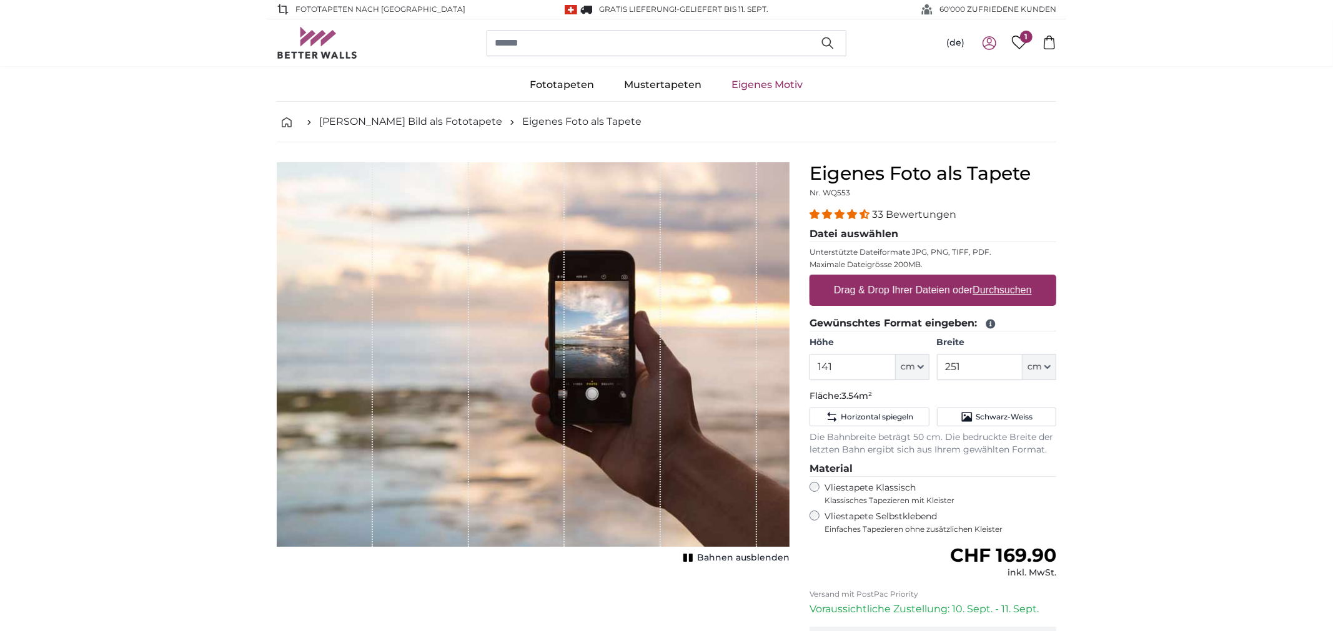
click at [1010, 289] on u "Durchsuchen" at bounding box center [1002, 290] width 59 height 11
click at [1010, 279] on input "Drag & Drop Ihrer Dateien oder Durchsuchen" at bounding box center [932, 277] width 247 height 4
type input "**********"
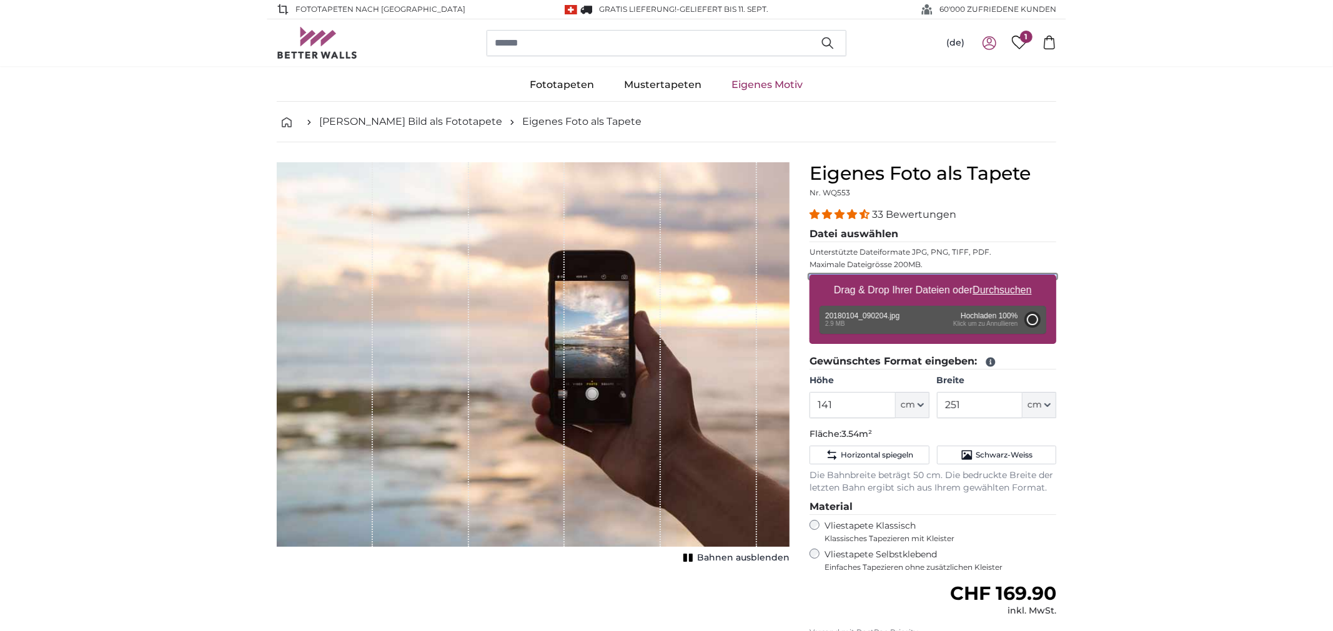
type input "200"
type input "266"
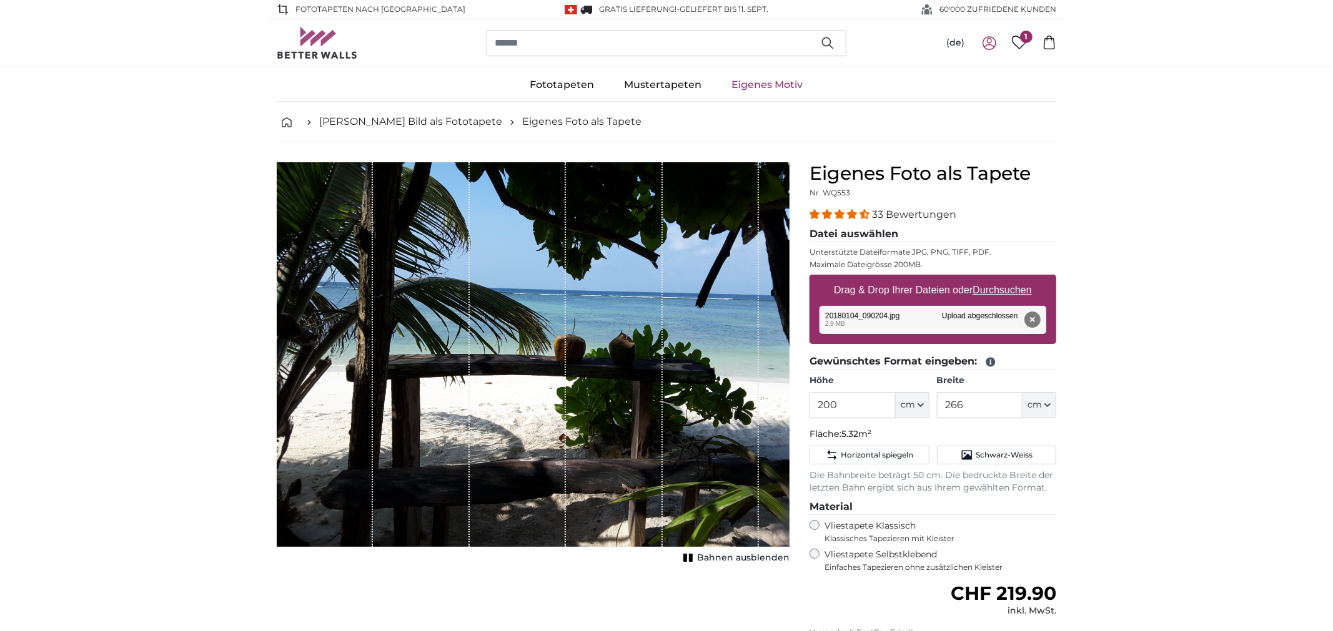
click at [1033, 320] on button "Entfernen" at bounding box center [1032, 320] width 16 height 16
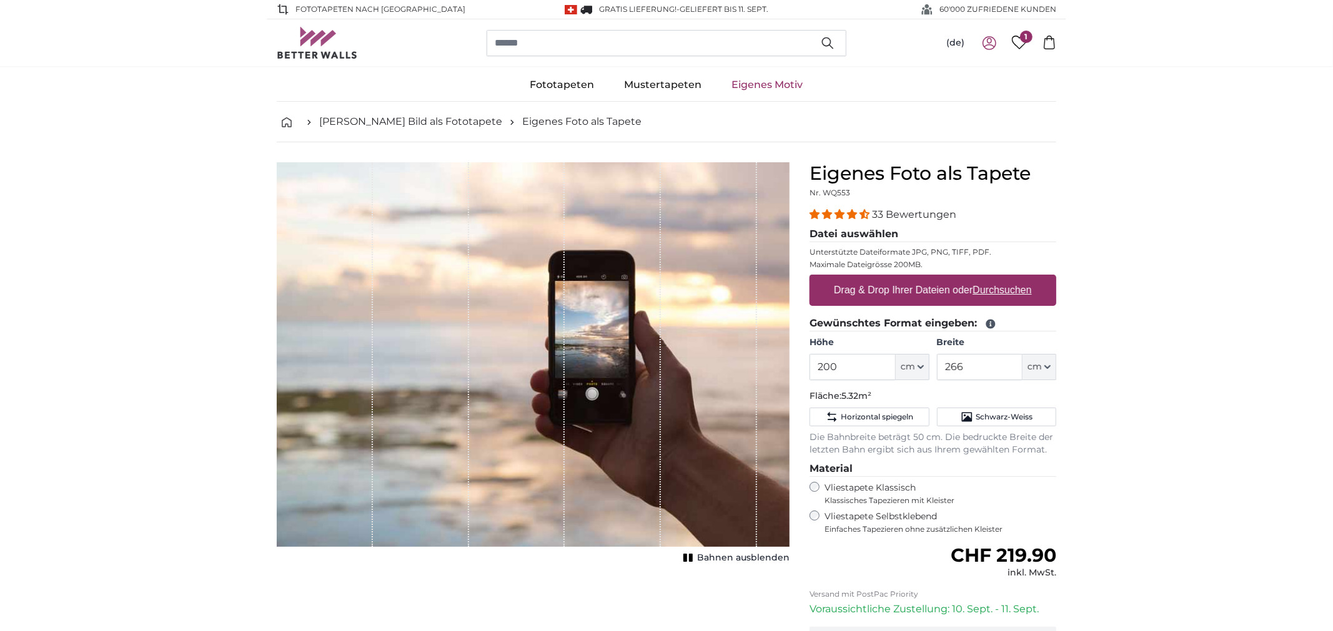
click at [1007, 289] on u "Durchsuchen" at bounding box center [1002, 290] width 59 height 11
click at [1007, 279] on input "Drag & Drop Ihrer Dateien oder Durchsuchen" at bounding box center [932, 277] width 247 height 4
type input "**********"
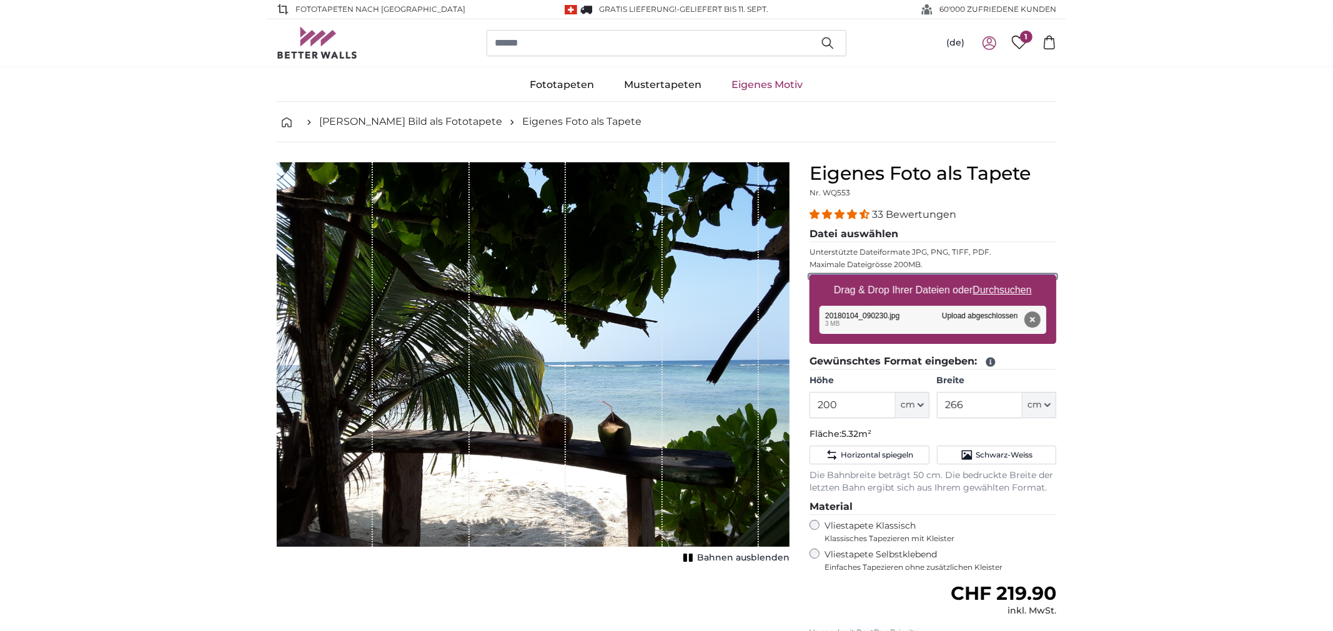
scroll to position [64, 0]
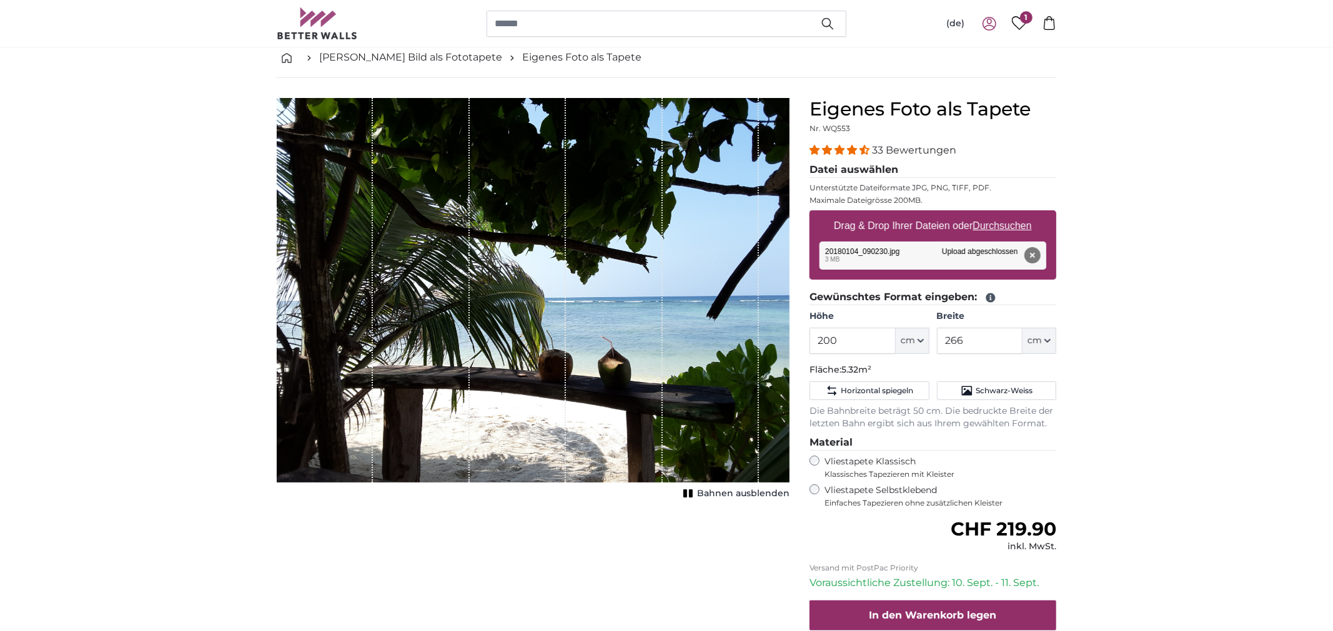
click at [752, 493] on span "Bahnen ausblenden" at bounding box center [743, 494] width 92 height 12
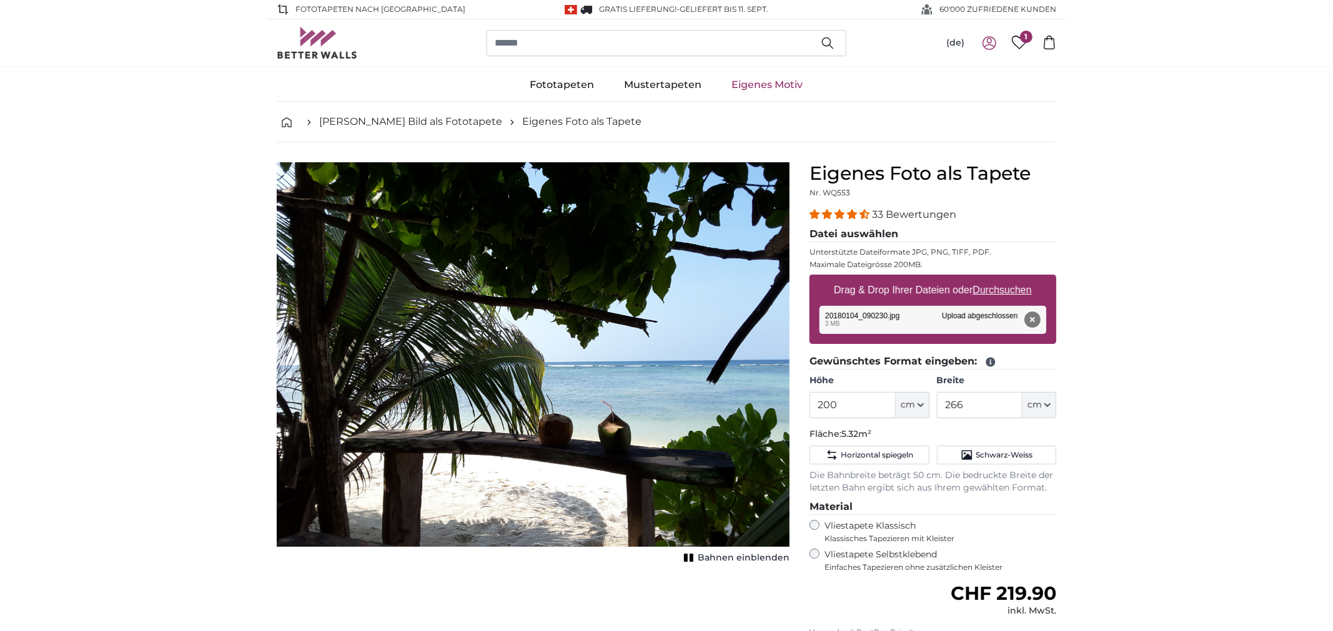
click at [1029, 318] on button "Entfernen" at bounding box center [1032, 320] width 16 height 16
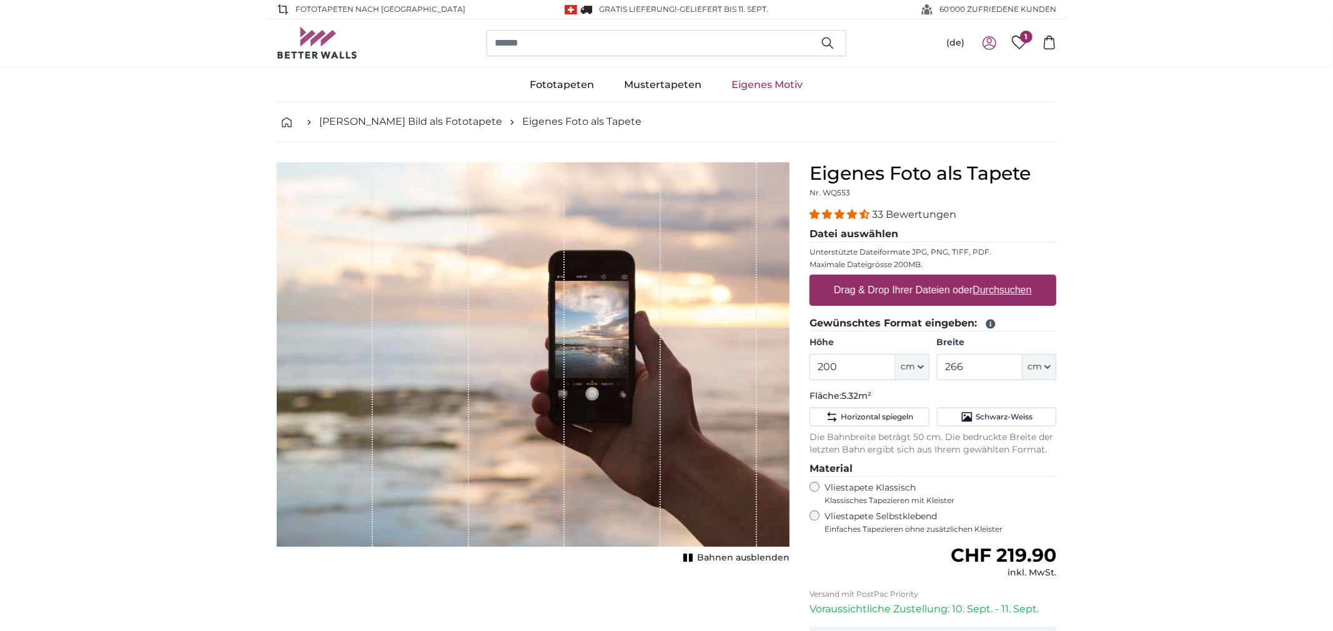
click at [1004, 291] on u "Durchsuchen" at bounding box center [1002, 290] width 59 height 11
click at [1004, 279] on input "Drag & Drop Ihrer Dateien oder Durchsuchen" at bounding box center [932, 277] width 247 height 4
type input "**********"
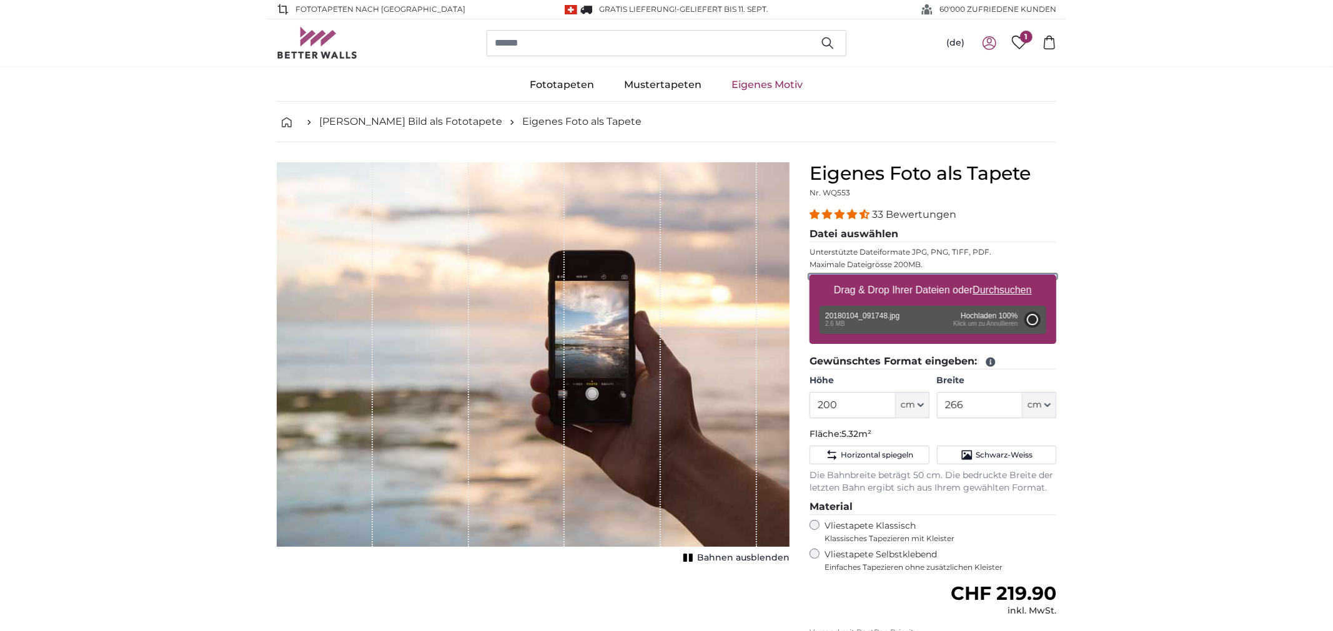
type input "141"
type input "251"
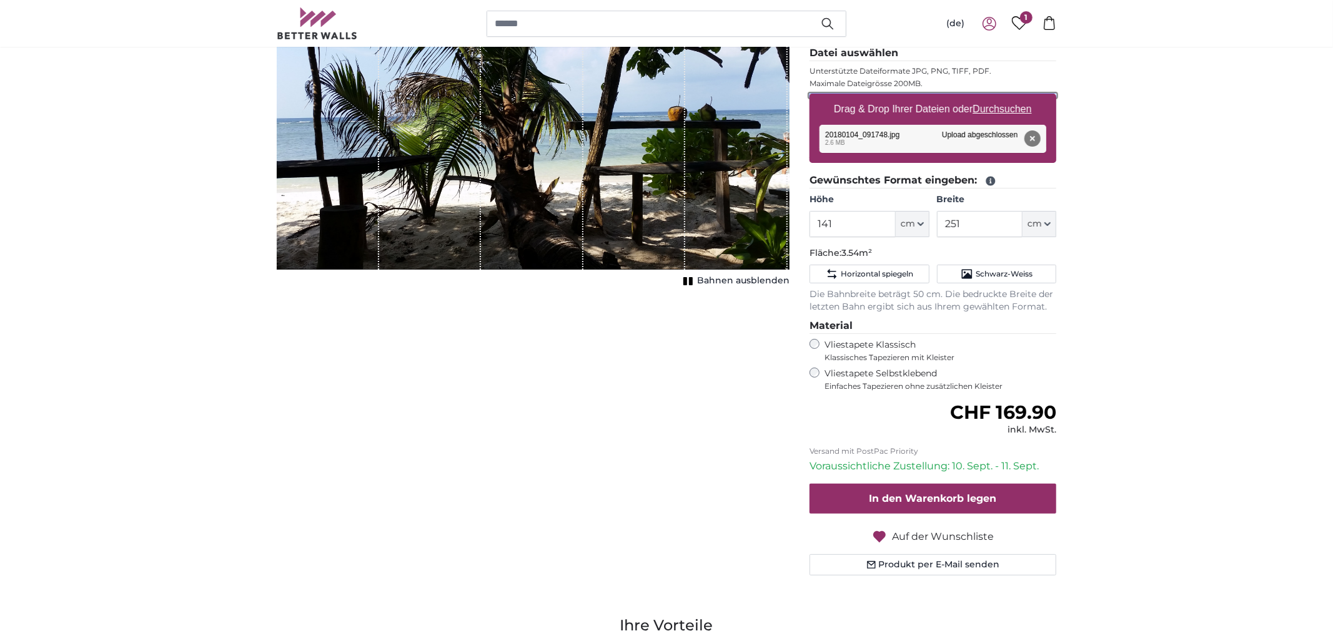
scroll to position [194, 0]
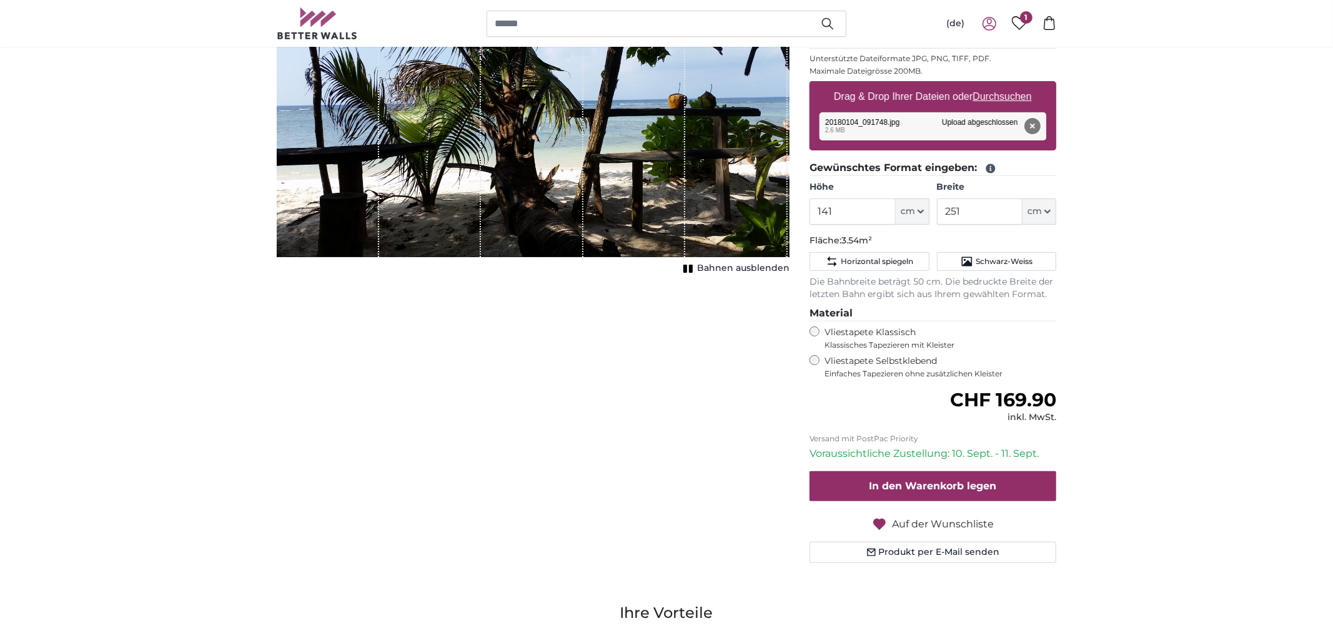
click at [1030, 126] on button "Entfernen" at bounding box center [1032, 126] width 16 height 16
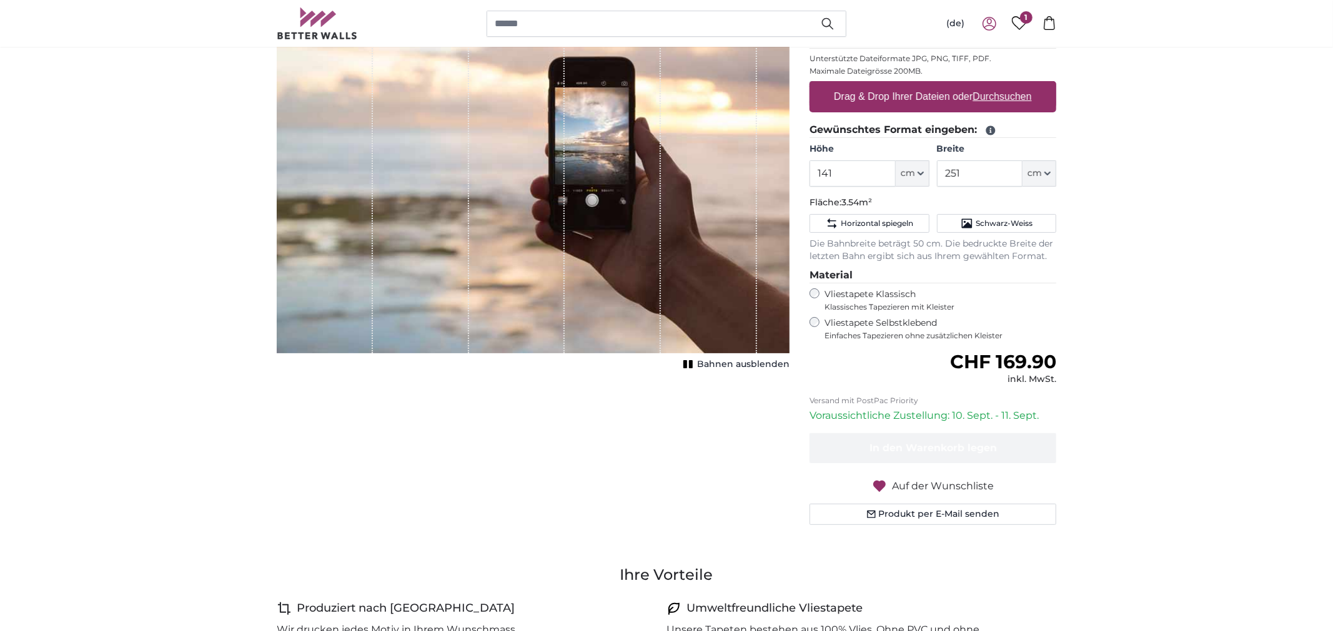
click at [1011, 96] on u "Durchsuchen" at bounding box center [1002, 96] width 59 height 11
click at [1011, 85] on input "Drag & Drop Ihrer Dateien oder Durchsuchen" at bounding box center [932, 83] width 247 height 4
type input "**********"
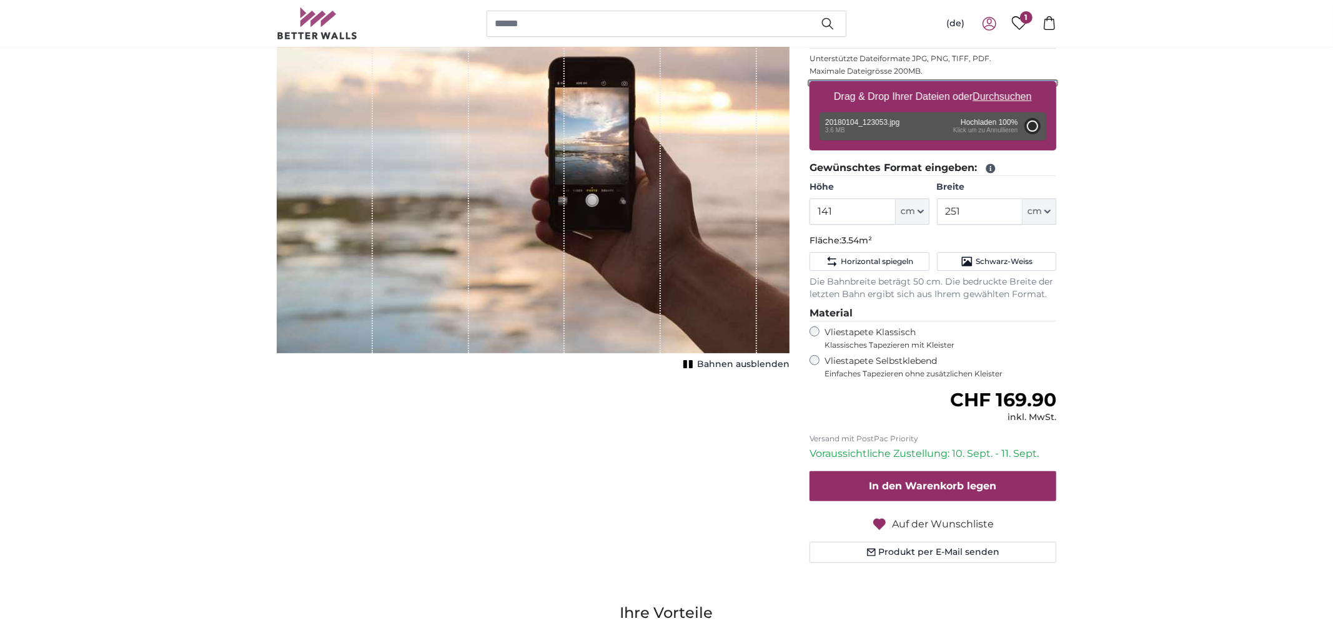
type input "200"
type input "266"
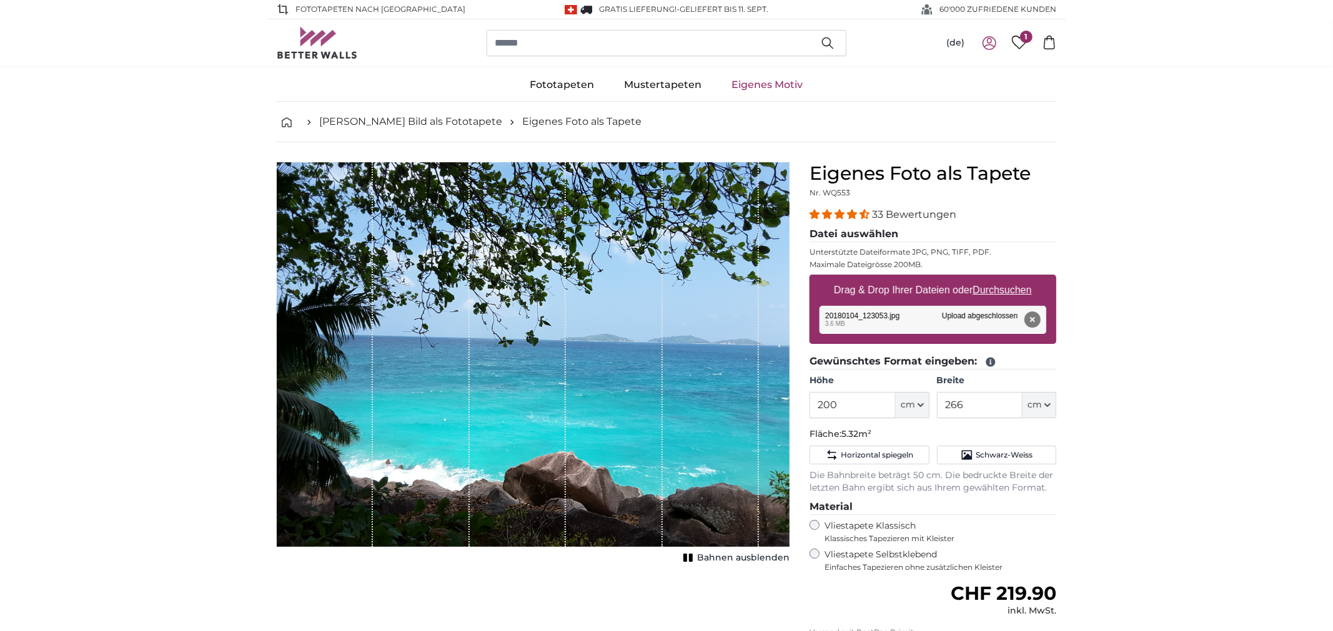
click at [755, 559] on span "Bahnen ausblenden" at bounding box center [743, 558] width 92 height 12
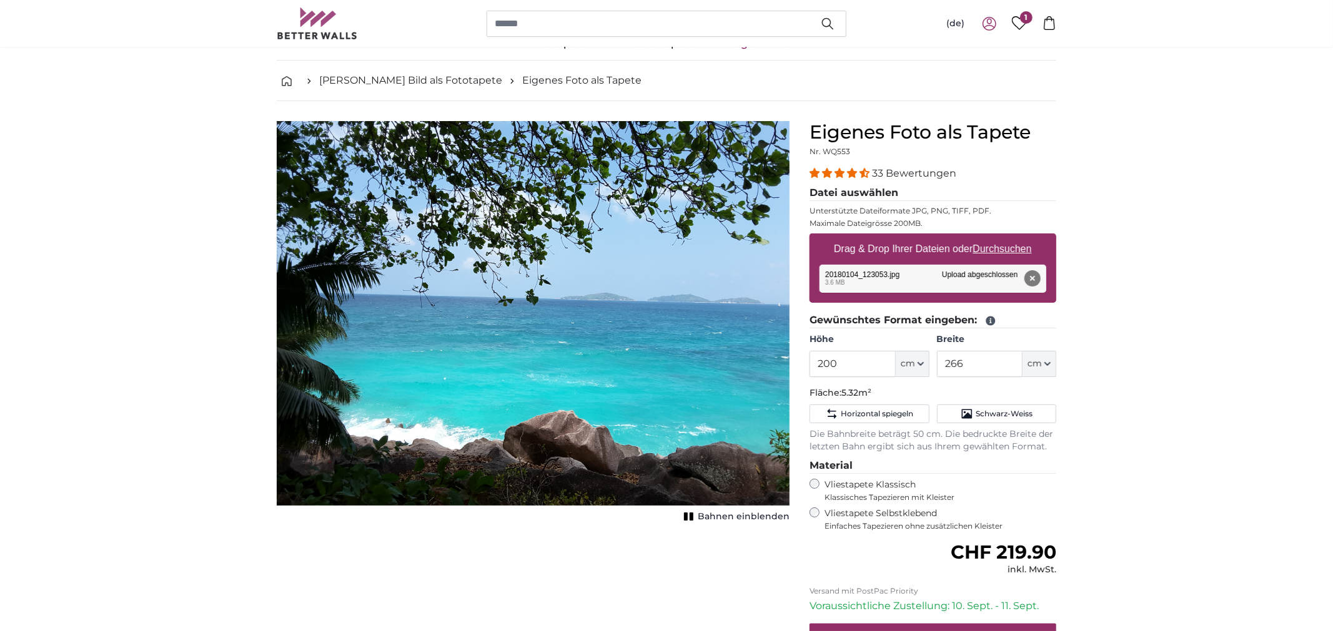
scroll to position [64, 0]
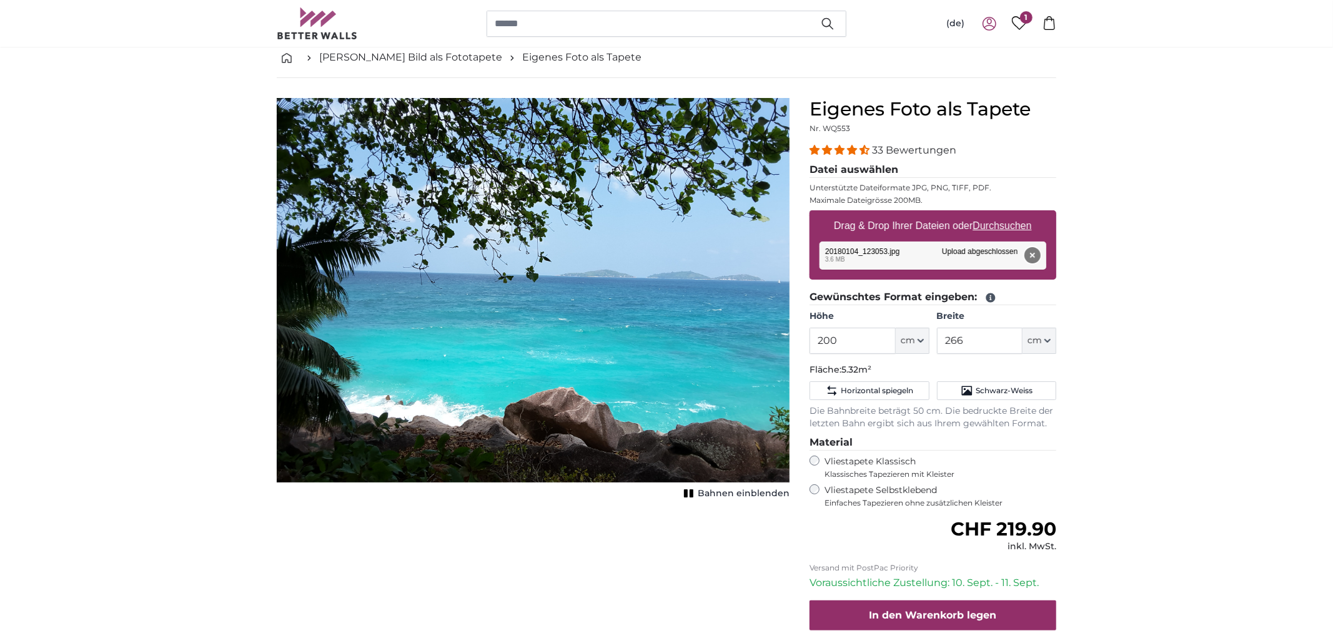
click at [1029, 257] on button "Entfernen" at bounding box center [1032, 255] width 16 height 16
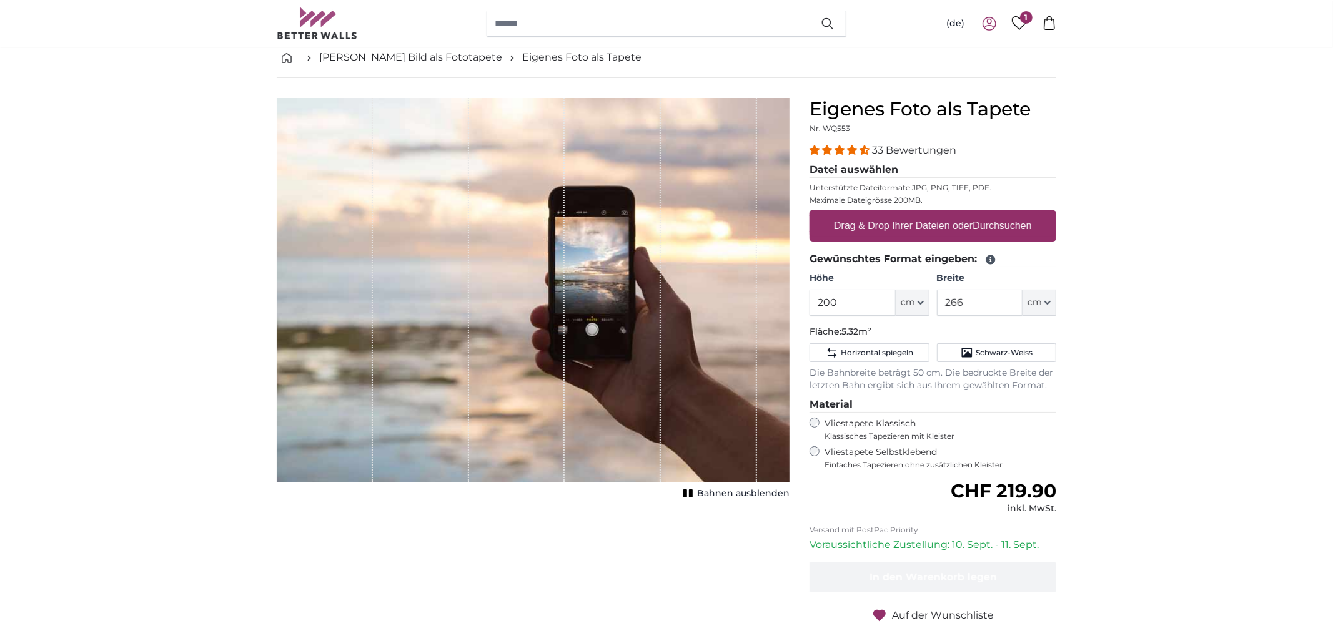
click at [1005, 229] on u "Durchsuchen" at bounding box center [1002, 225] width 59 height 11
click at [1005, 214] on input "Drag & Drop Ihrer Dateien oder Durchsuchen" at bounding box center [932, 212] width 247 height 4
type input "**********"
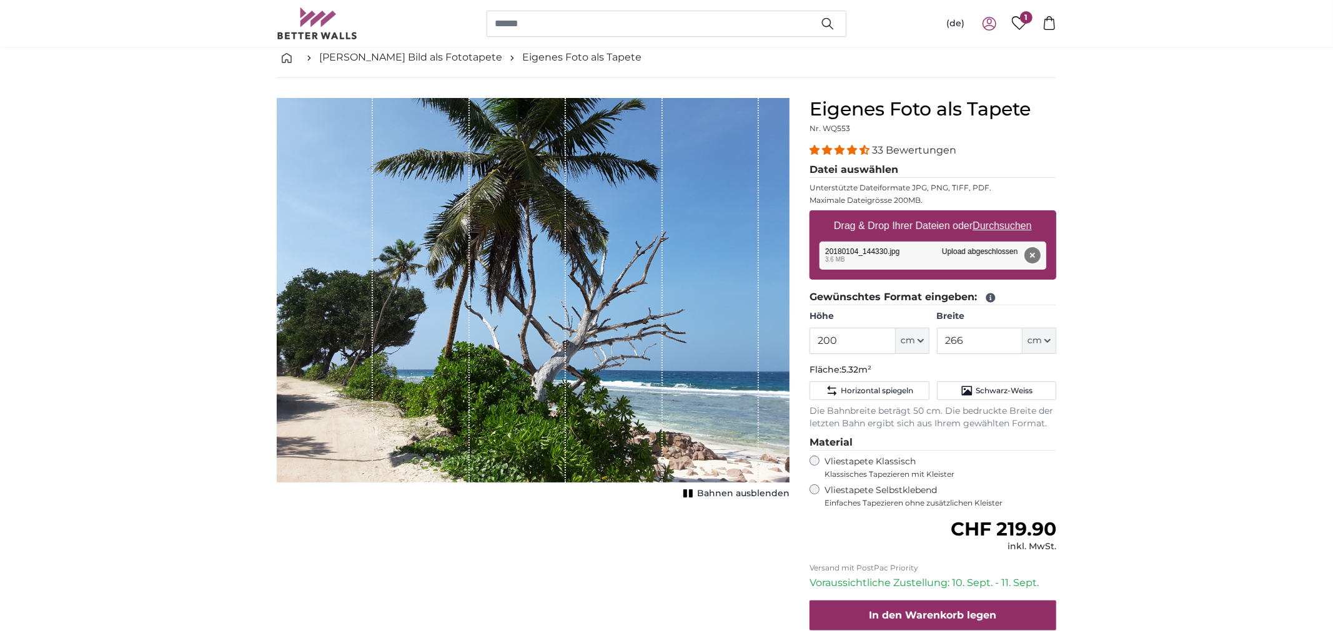
click at [1034, 252] on button "Entfernen" at bounding box center [1032, 255] width 16 height 16
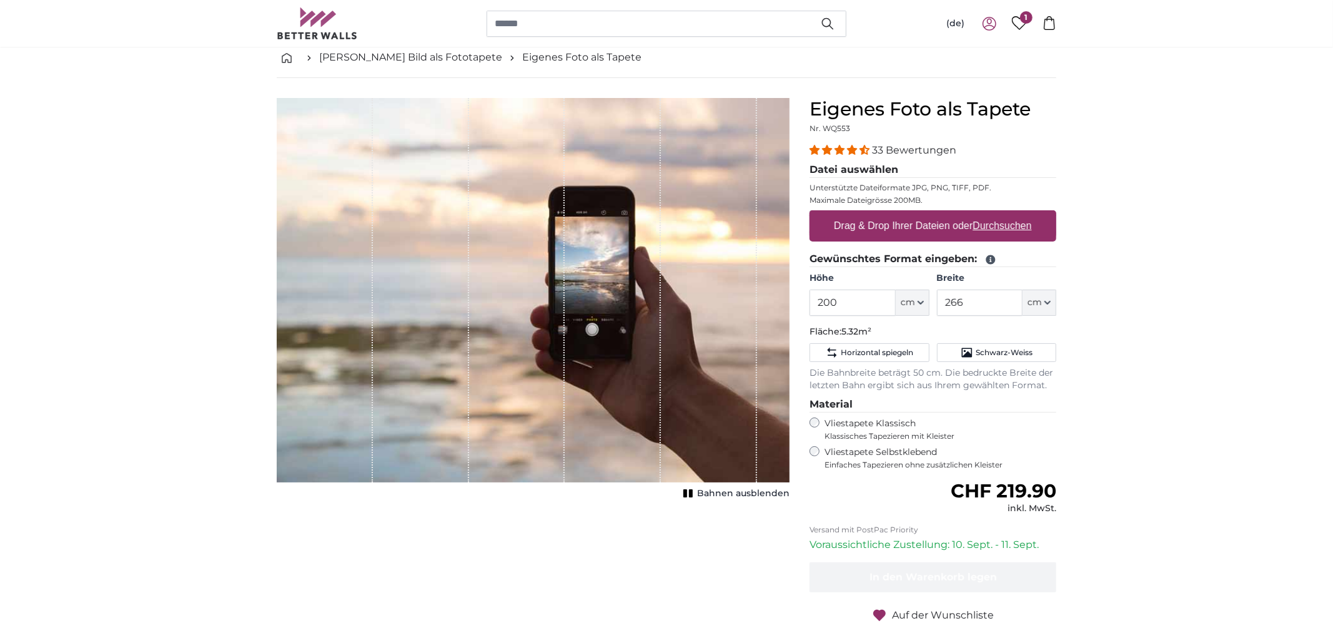
click at [1015, 225] on u "Durchsuchen" at bounding box center [1002, 225] width 59 height 11
click at [1015, 214] on input "Drag & Drop Ihrer Dateien oder Durchsuchen" at bounding box center [932, 212] width 247 height 4
type input "**********"
